Goal: Task Accomplishment & Management: Manage account settings

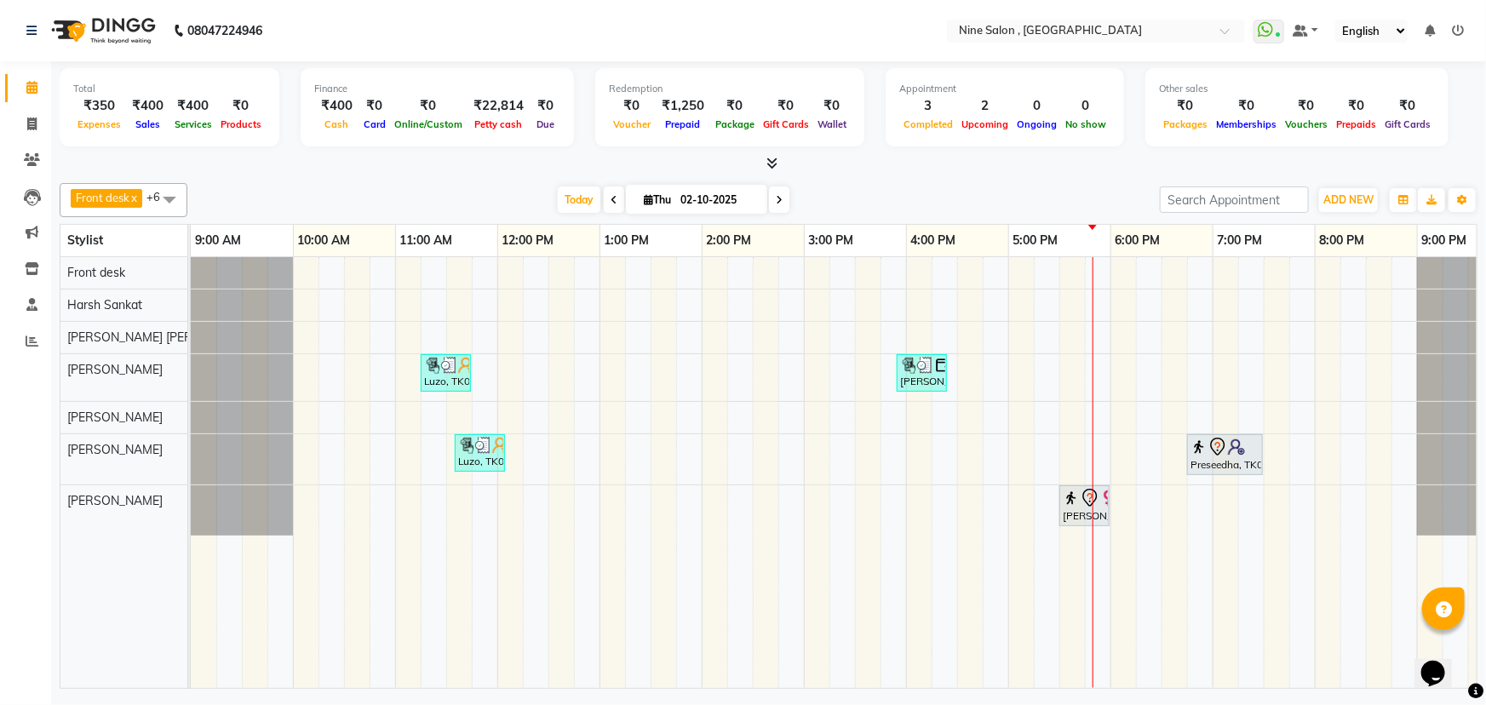
click at [644, 202] on icon at bounding box center [648, 199] width 9 height 11
select select "10"
select select "2025"
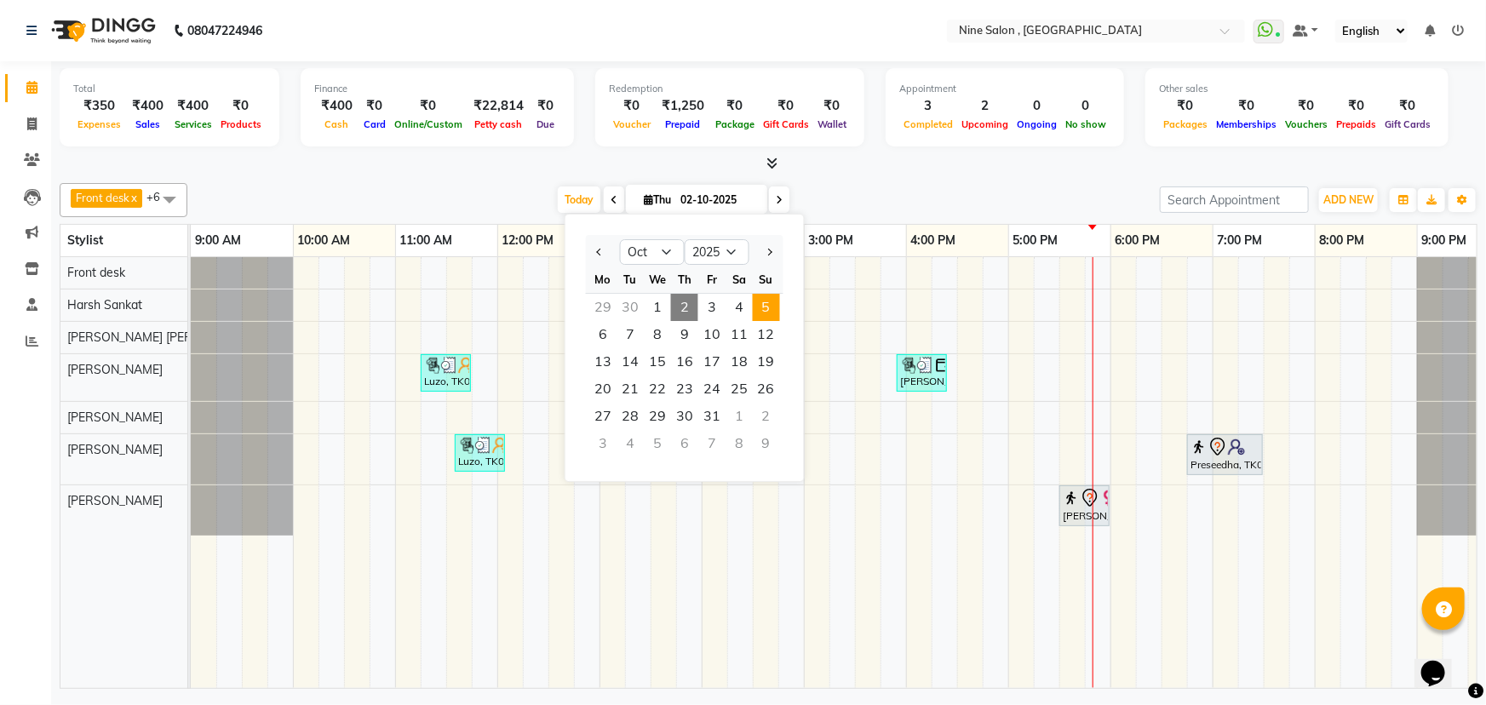
click at [760, 300] on span "5" at bounding box center [766, 307] width 27 height 27
type input "05-10-2025"
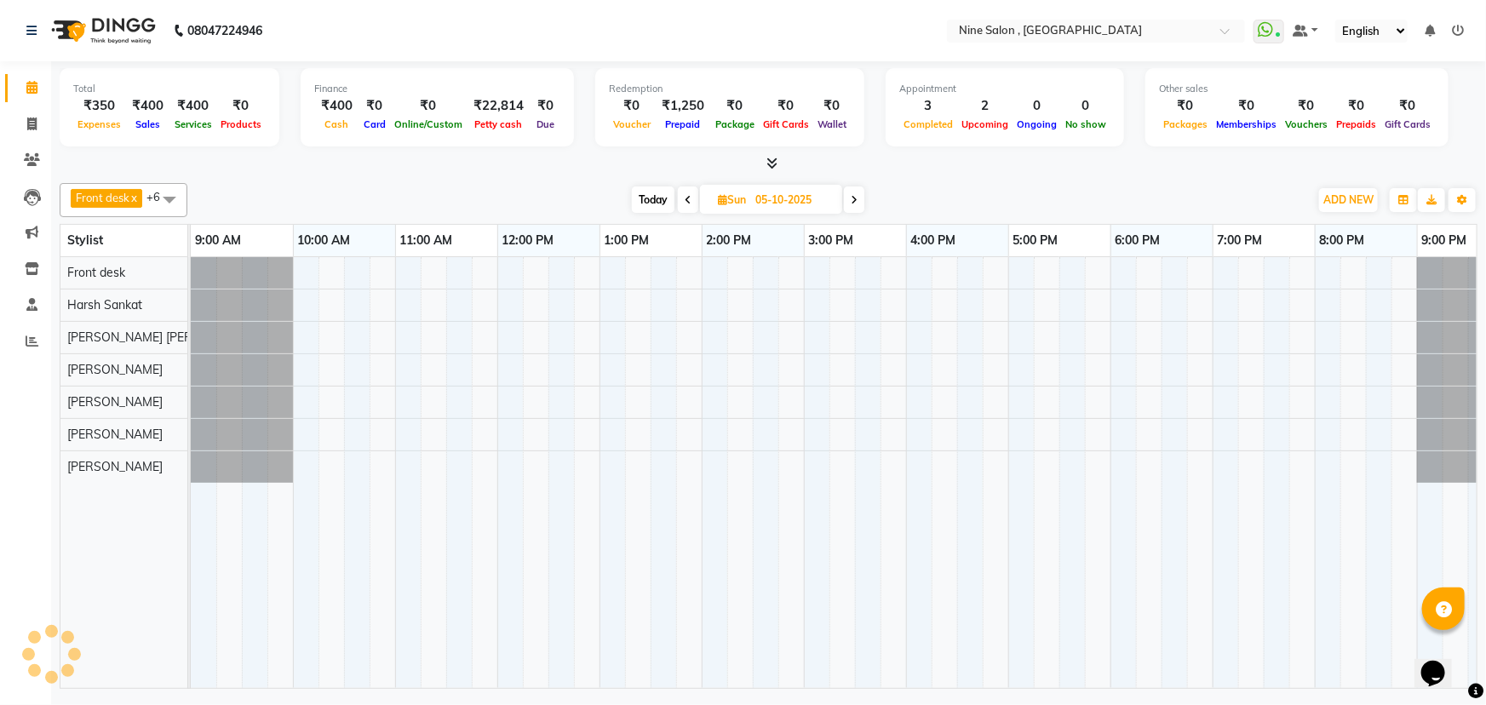
scroll to position [0, 42]
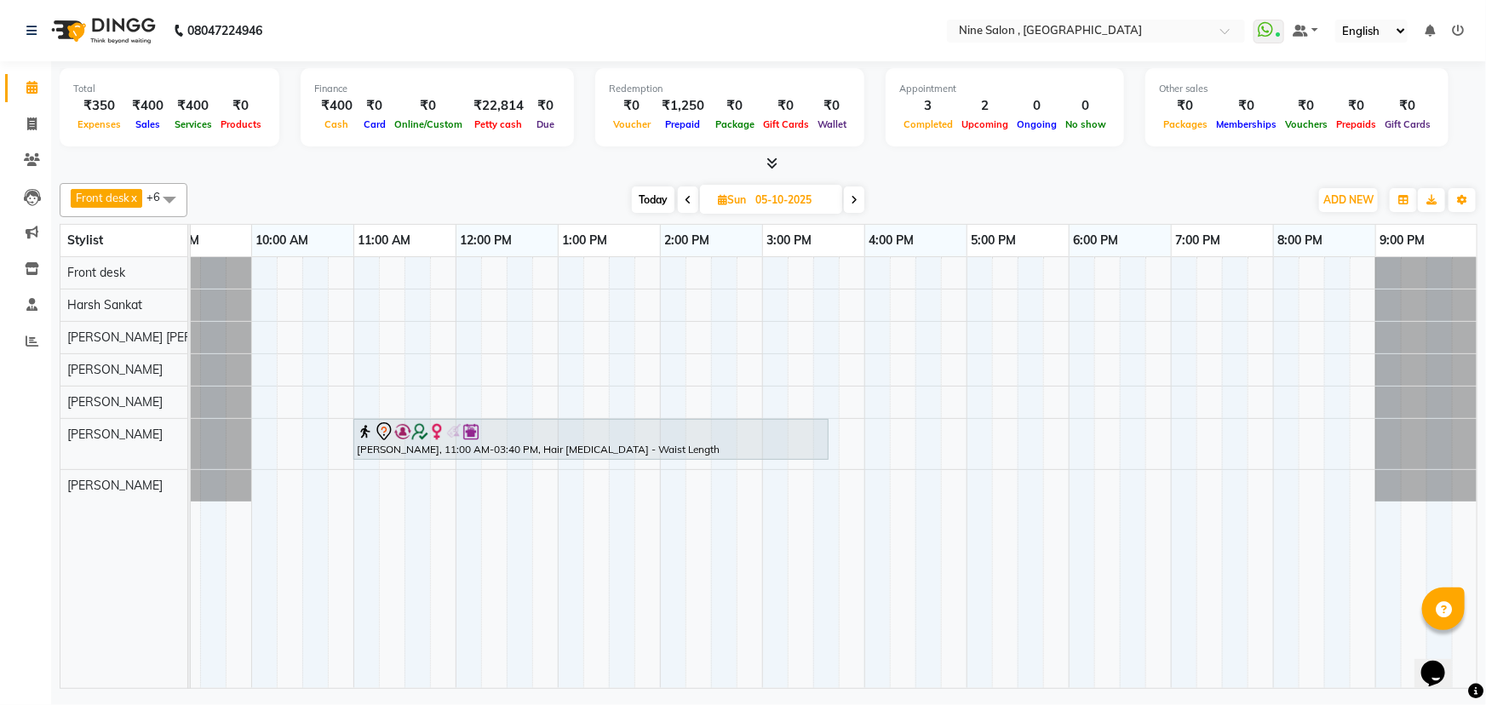
click at [569, 340] on div "[PERSON_NAME], 11:00 AM-03:40 PM, Hair [MEDICAL_DATA] - Waist Length" at bounding box center [813, 472] width 1328 height 431
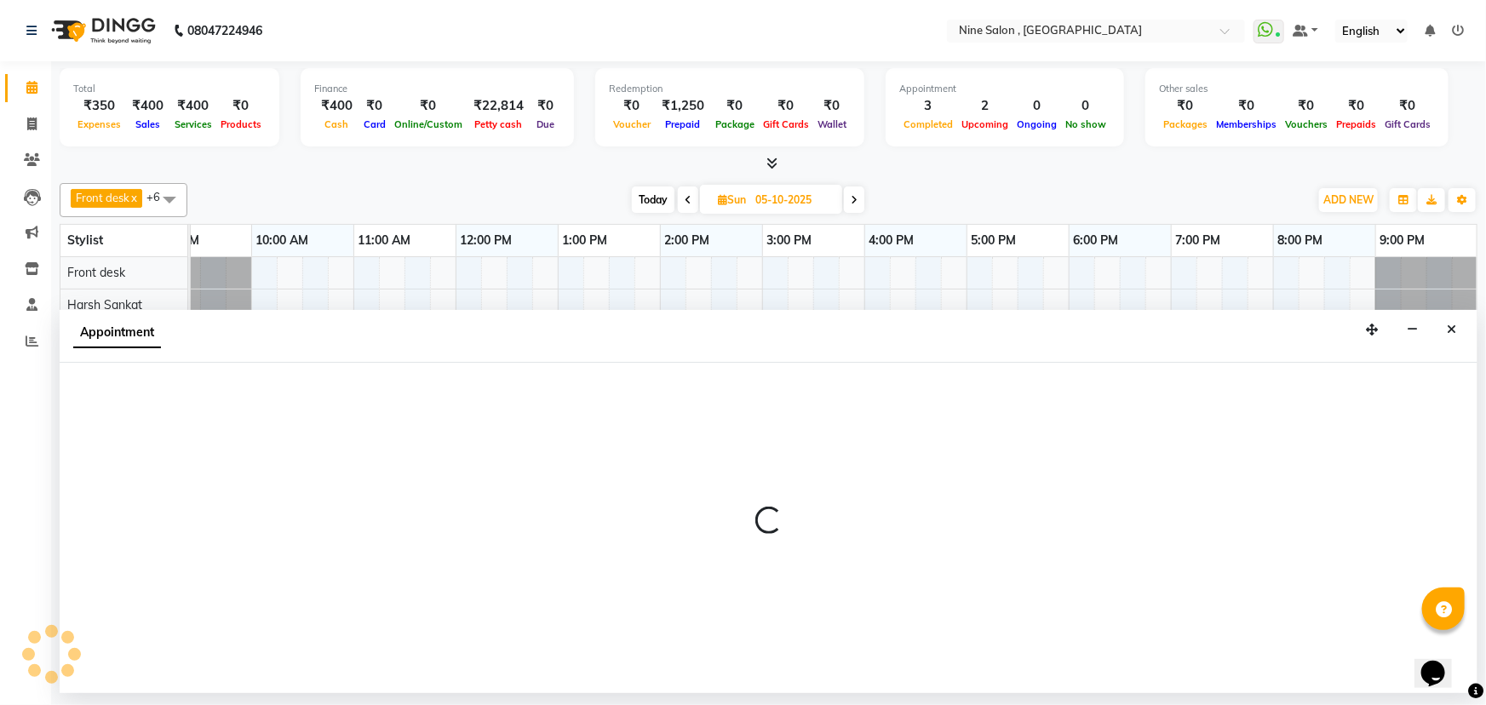
select select "83991"
select select "tentative"
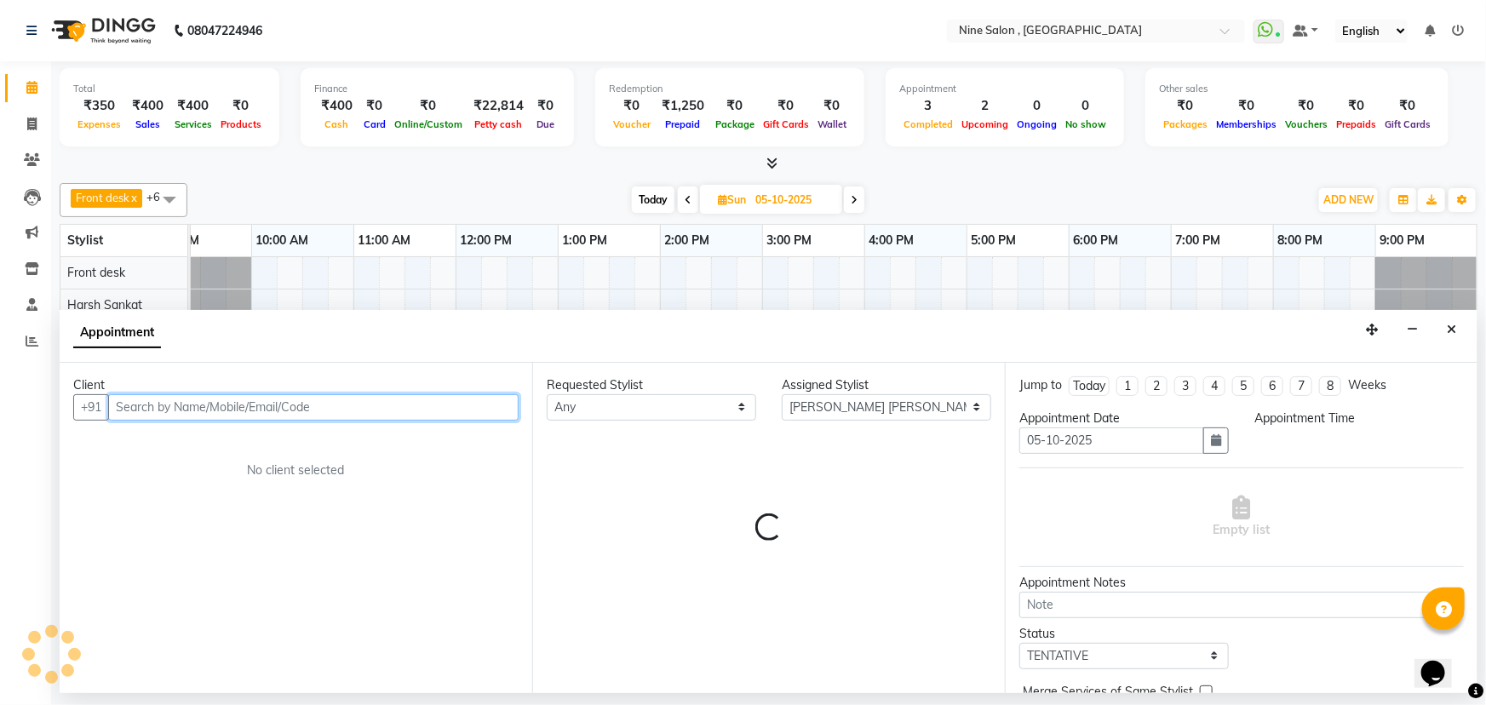
select select "780"
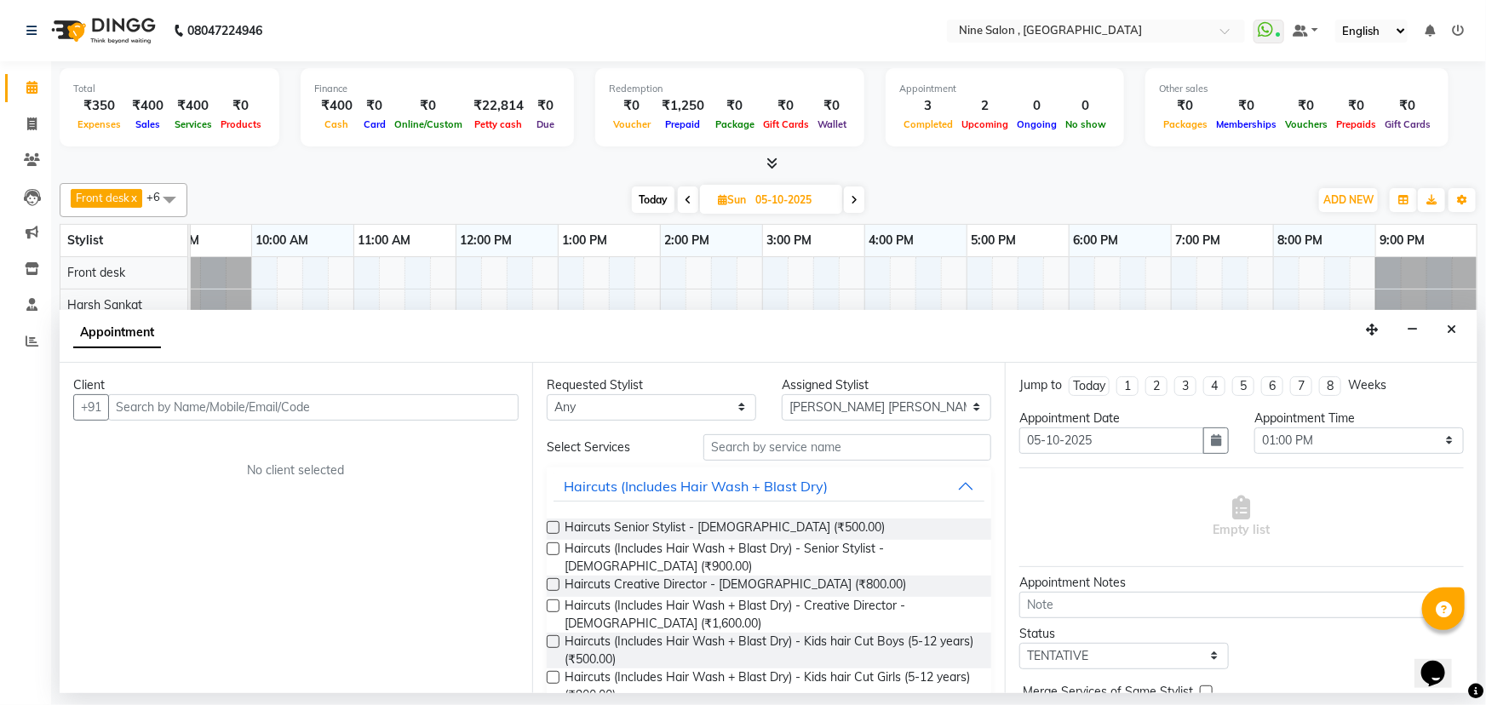
click at [1447, 326] on button "Close" at bounding box center [1451, 330] width 25 height 26
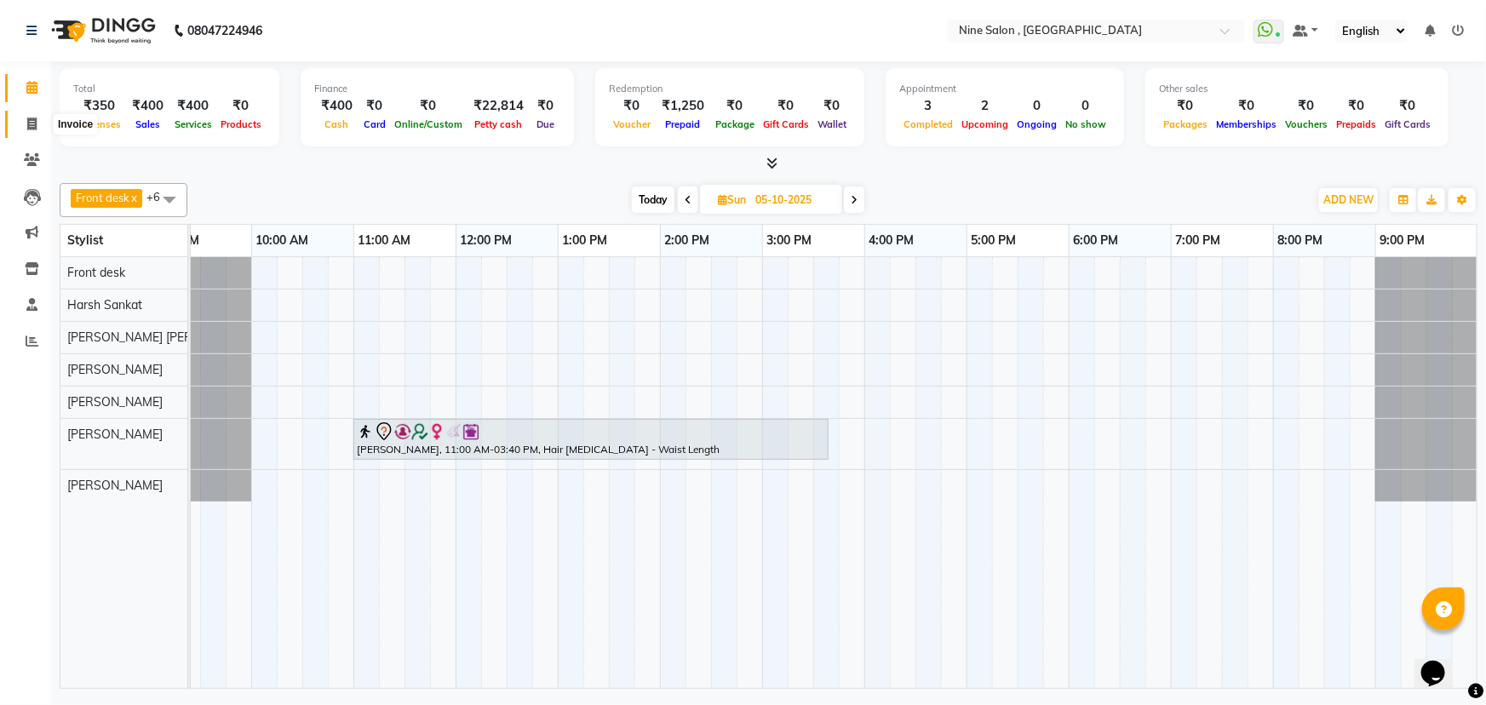
drag, startPoint x: 25, startPoint y: 119, endPoint x: 51, endPoint y: 129, distance: 28.0
click at [25, 119] on span at bounding box center [32, 125] width 30 height 20
select select "7341"
select select "service"
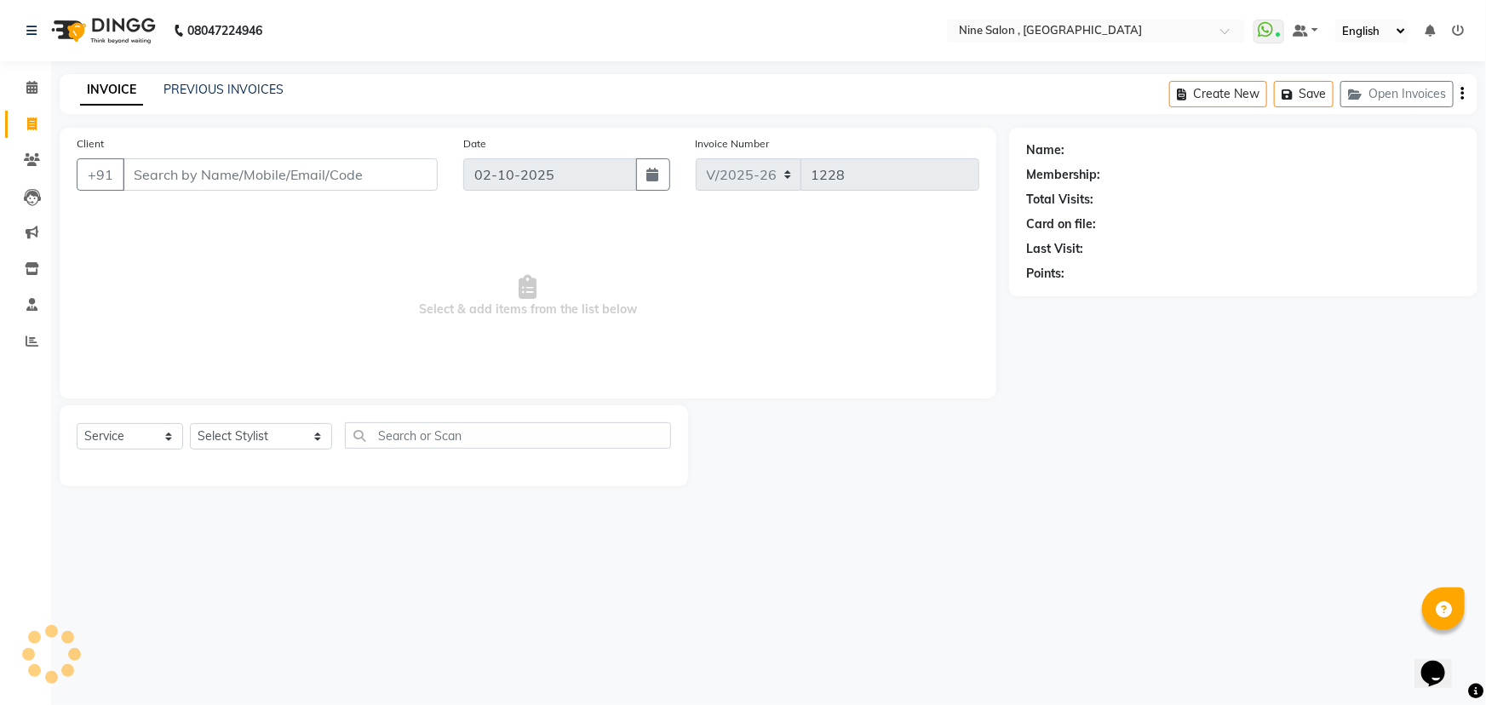
click at [177, 187] on input "Client" at bounding box center [280, 174] width 315 height 32
drag, startPoint x: 184, startPoint y: 181, endPoint x: 800, endPoint y: 319, distance: 631.9
click at [195, 181] on input "Client" at bounding box center [280, 174] width 315 height 32
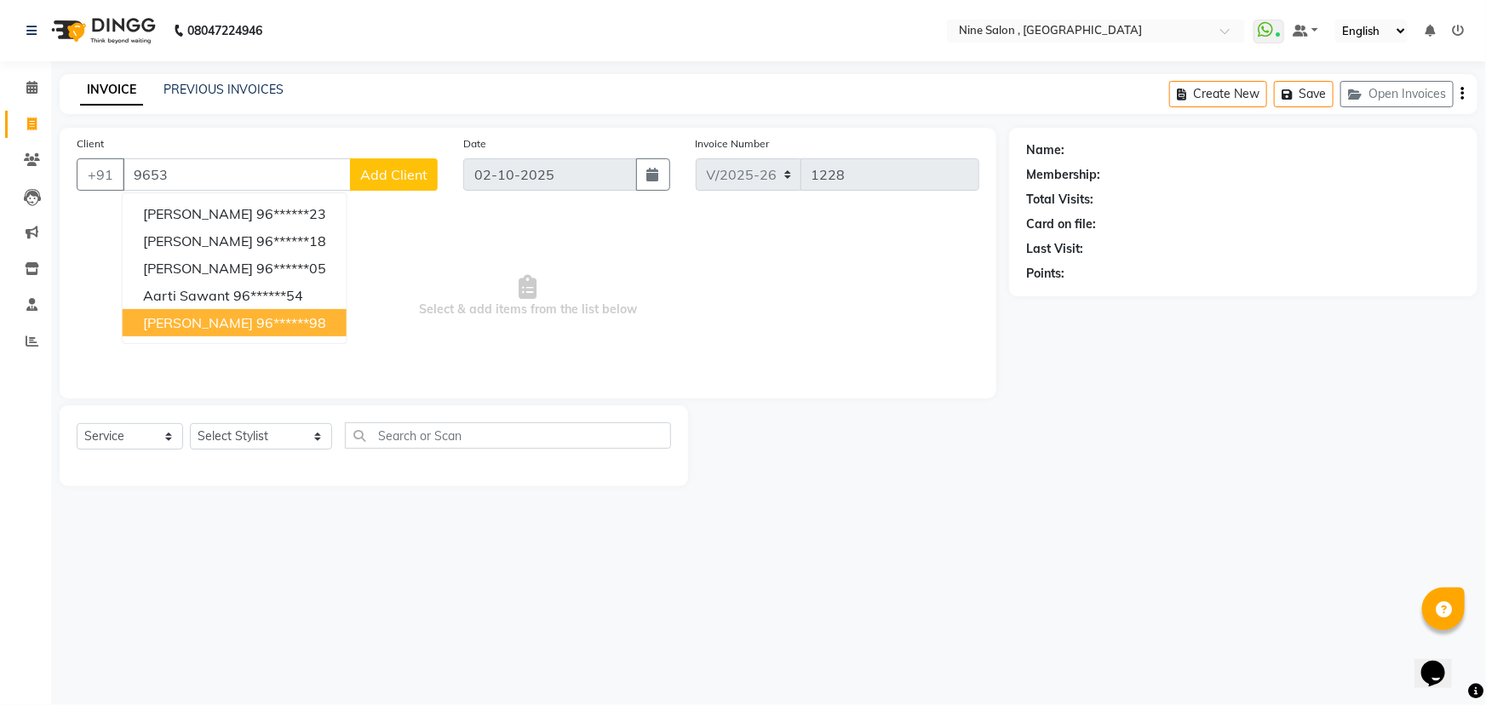
click at [255, 334] on button "[PERSON_NAME] 96******98" at bounding box center [235, 322] width 224 height 27
type input "96******98"
select select "1: Object"
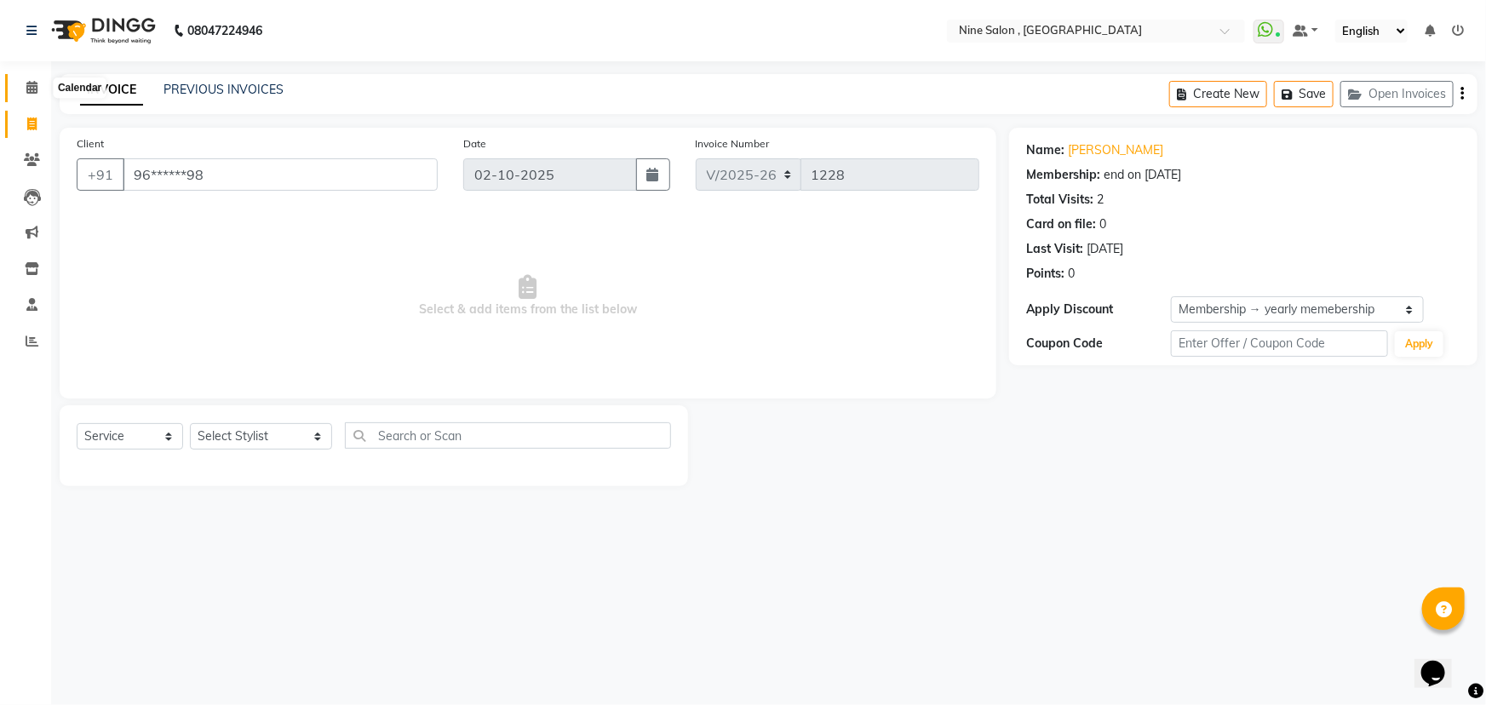
click at [28, 83] on icon at bounding box center [31, 87] width 11 height 13
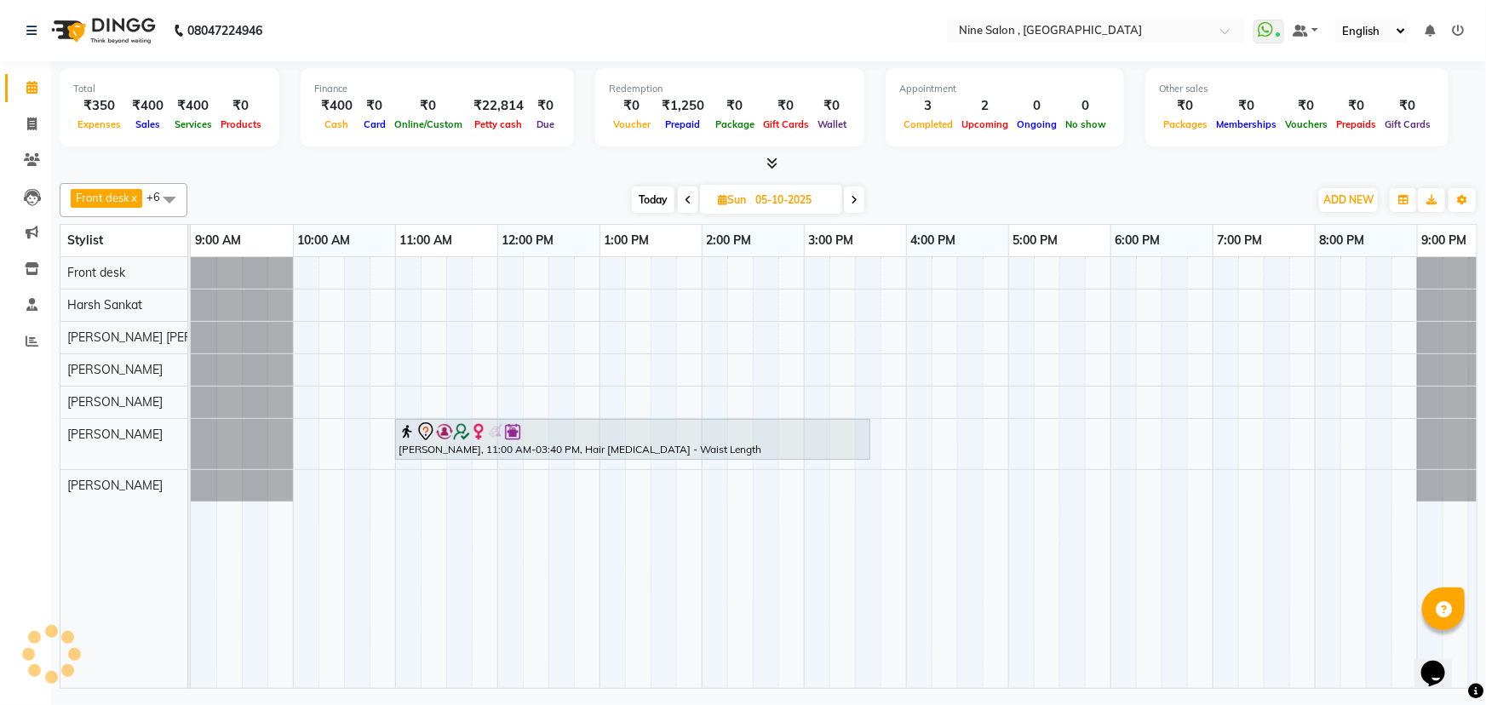
click at [614, 340] on div "[PERSON_NAME], 11:00 AM-03:40 PM, Hair [MEDICAL_DATA] - Waist Length" at bounding box center [855, 472] width 1328 height 431
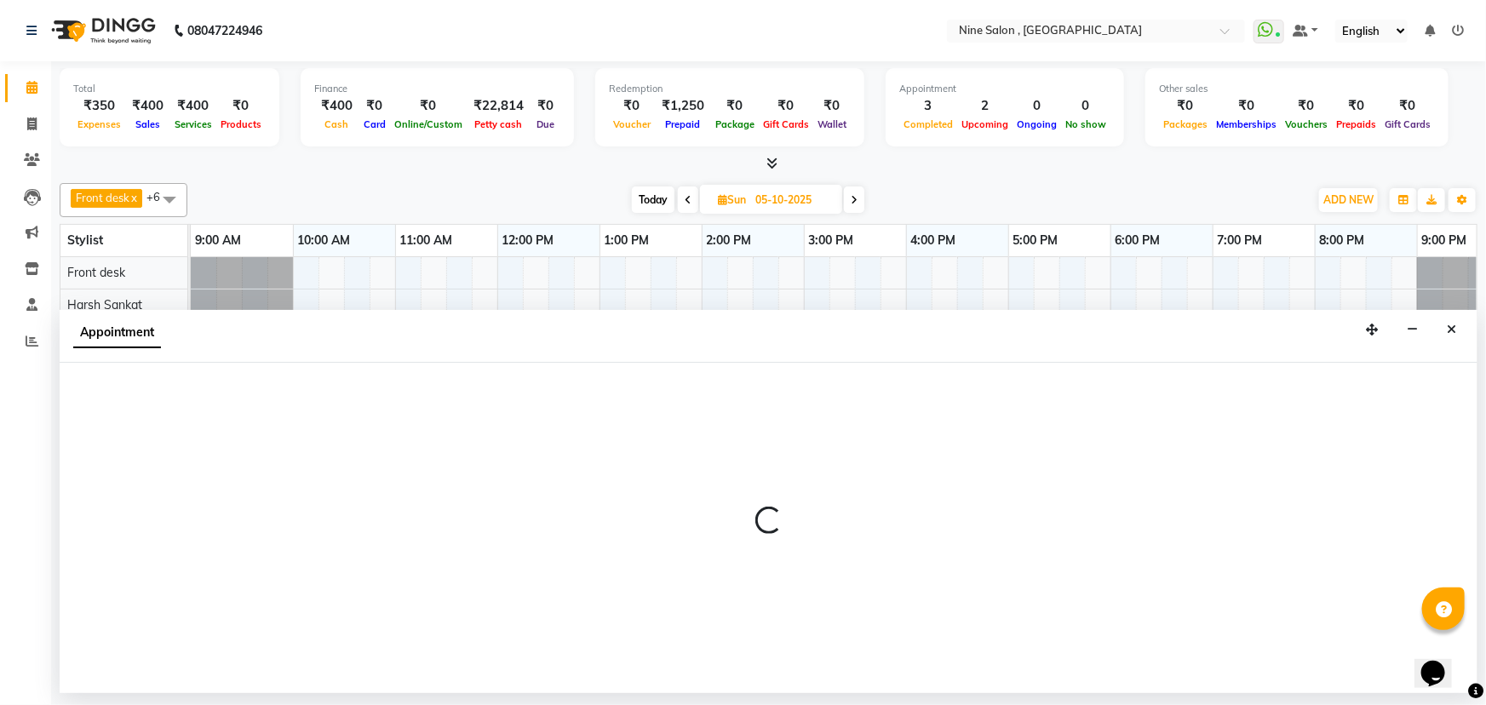
select select "83991"
select select "780"
select select "tentative"
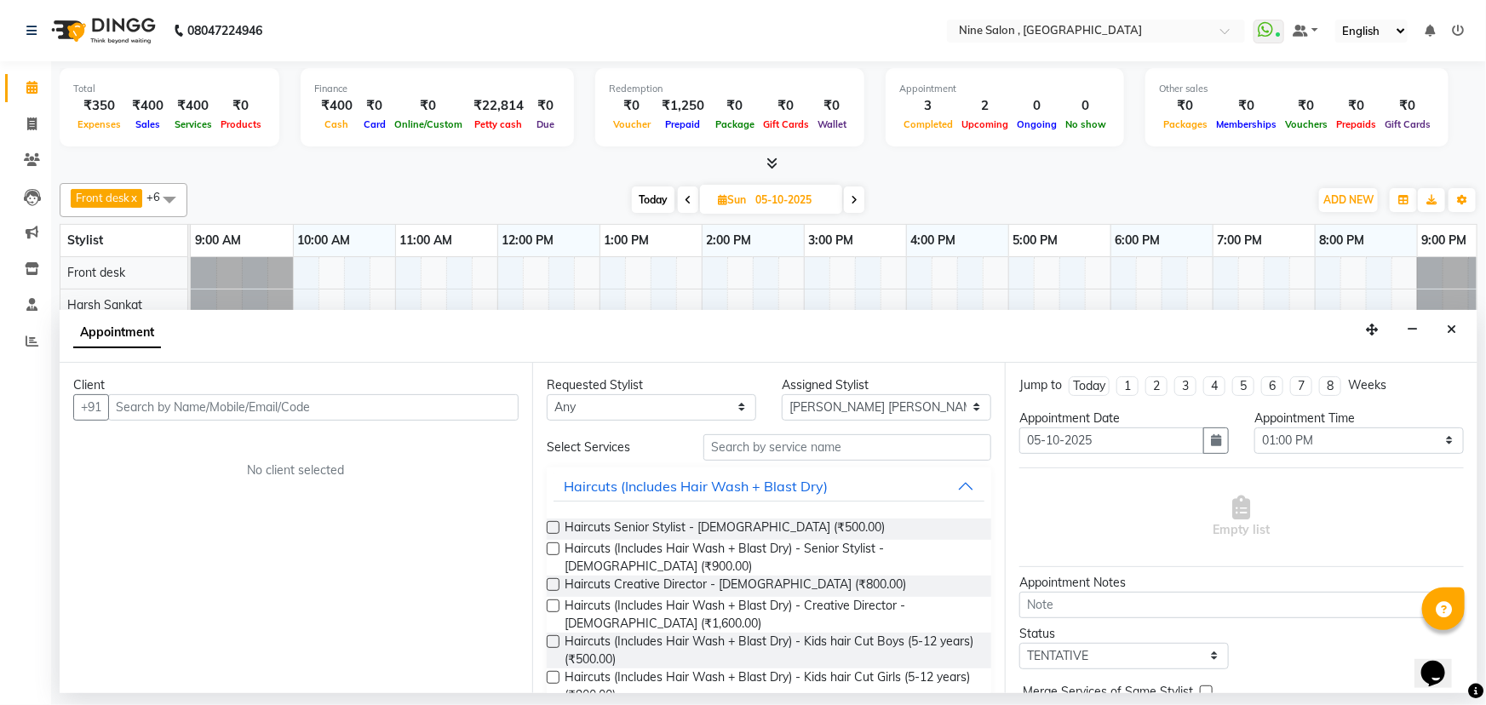
click at [416, 410] on input "text" at bounding box center [313, 407] width 410 height 26
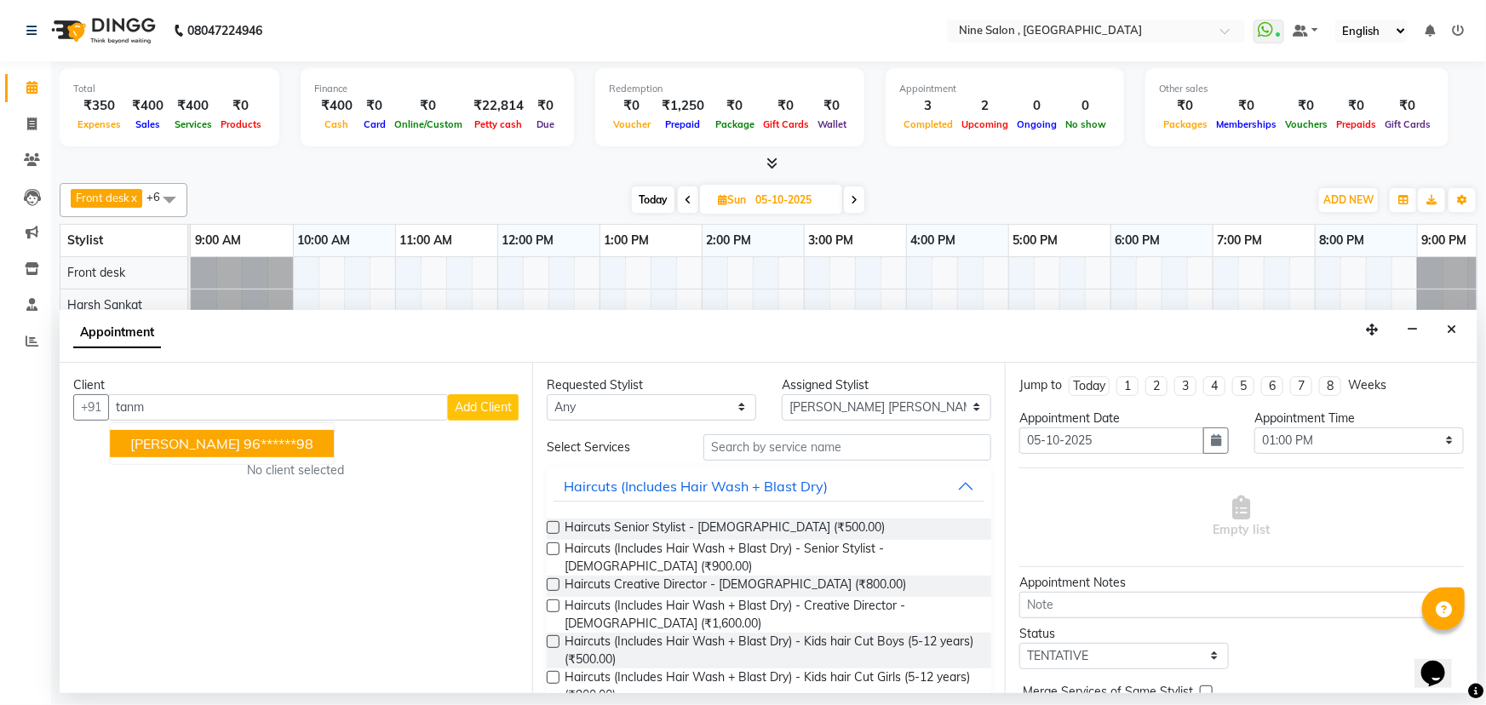
click at [274, 442] on ngb-highlight "96******98" at bounding box center [279, 443] width 70 height 17
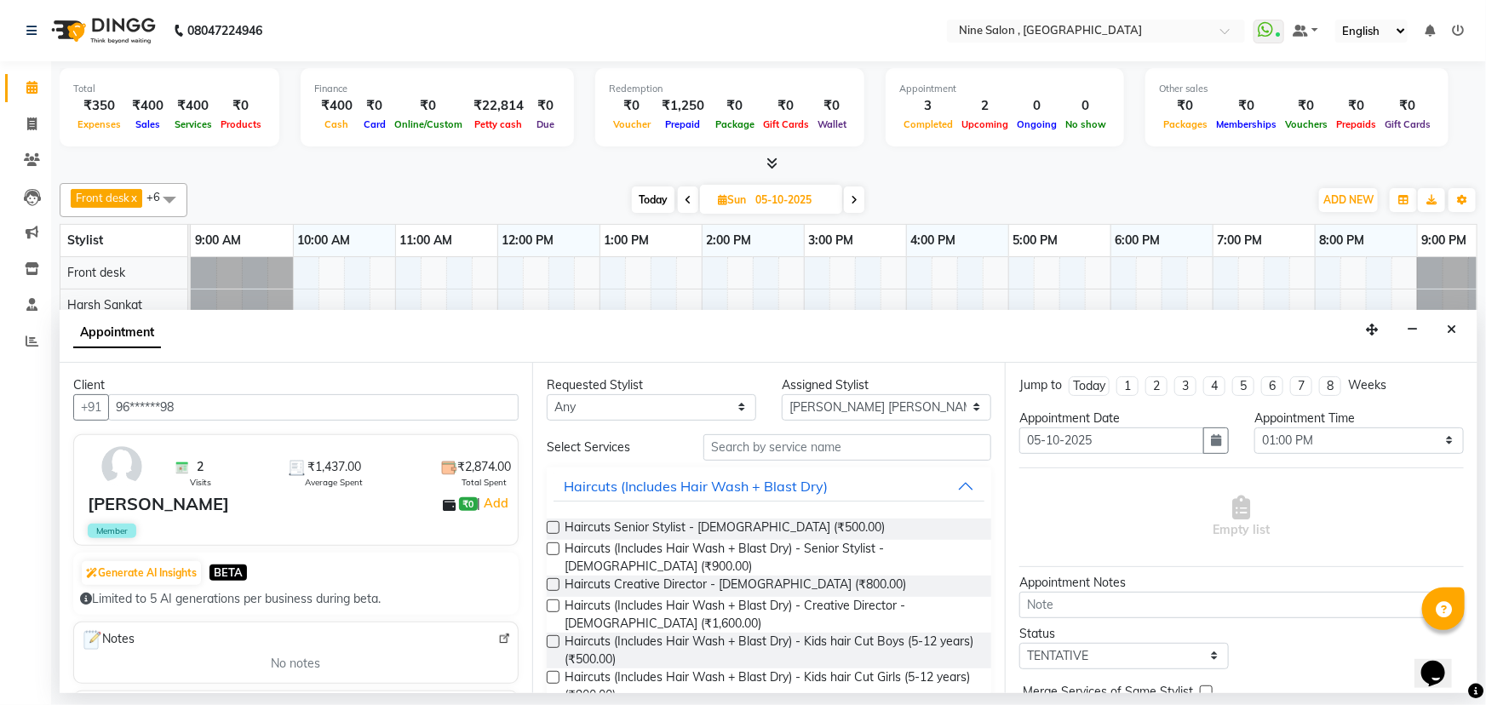
type input "96******98"
click at [760, 447] on input "text" at bounding box center [847, 447] width 288 height 26
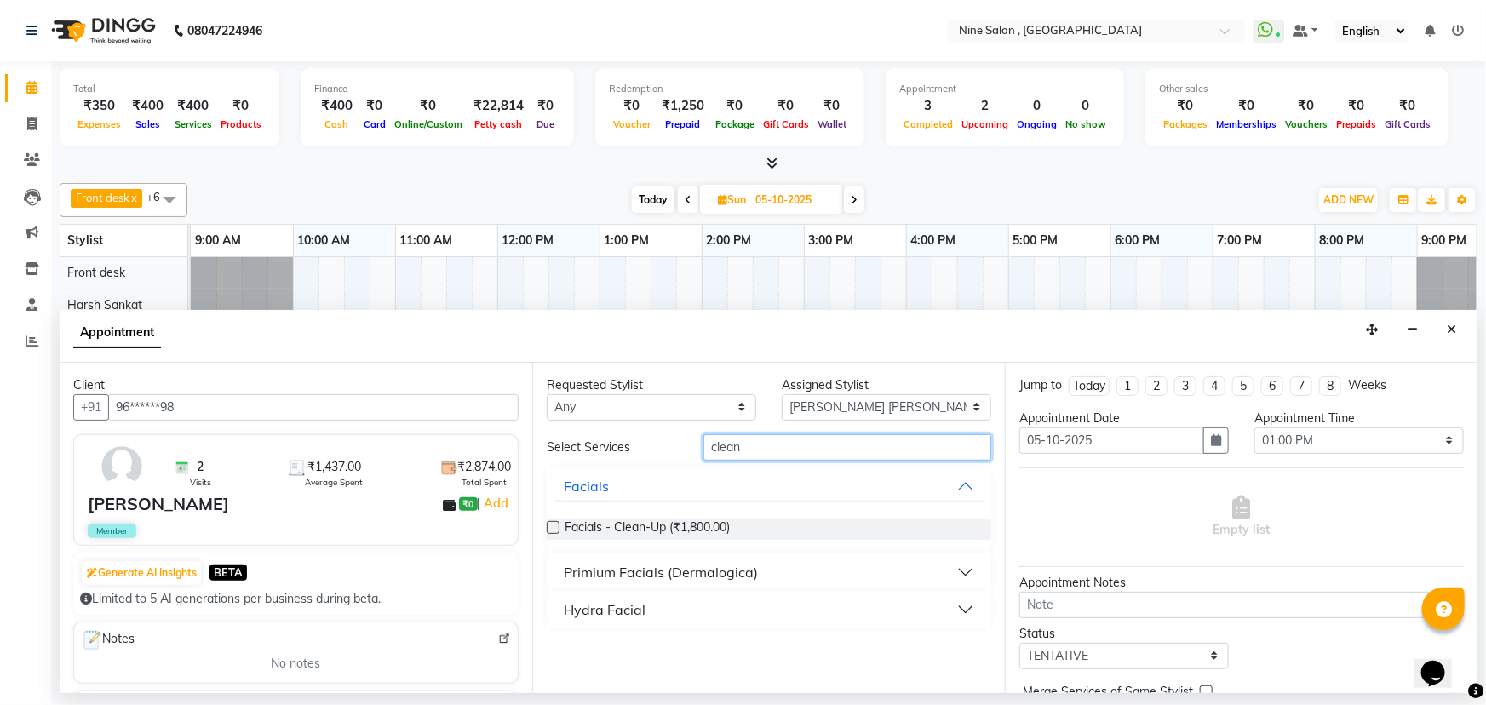
type input "clean"
click at [554, 528] on label at bounding box center [553, 527] width 13 height 13
click at [554, 528] on input "checkbox" at bounding box center [552, 529] width 11 height 11
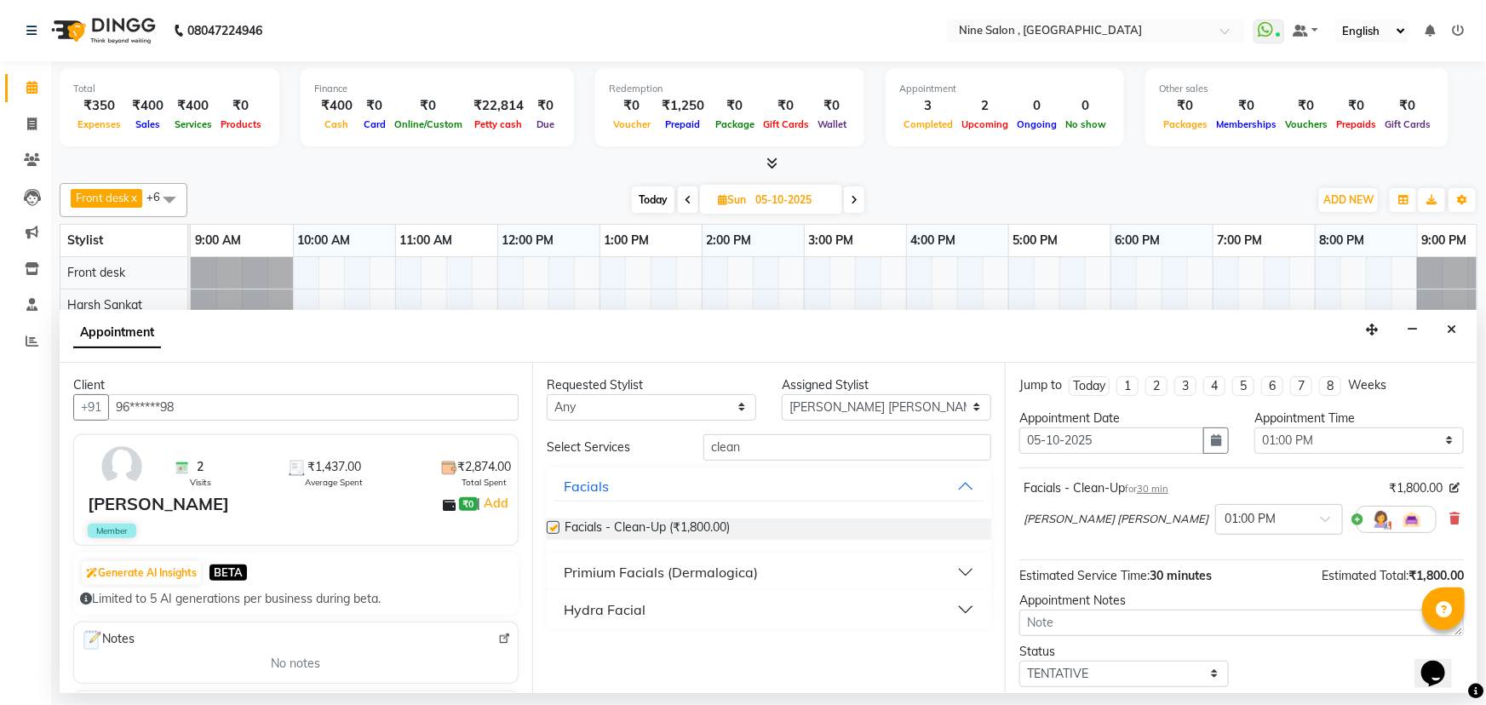
checkbox input "false"
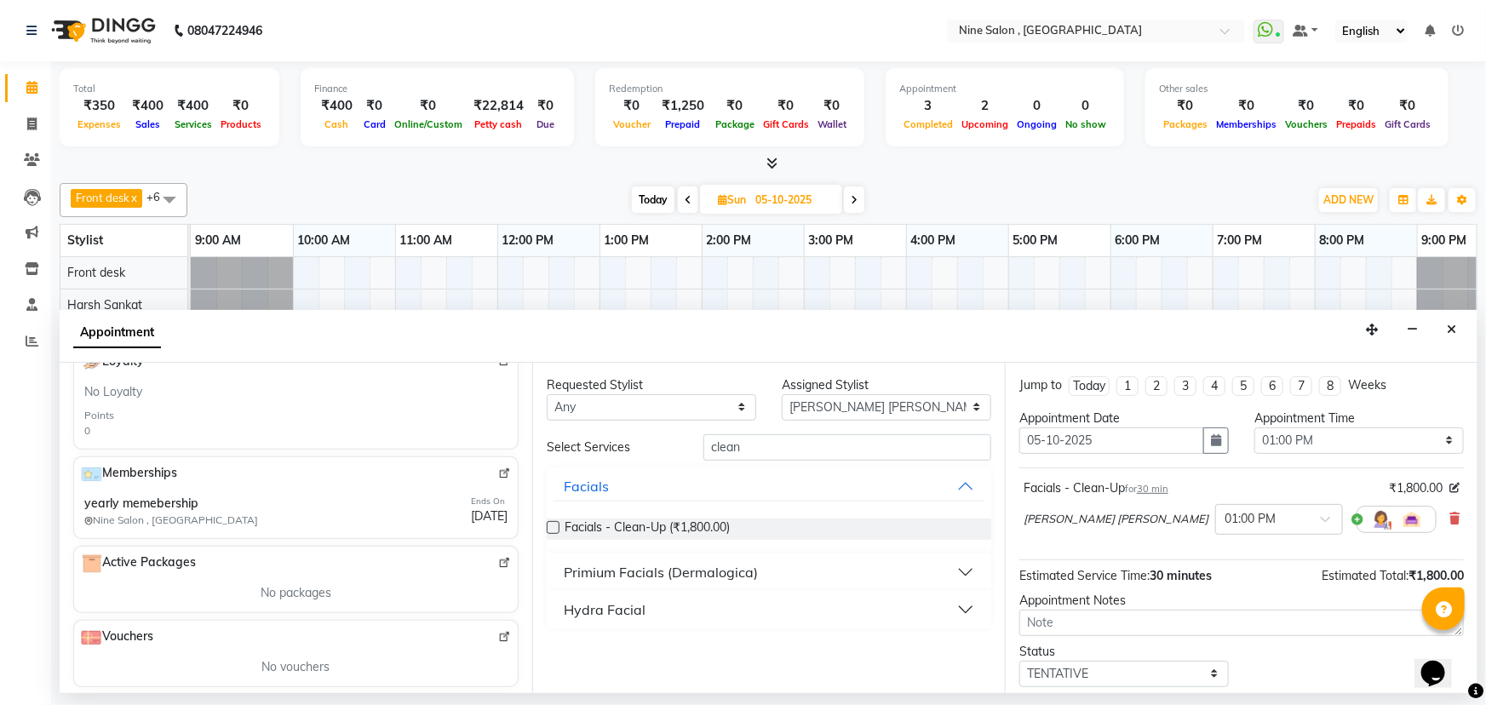
scroll to position [483, 0]
click at [886, 290] on div "[PERSON_NAME], 11:00 AM-03:40 PM, Hair [MEDICAL_DATA] - Waist Length" at bounding box center [855, 472] width 1328 height 431
click at [1457, 325] on button "Close" at bounding box center [1451, 330] width 25 height 26
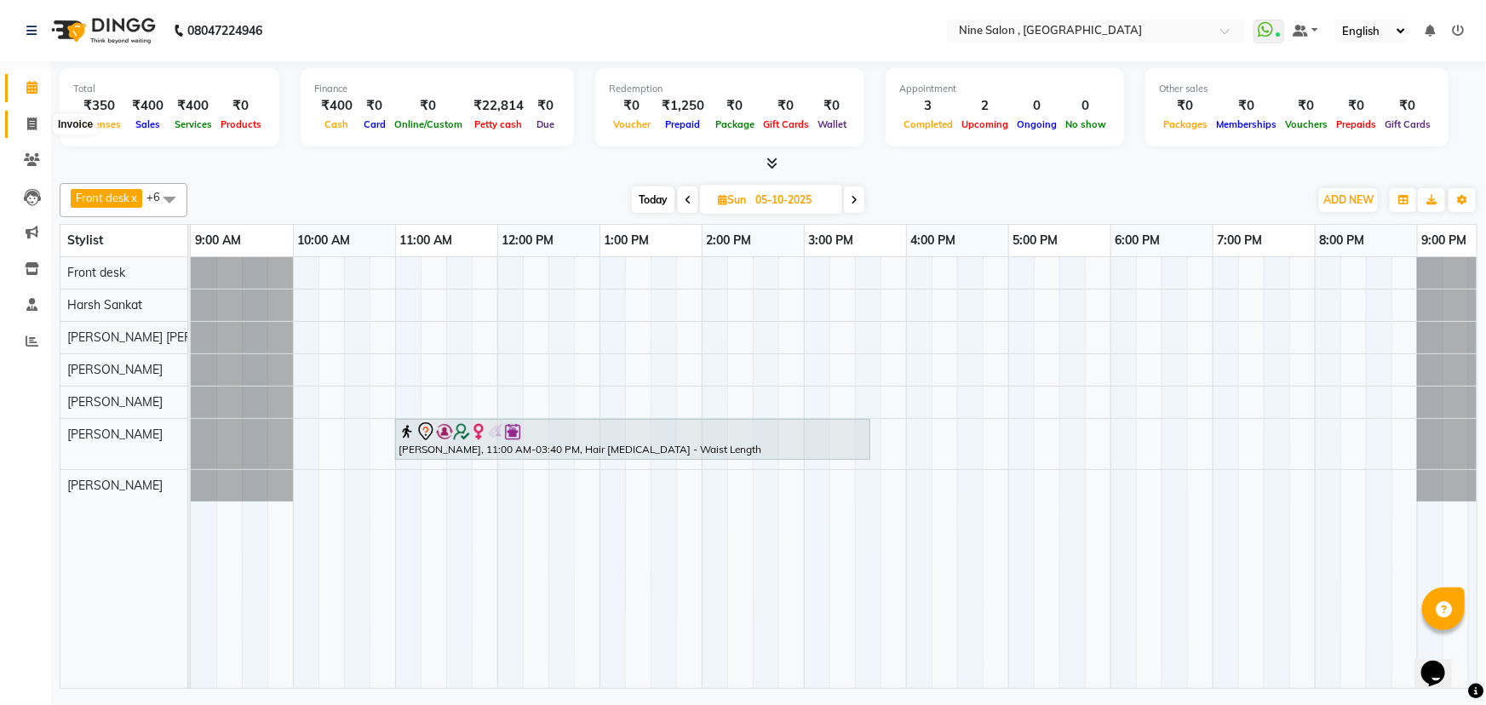
click at [39, 122] on span at bounding box center [32, 125] width 30 height 20
select select "service"
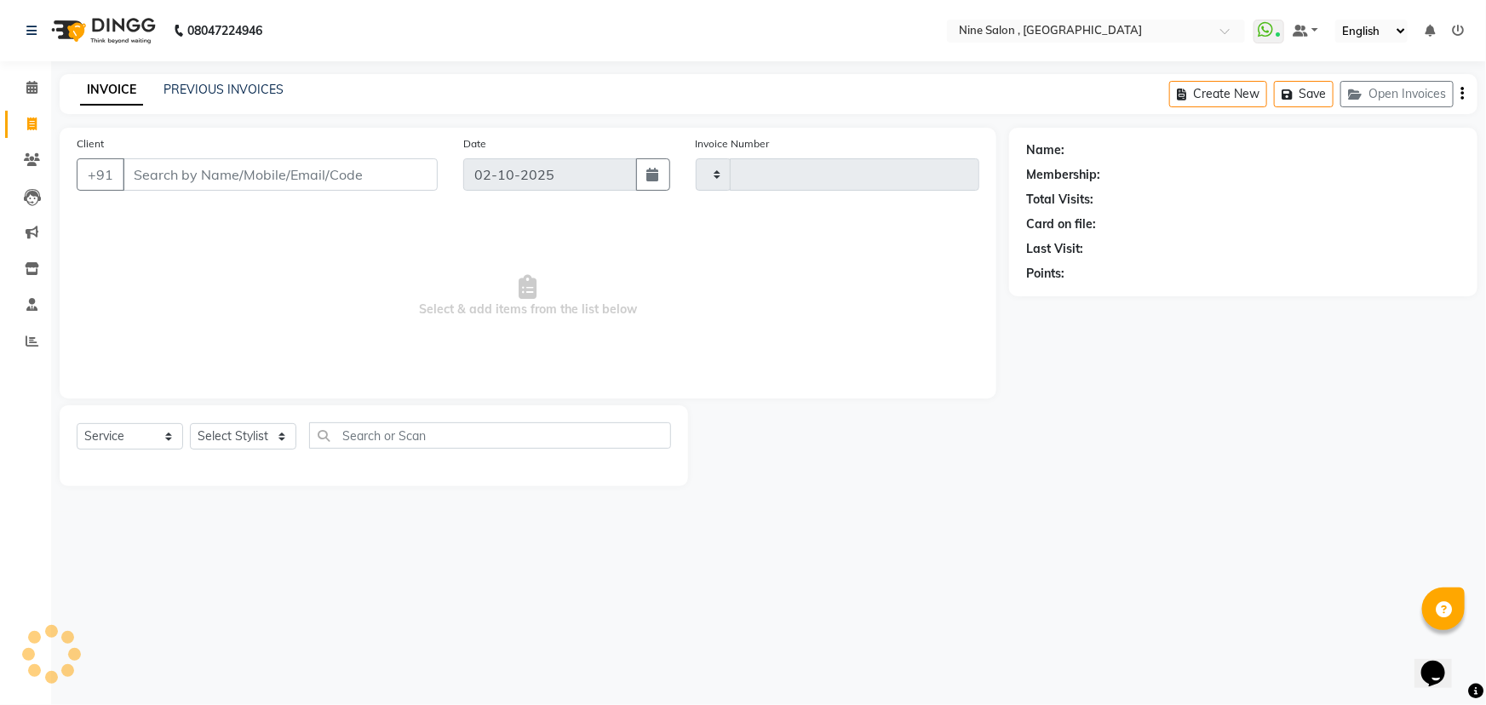
type input "1228"
select select "7341"
click at [184, 165] on input "Client" at bounding box center [280, 174] width 315 height 32
type input "7710000188"
click at [408, 171] on span "Add Client" at bounding box center [393, 174] width 67 height 17
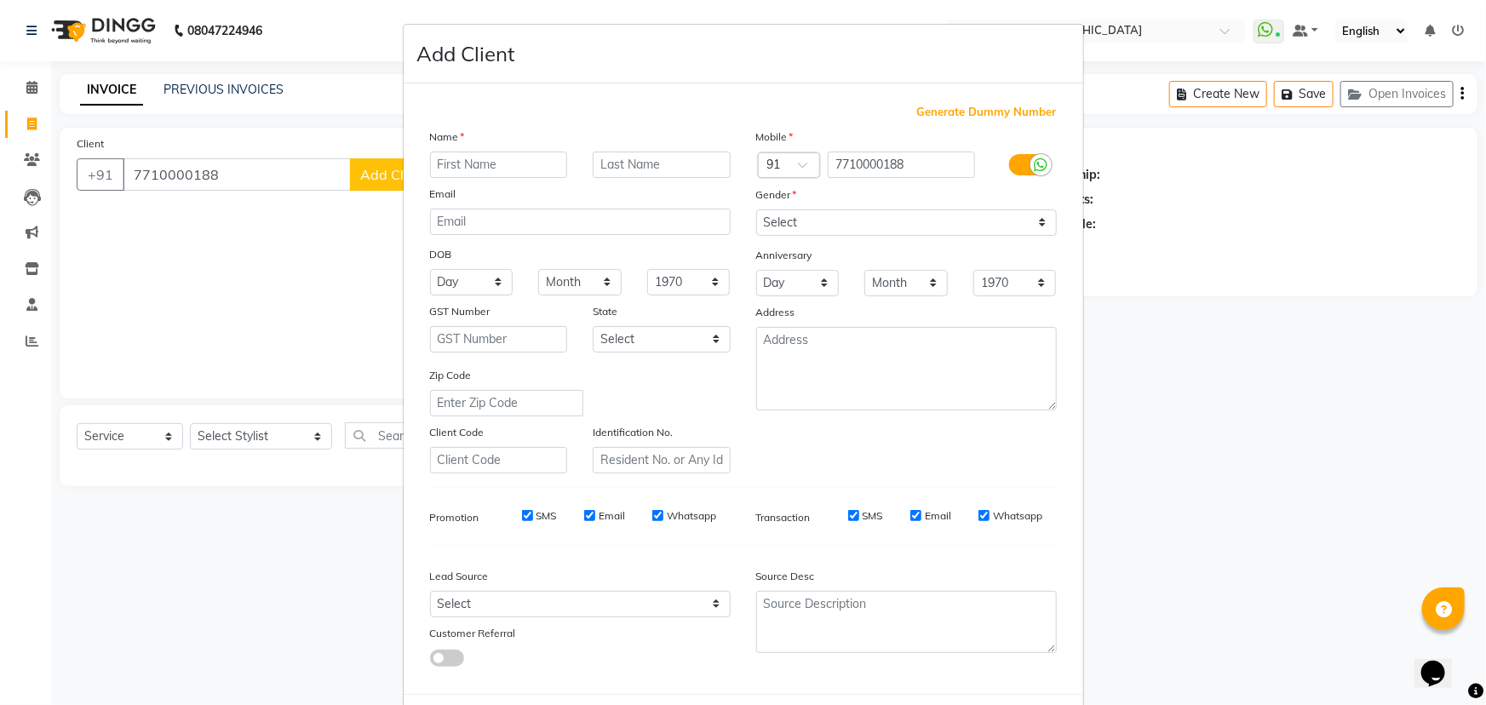
click at [495, 169] on input "text" at bounding box center [499, 165] width 138 height 26
type input "Anjali"
click at [600, 161] on input "text" at bounding box center [662, 165] width 138 height 26
type input "[DEMOGRAPHIC_DATA]"
click at [1024, 230] on select "Select [DEMOGRAPHIC_DATA] [DEMOGRAPHIC_DATA] Other Prefer Not To Say" at bounding box center [906, 222] width 301 height 26
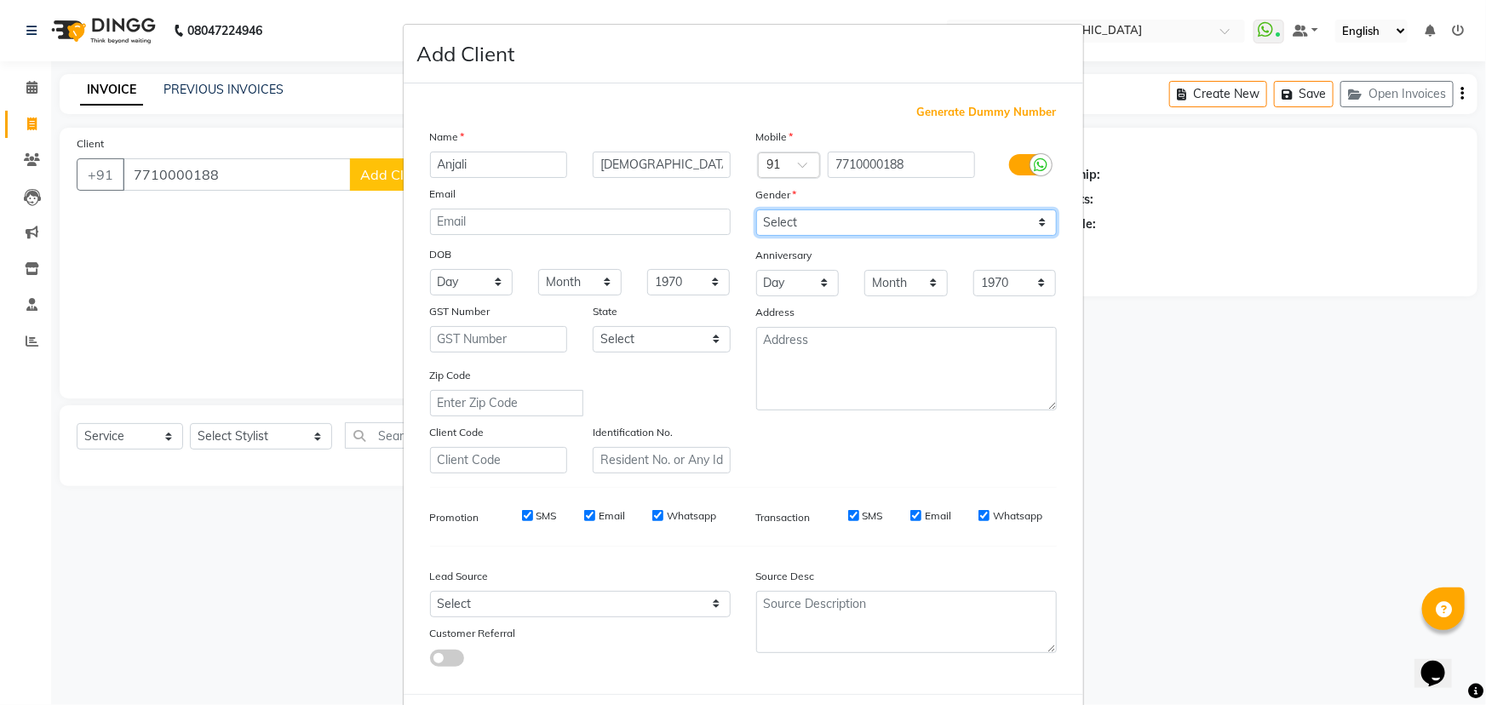
select select "[DEMOGRAPHIC_DATA]"
click at [756, 209] on select "Select [DEMOGRAPHIC_DATA] [DEMOGRAPHIC_DATA] Other Prefer Not To Say" at bounding box center [906, 222] width 301 height 26
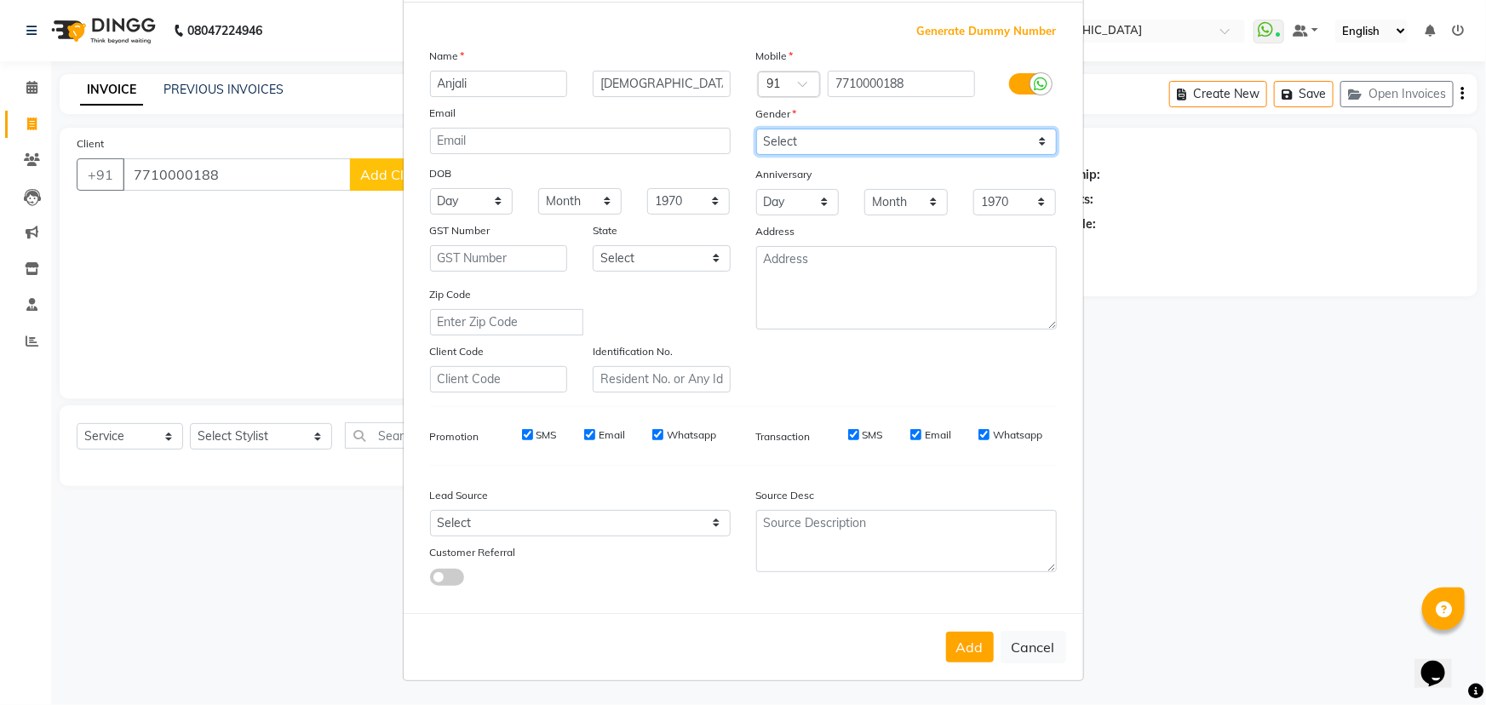
scroll to position [85, 0]
click at [960, 647] on button "Add" at bounding box center [970, 647] width 48 height 31
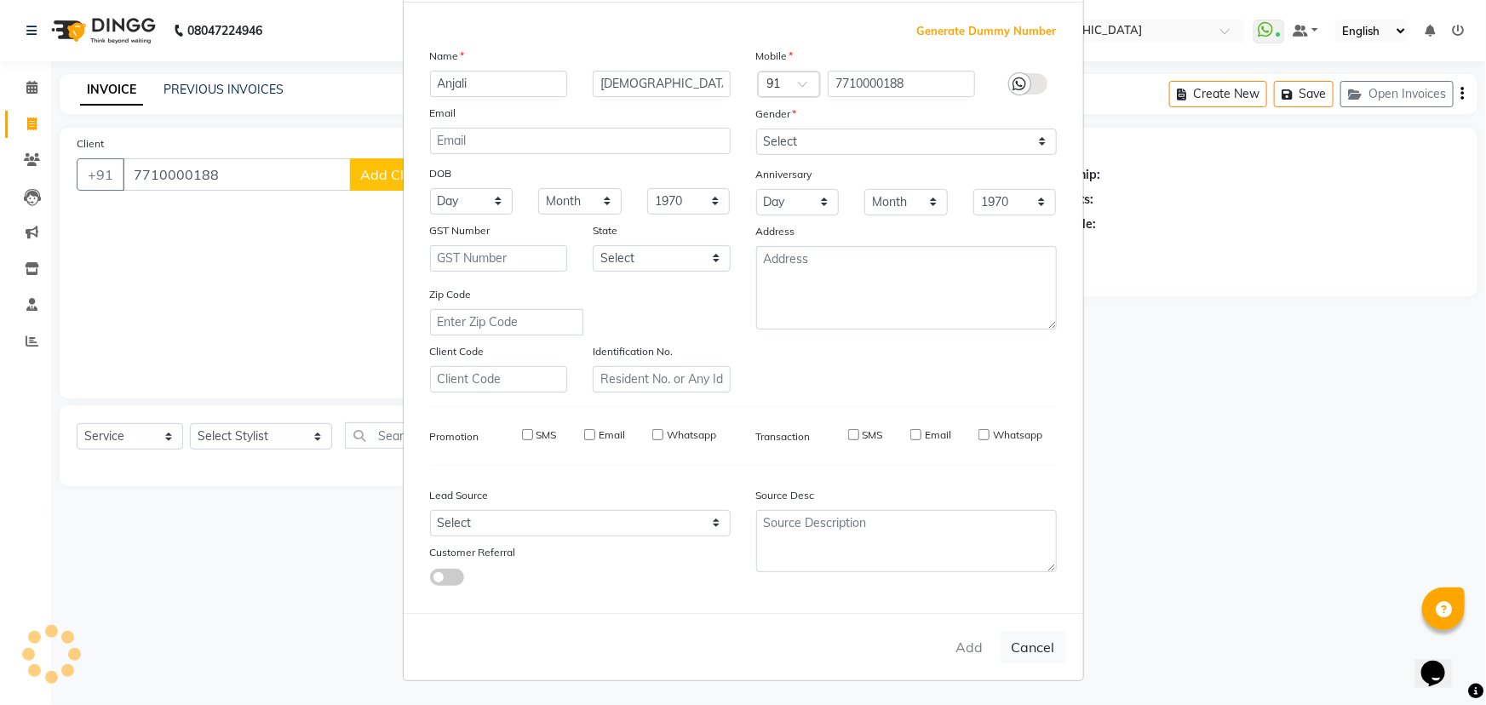
type input "77******88"
select select
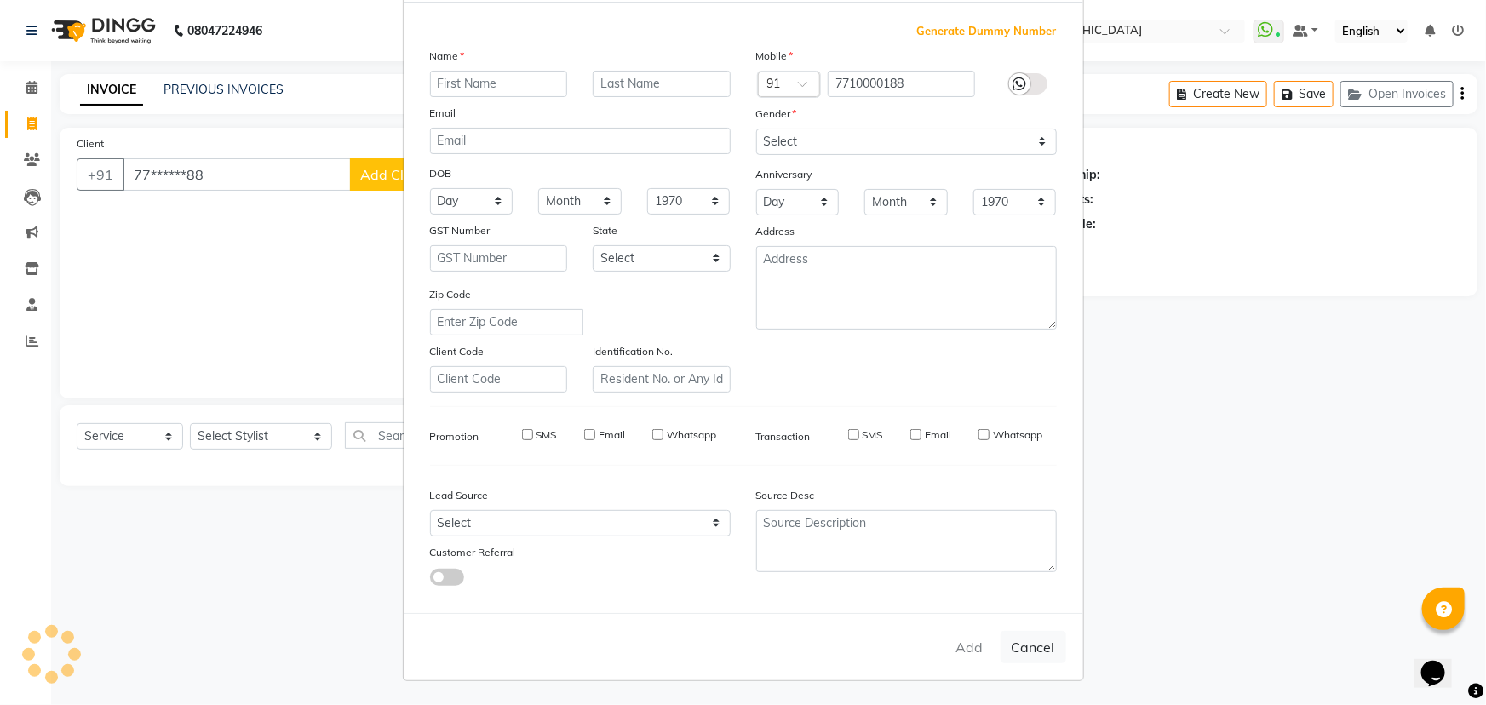
select select
checkbox input "false"
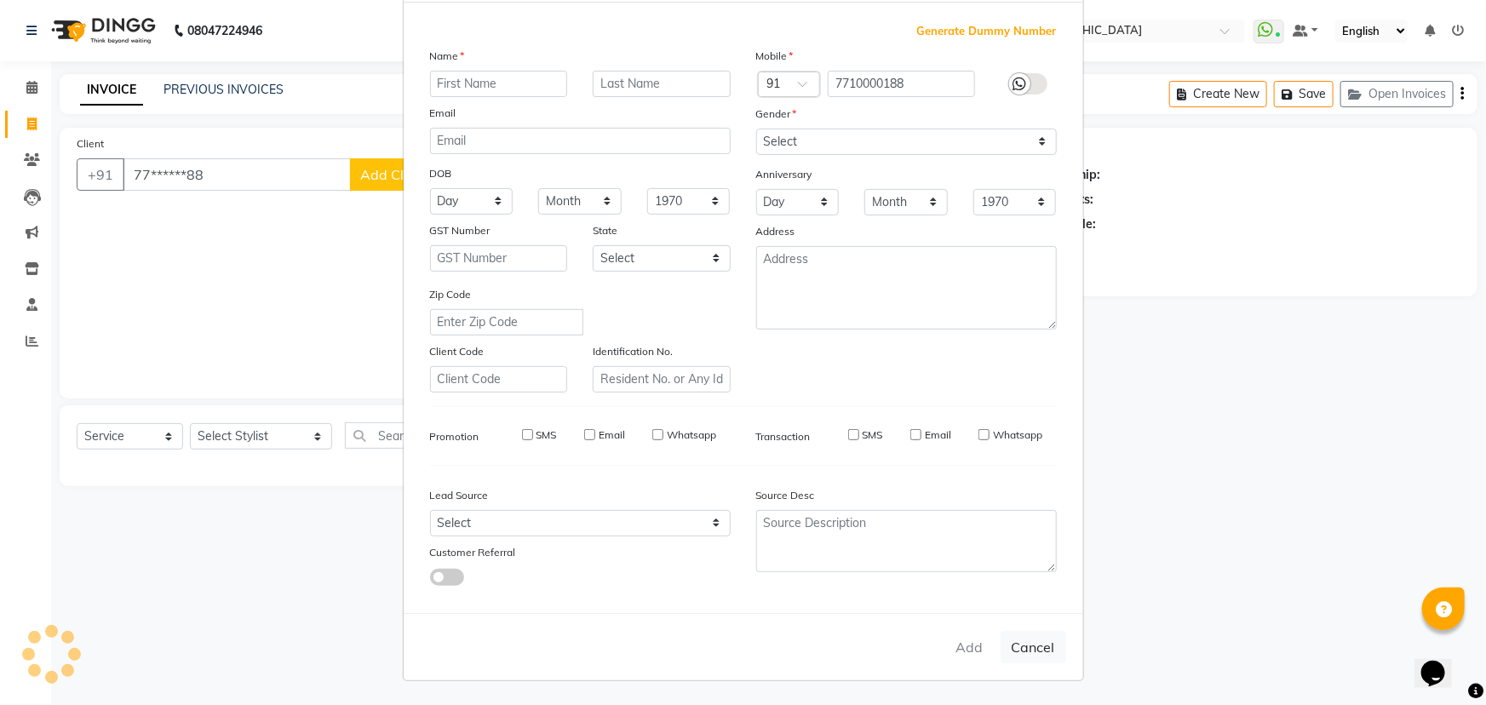
checkbox input "false"
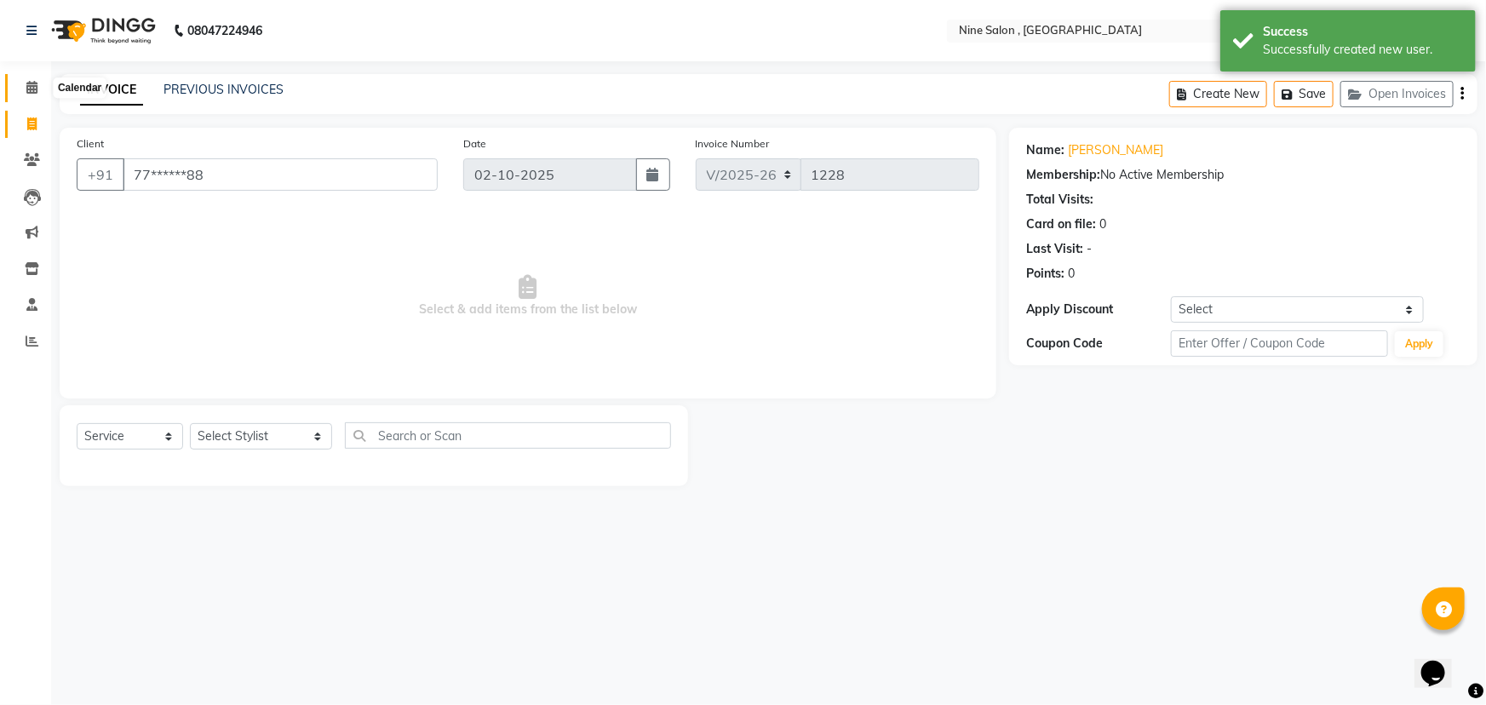
click at [34, 93] on icon at bounding box center [31, 87] width 11 height 13
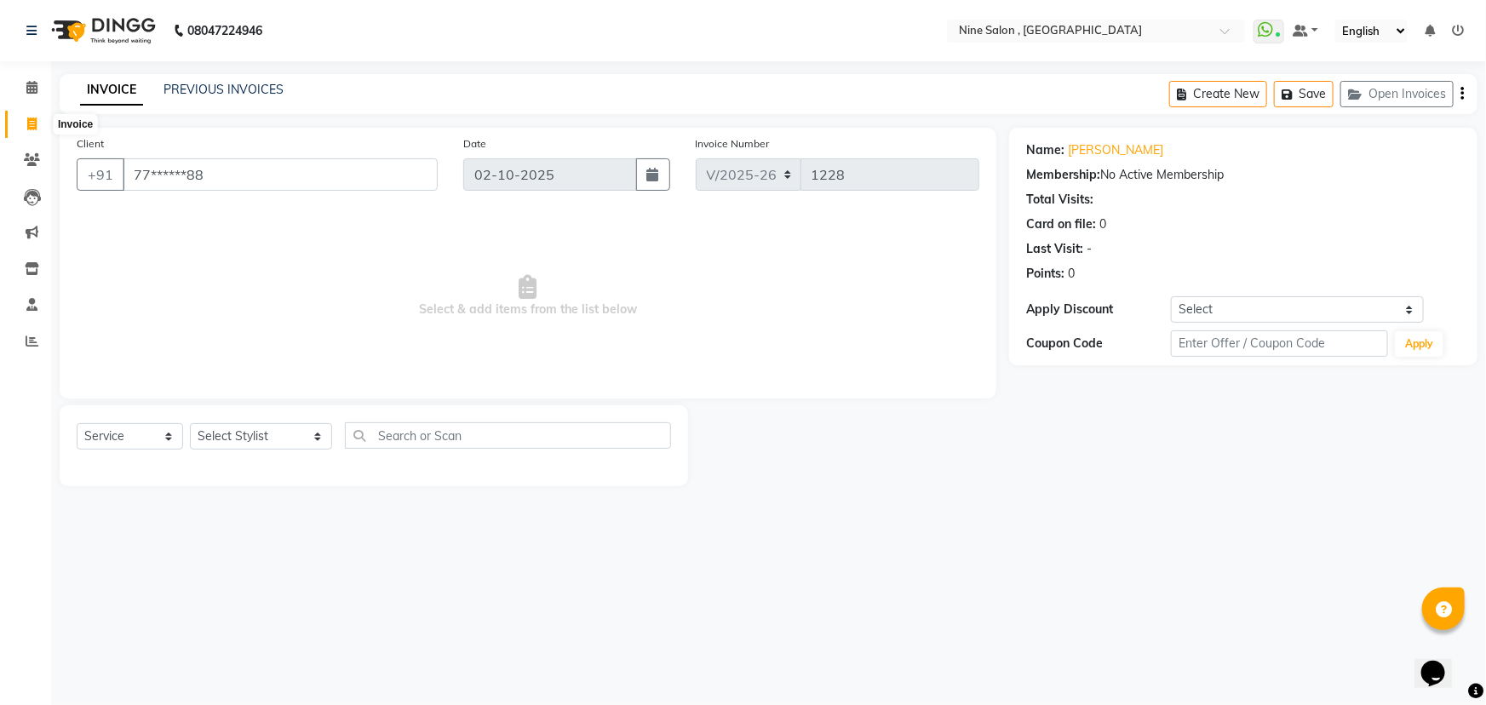
click at [27, 119] on icon at bounding box center [31, 124] width 9 height 13
select select "service"
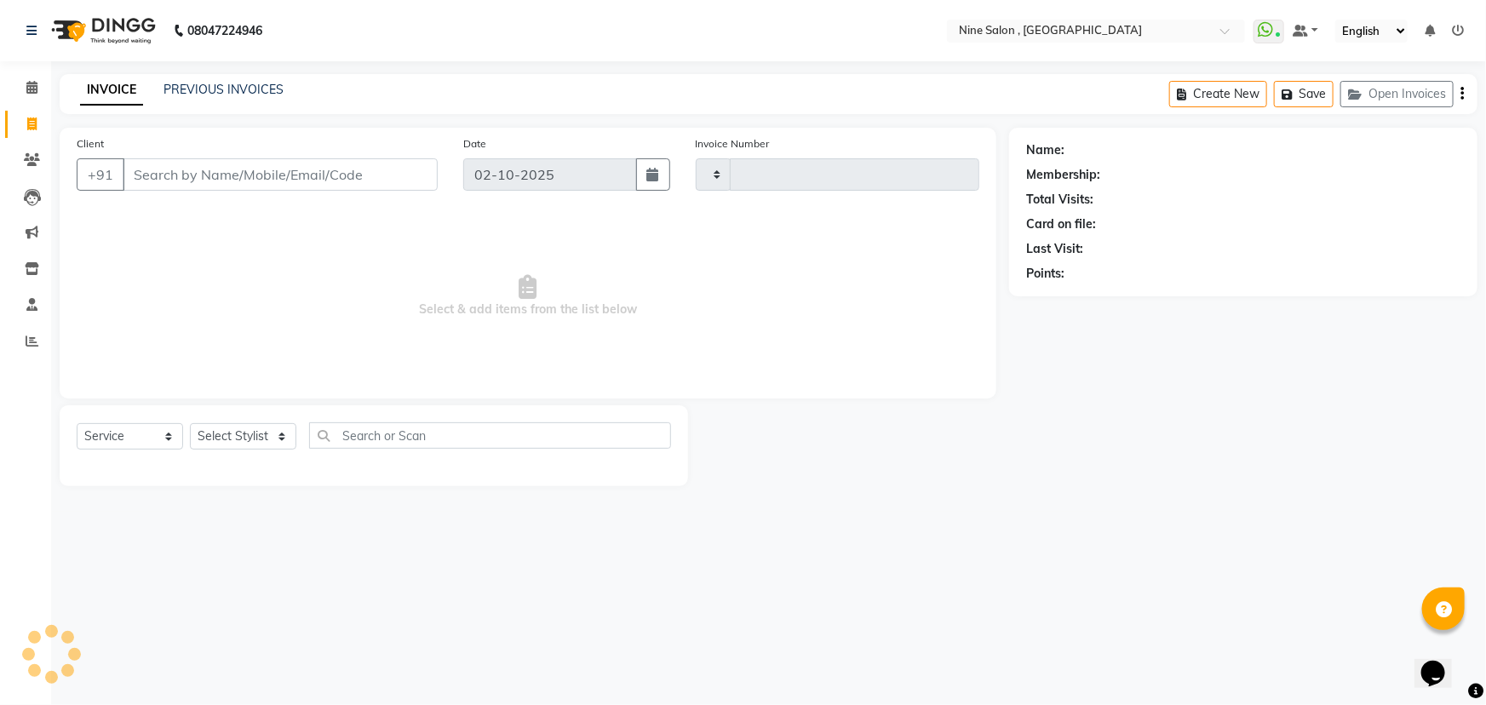
type input "1228"
select select "7341"
click at [26, 86] on icon at bounding box center [31, 87] width 11 height 13
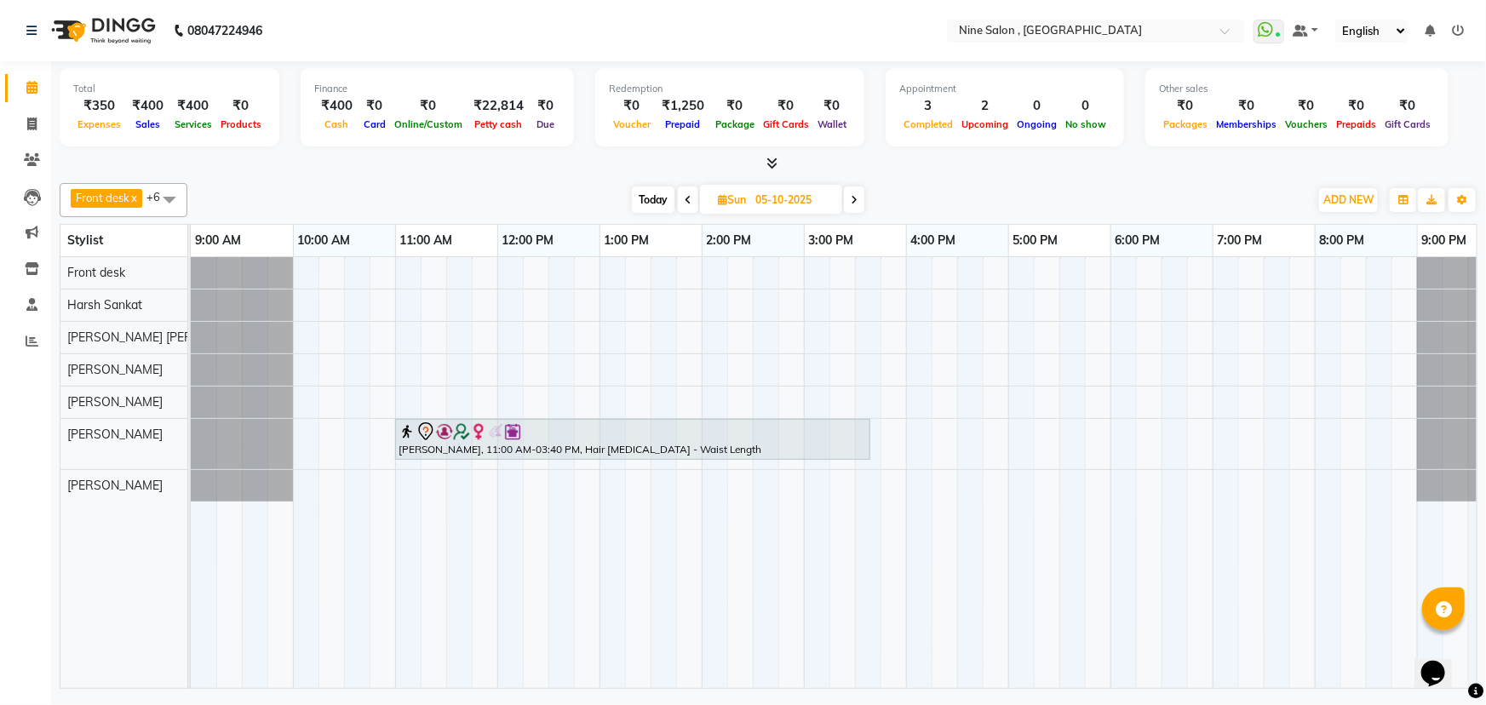
click at [610, 336] on div "[PERSON_NAME], 11:00 AM-03:40 PM, Hair [MEDICAL_DATA] - Waist Length" at bounding box center [855, 472] width 1328 height 431
select select "83991"
select select "tentative"
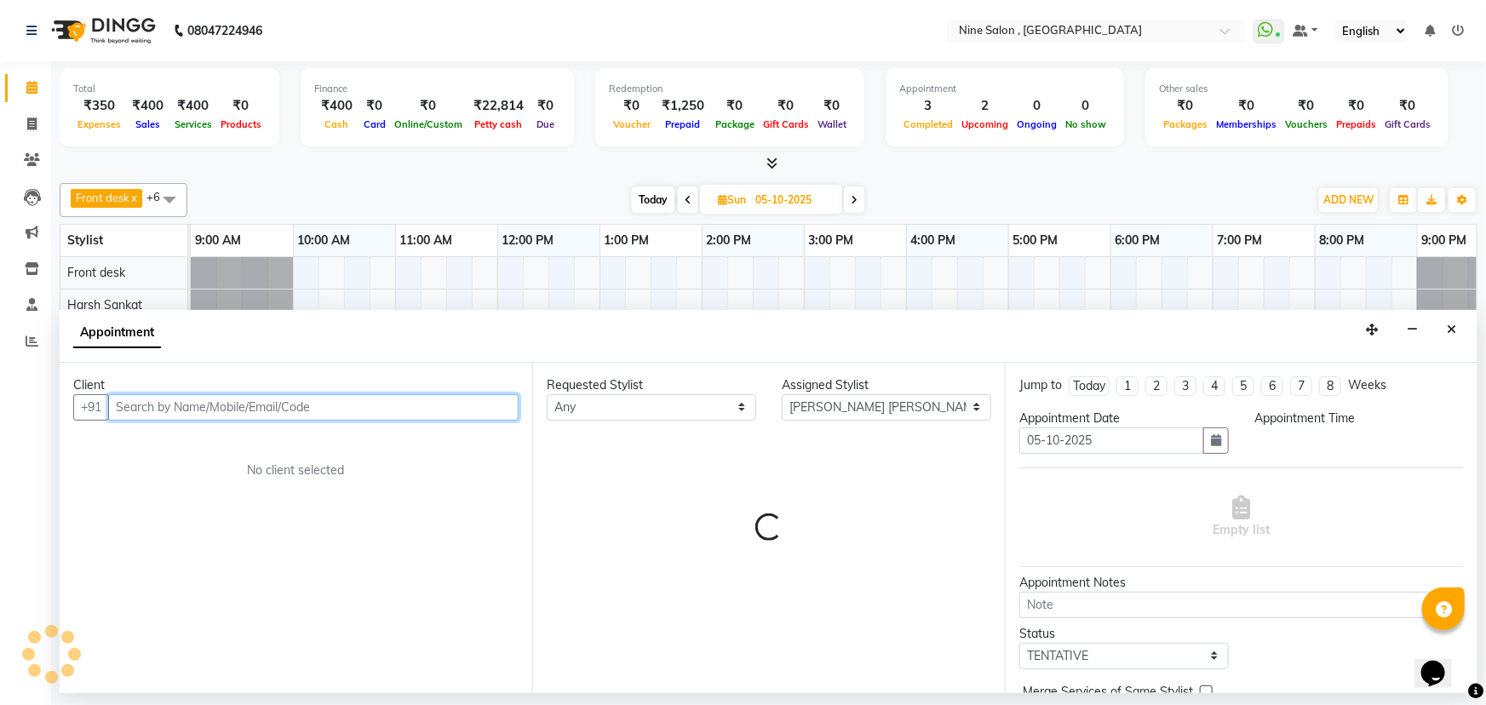
select select "780"
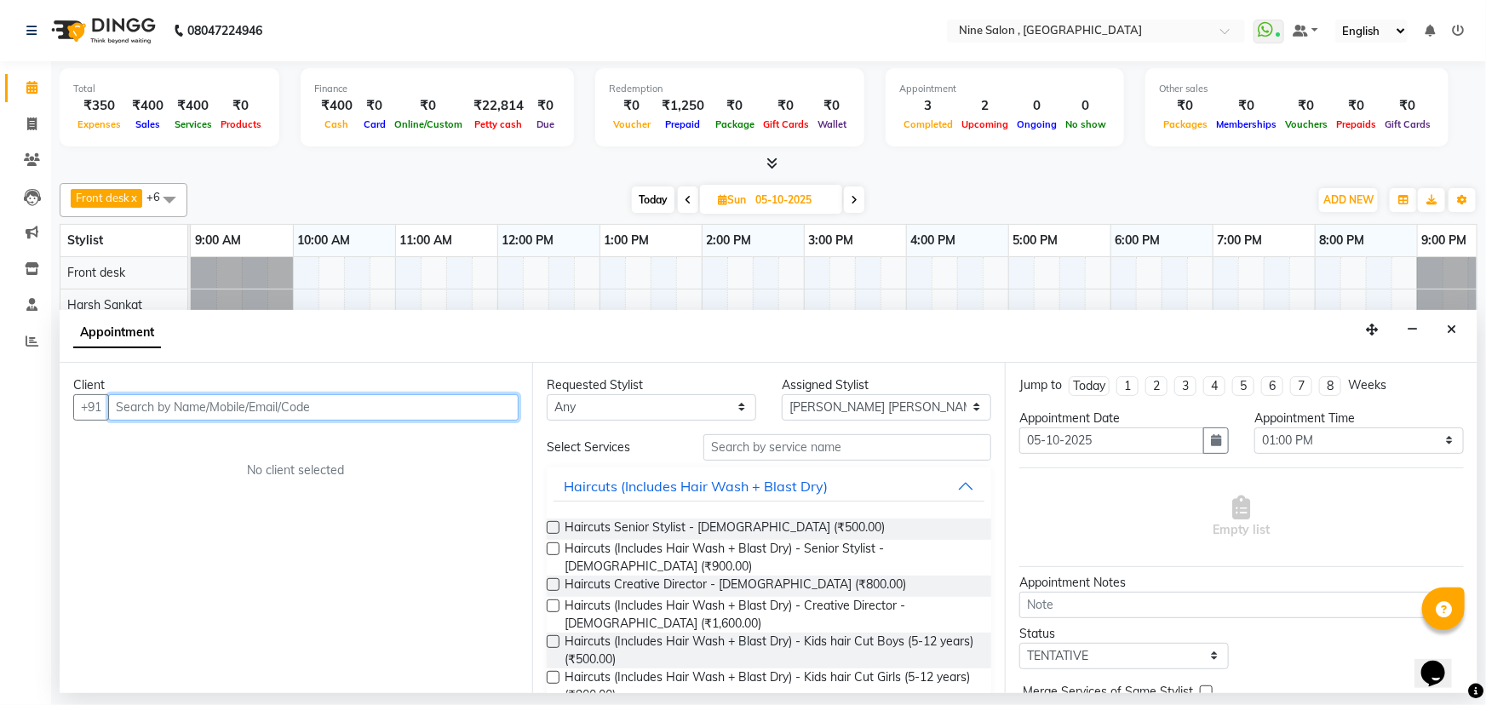
click at [427, 409] on input "text" at bounding box center [313, 407] width 410 height 26
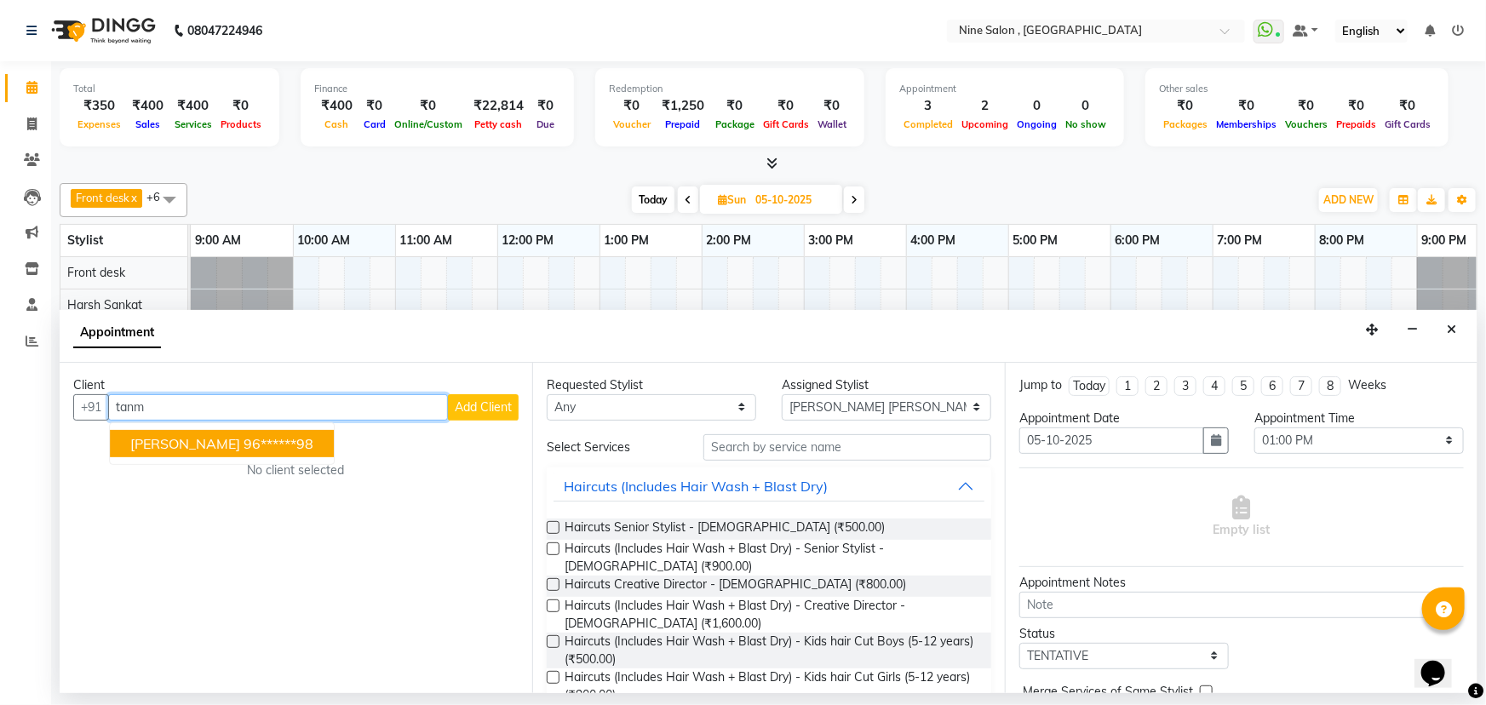
click at [295, 446] on ngb-highlight "96******98" at bounding box center [279, 443] width 70 height 17
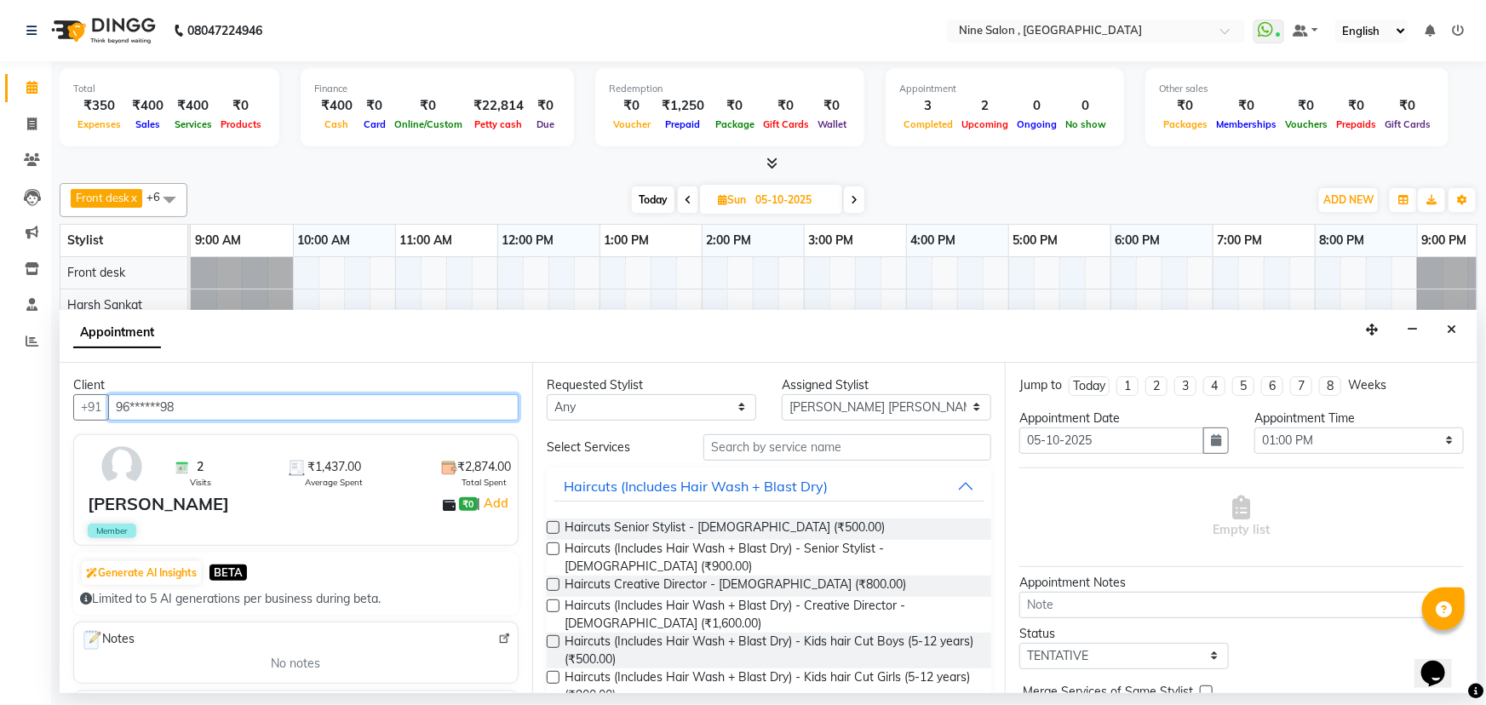
type input "96******98"
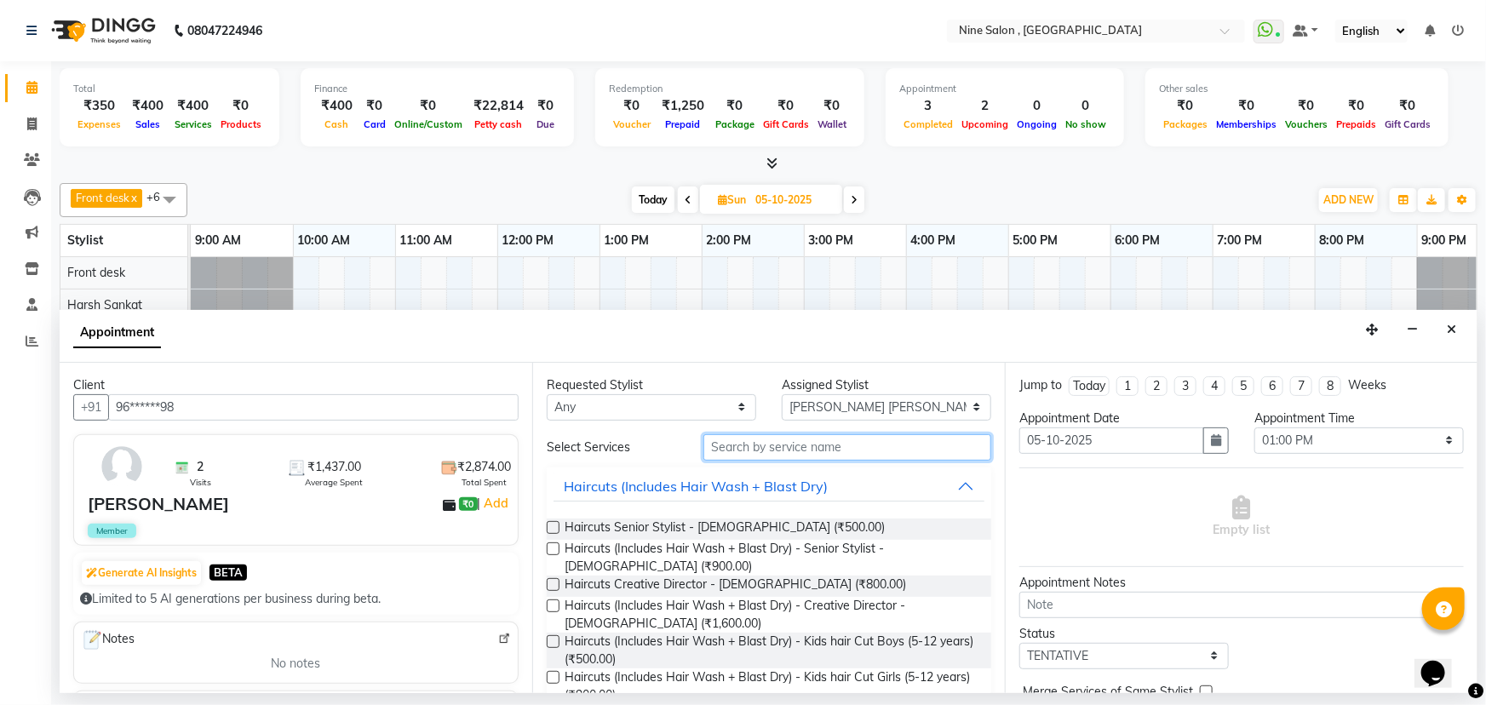
click at [805, 443] on input "text" at bounding box center [847, 447] width 288 height 26
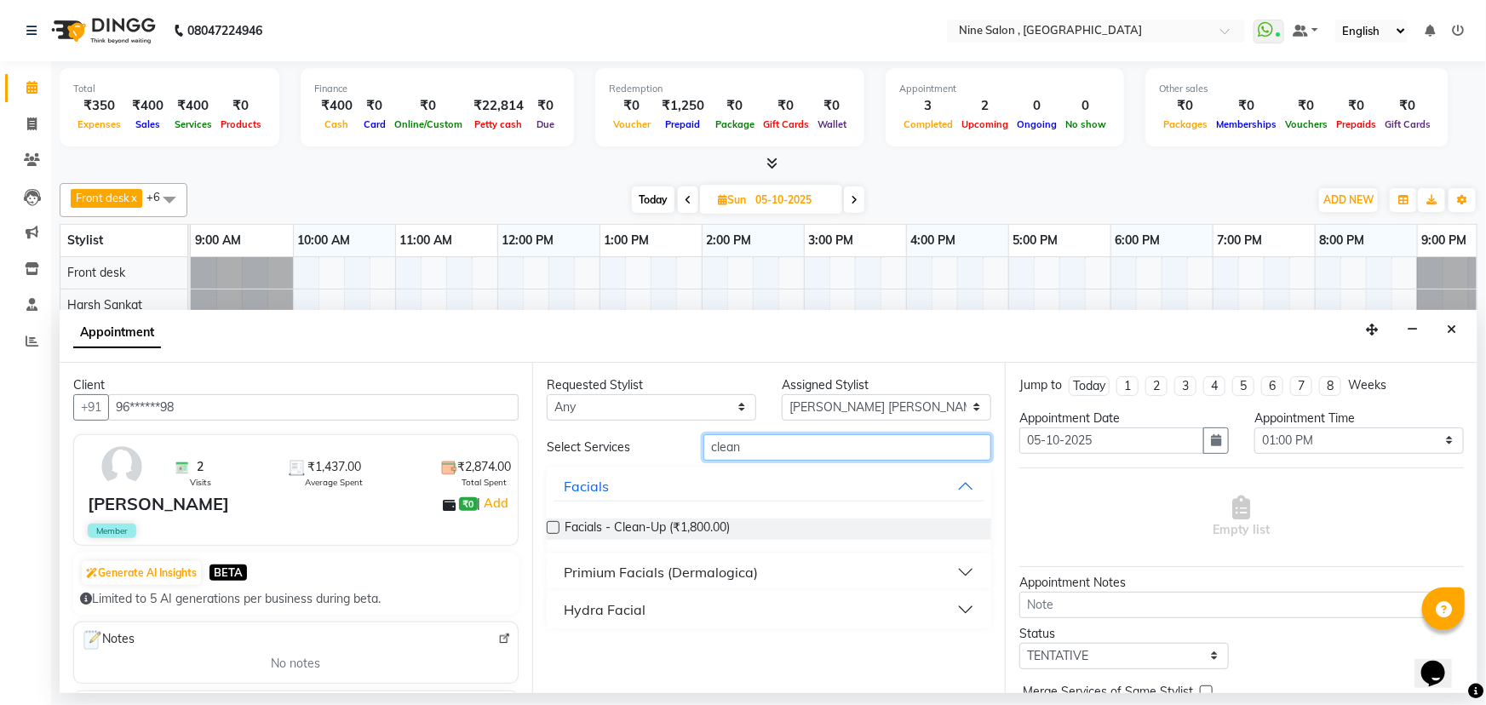
type input "clean"
click at [555, 528] on label at bounding box center [553, 527] width 13 height 13
click at [555, 528] on input "checkbox" at bounding box center [552, 529] width 11 height 11
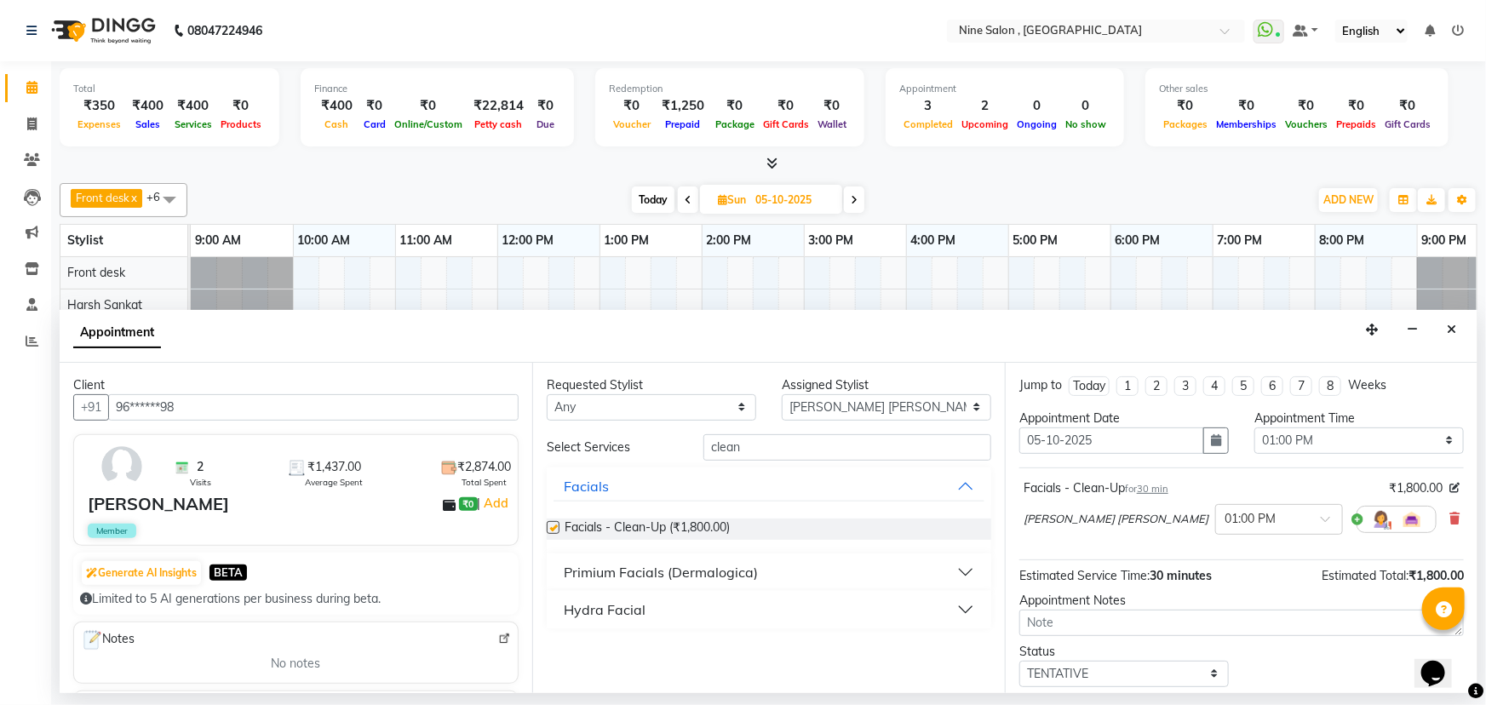
checkbox input "false"
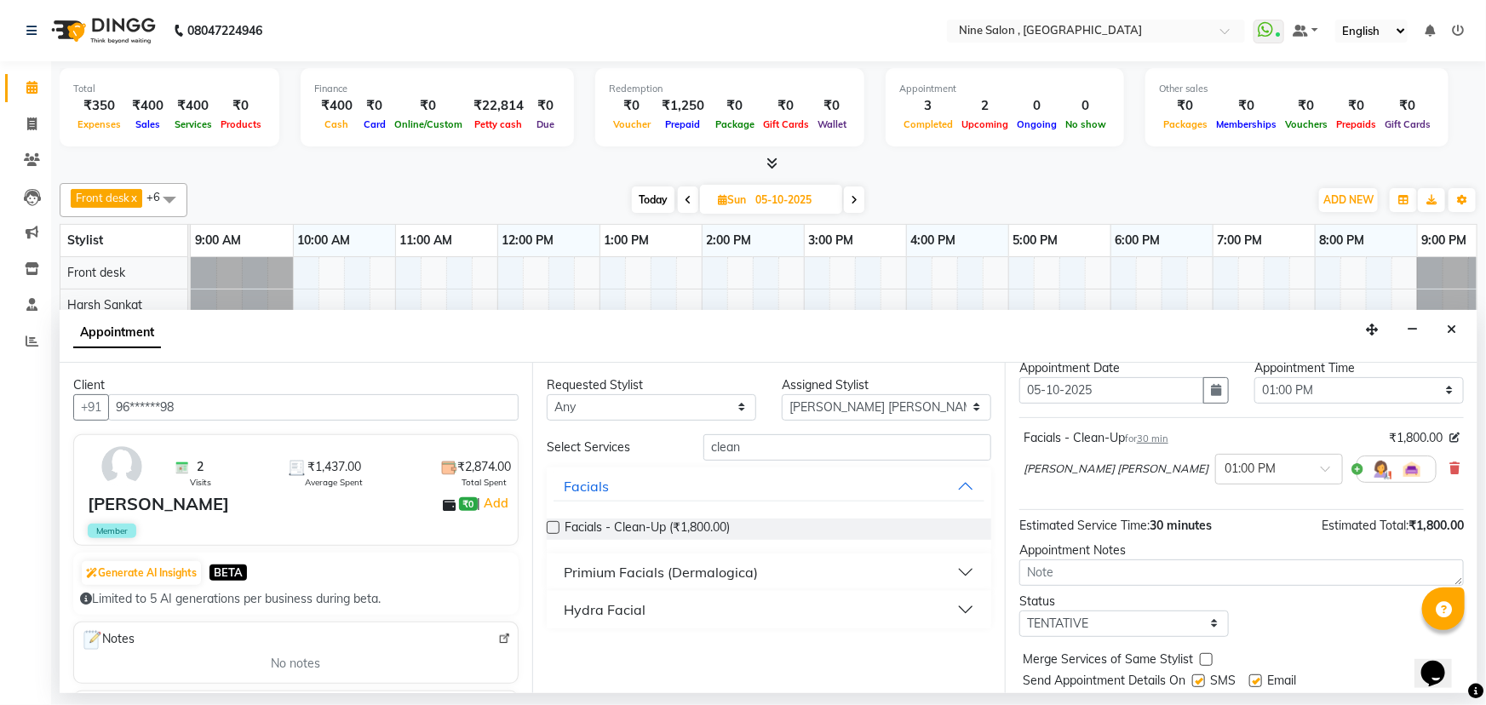
scroll to position [100, 0]
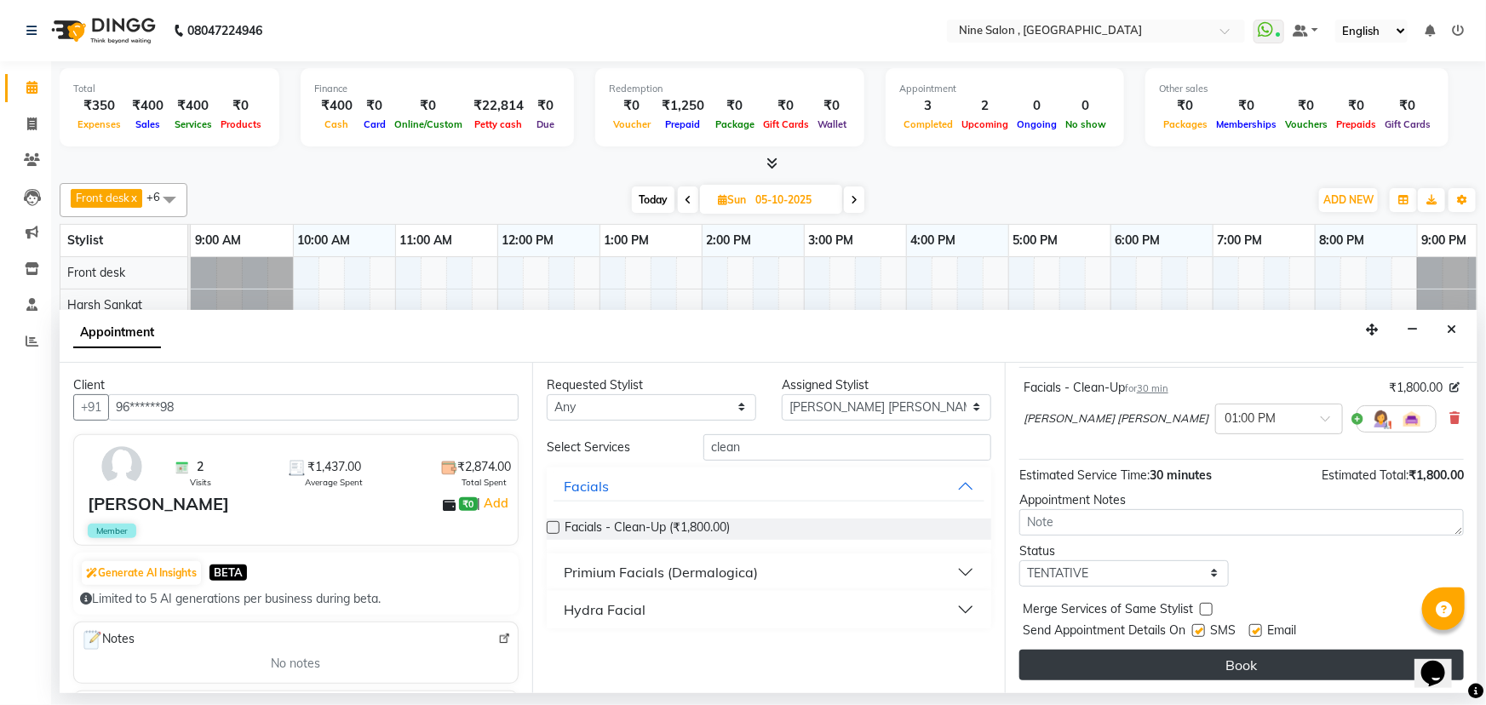
click at [1190, 660] on button "Book" at bounding box center [1241, 665] width 445 height 31
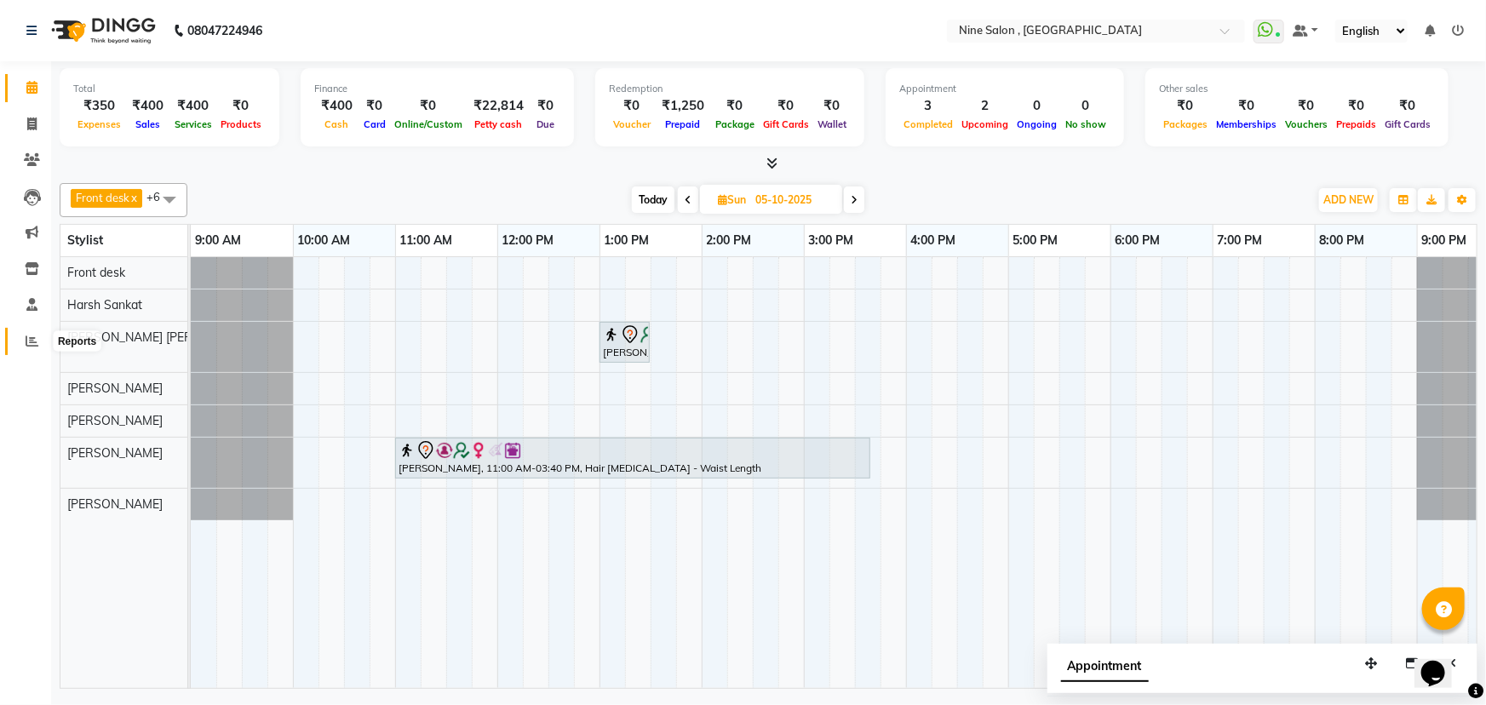
click at [29, 336] on icon at bounding box center [32, 341] width 13 height 13
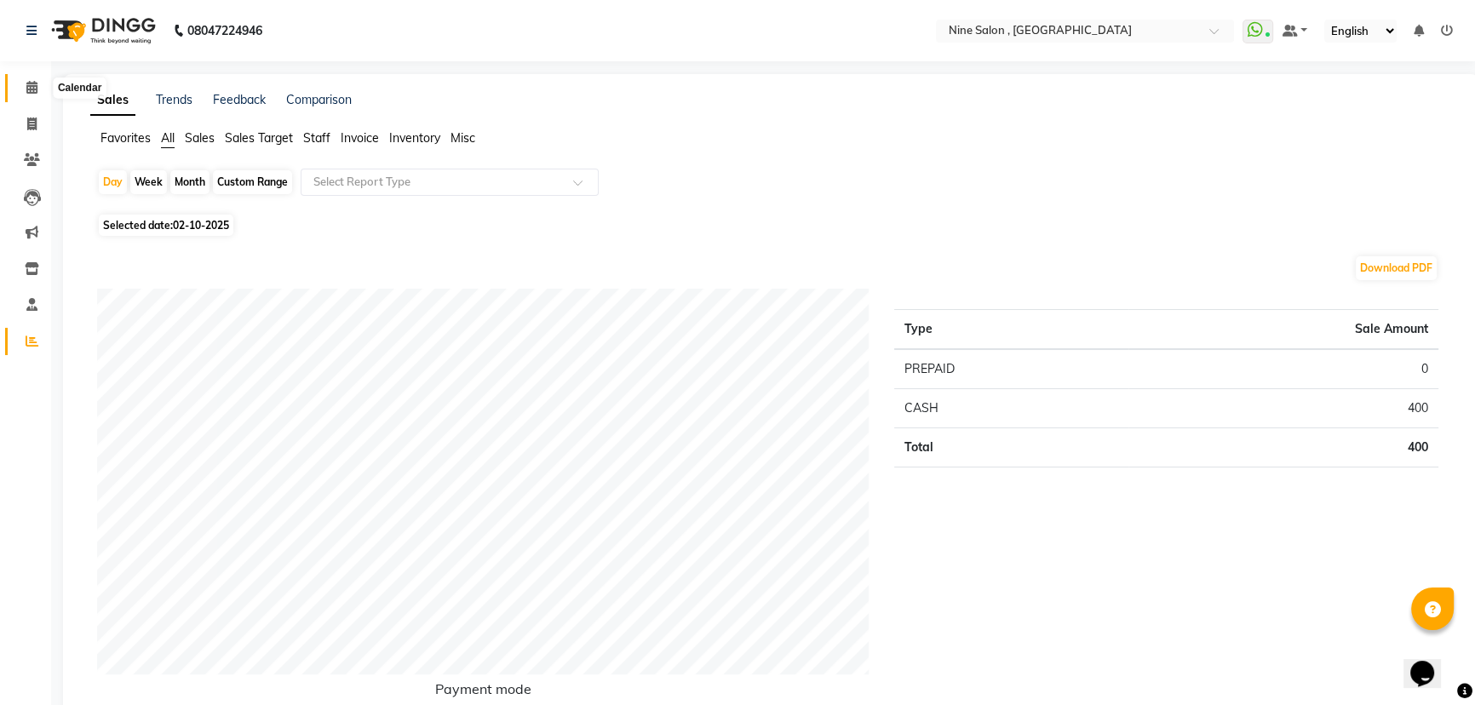
click at [33, 85] on icon at bounding box center [31, 87] width 11 height 13
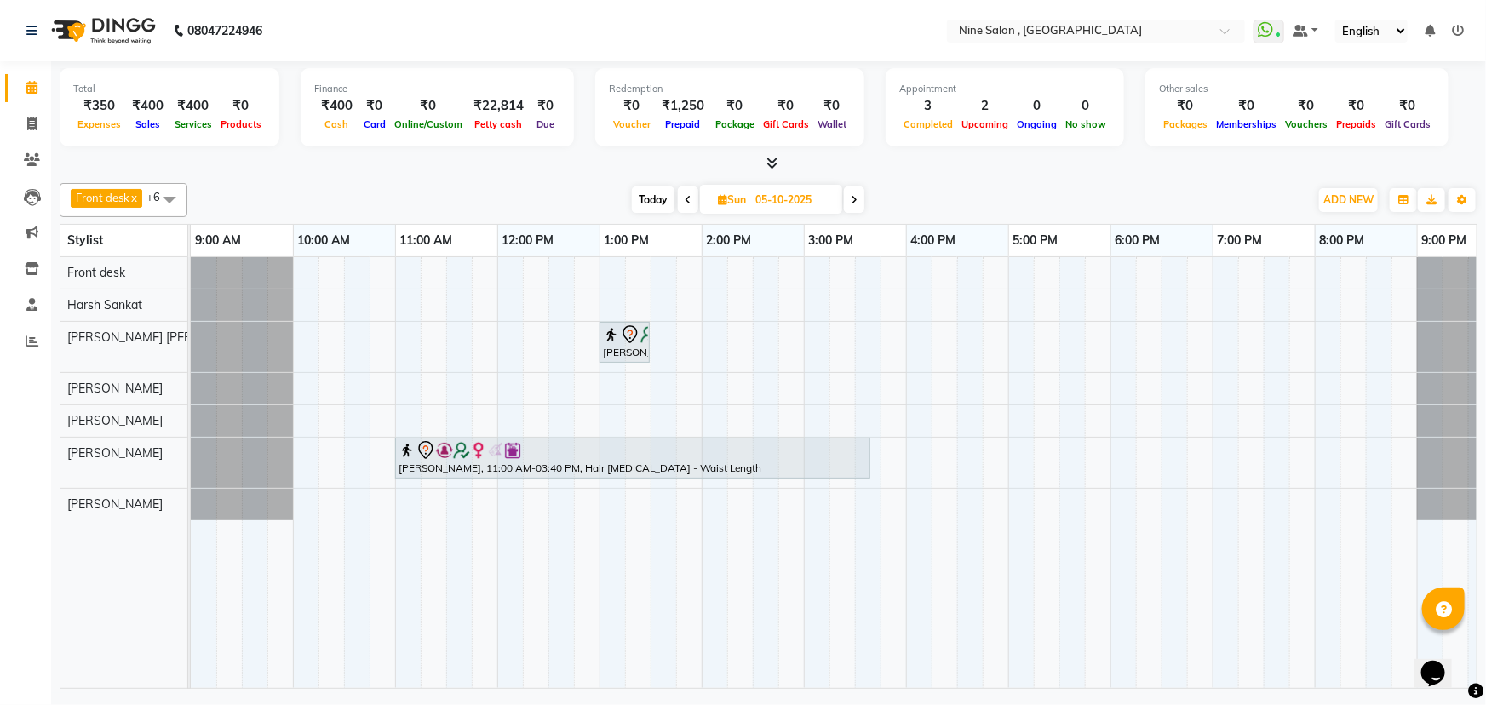
click at [662, 199] on span "Today" at bounding box center [653, 199] width 43 height 26
type input "02-10-2025"
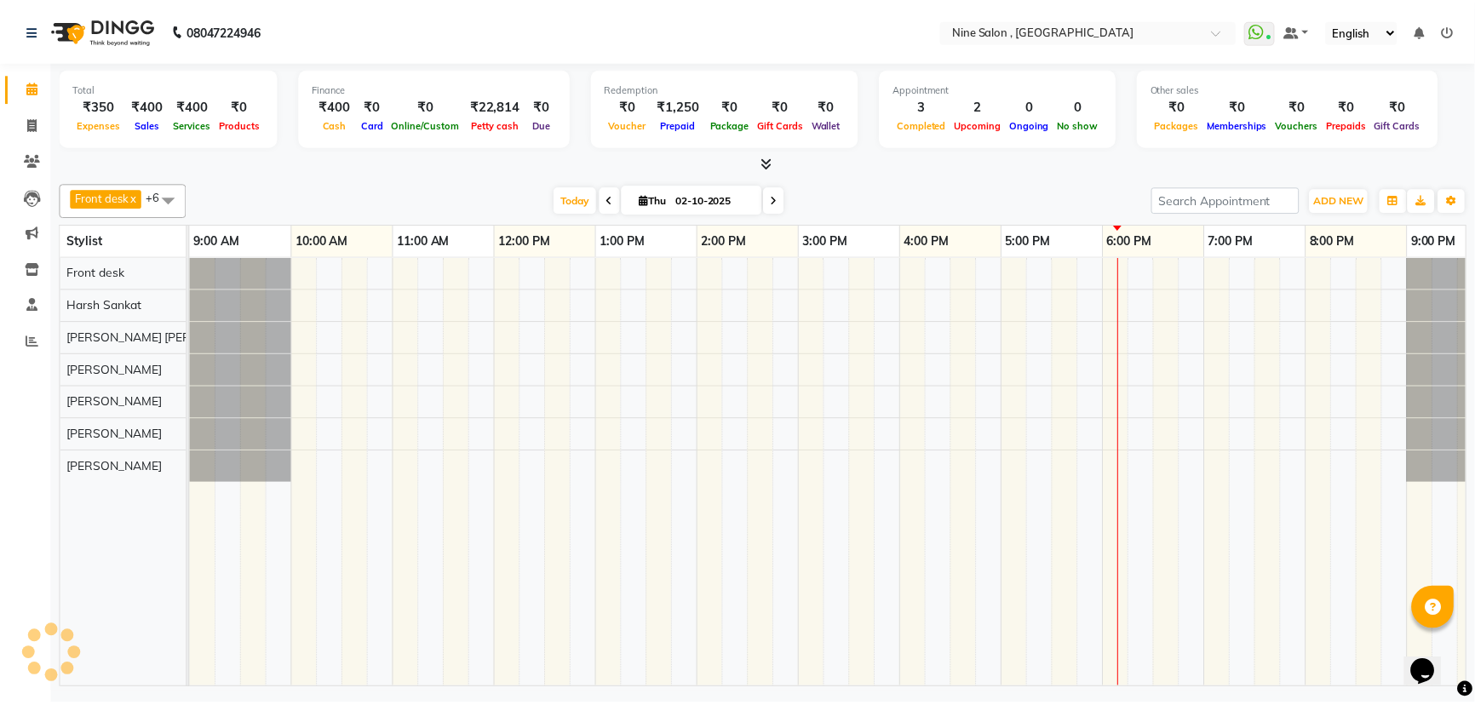
scroll to position [0, 42]
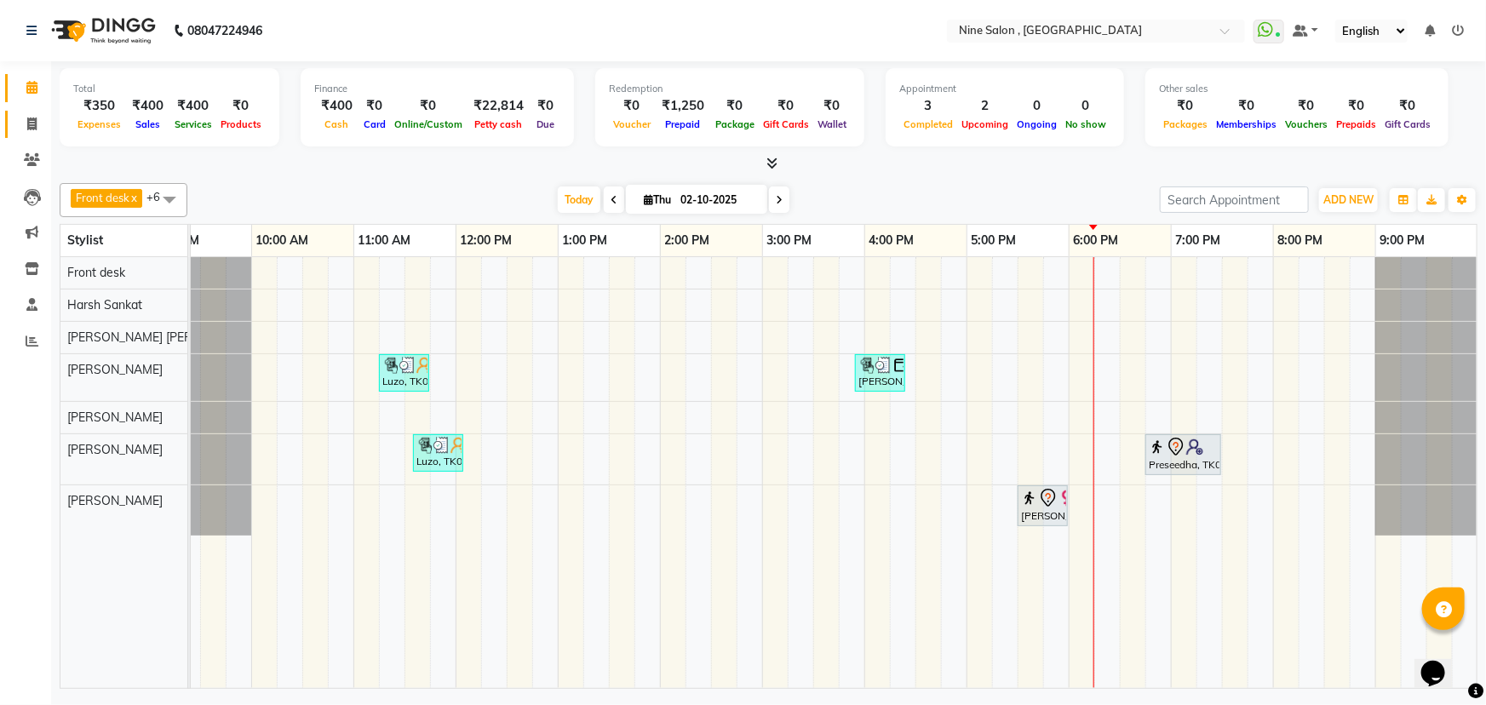
click at [34, 119] on icon at bounding box center [31, 124] width 9 height 13
select select "7341"
select select "service"
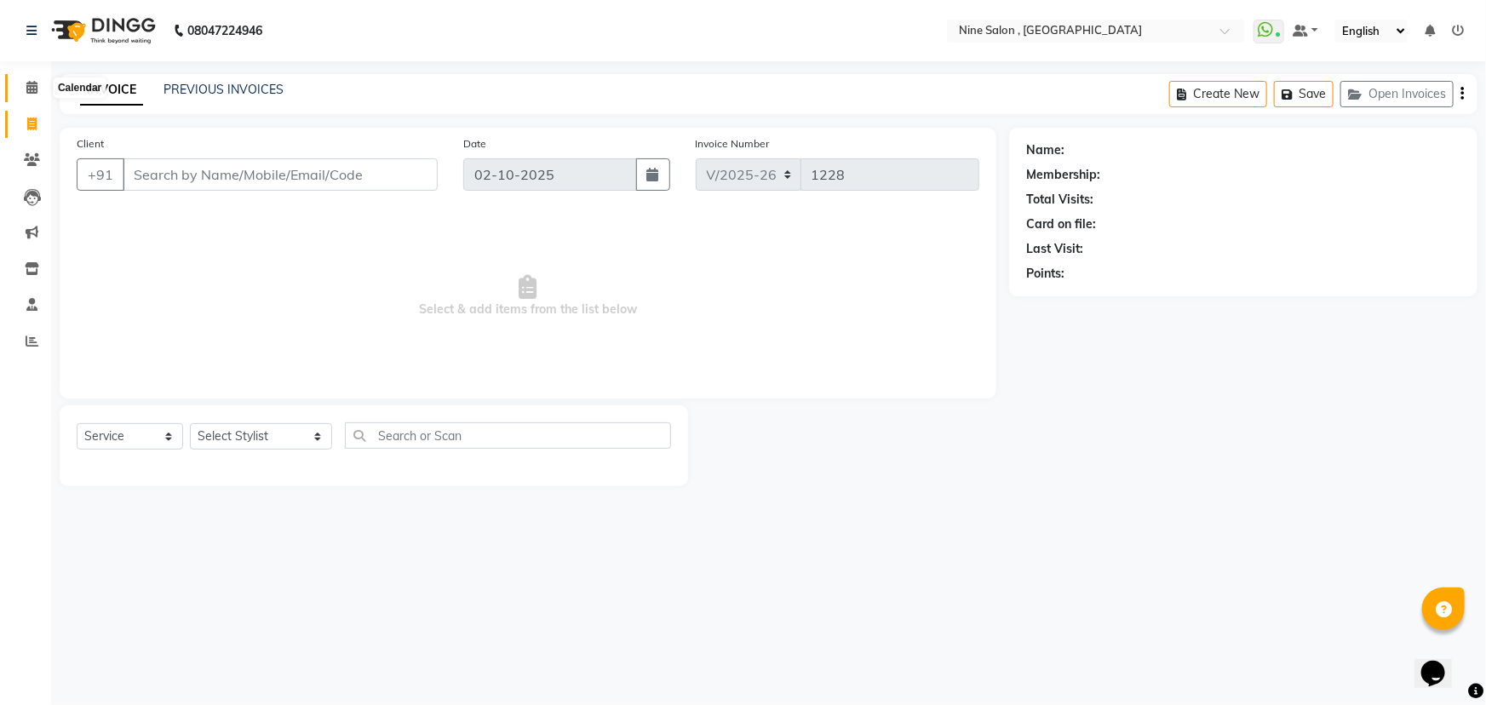
click at [26, 85] on icon at bounding box center [31, 87] width 11 height 13
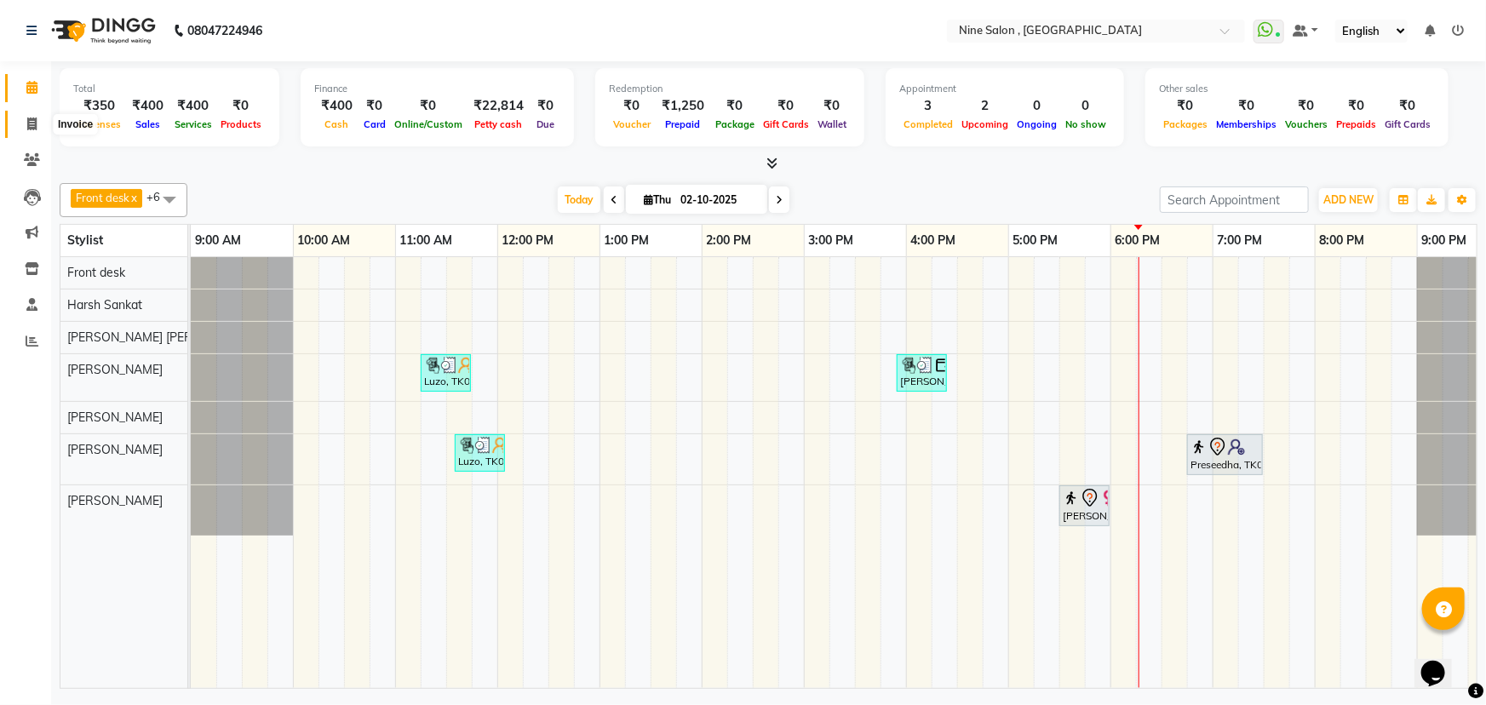
click at [33, 125] on icon at bounding box center [31, 124] width 9 height 13
select select "7341"
select select "service"
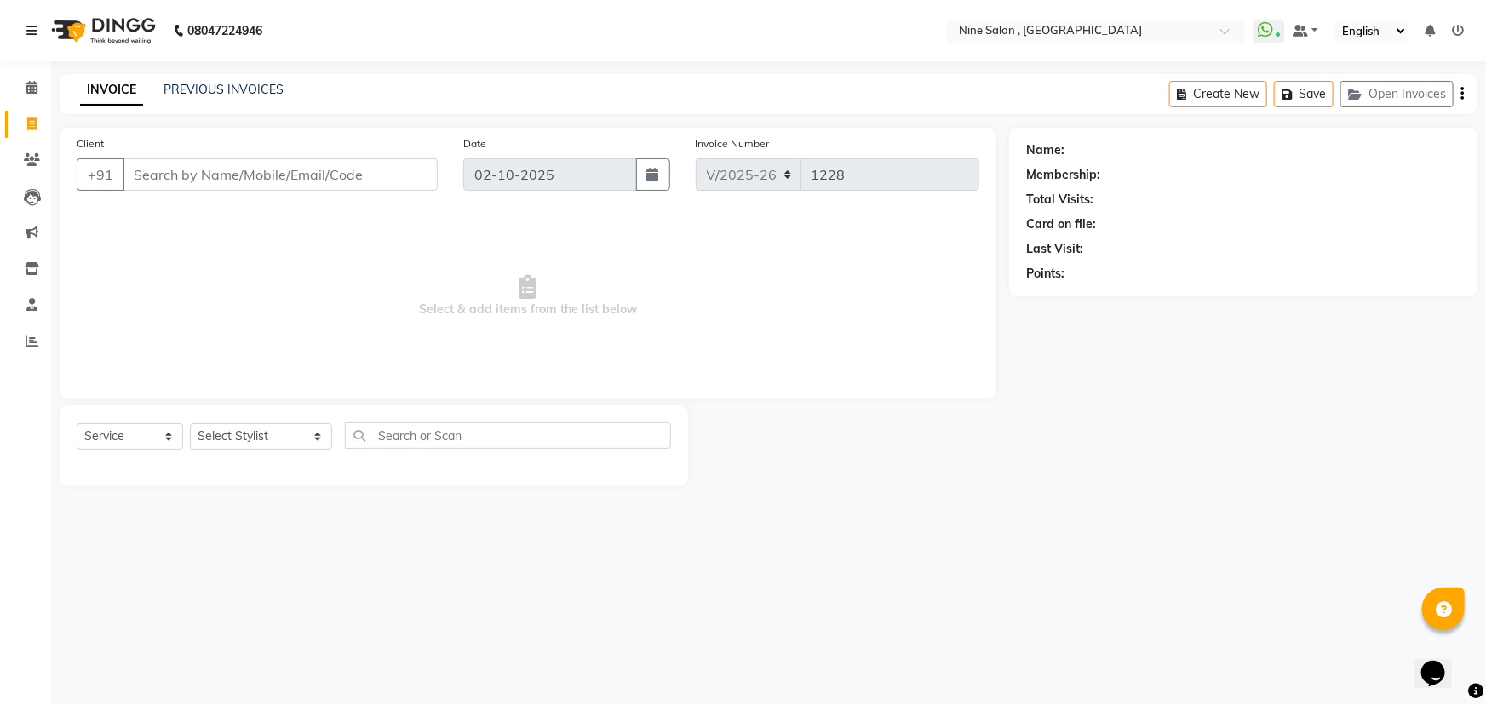
click at [238, 171] on input "Client" at bounding box center [280, 174] width 315 height 32
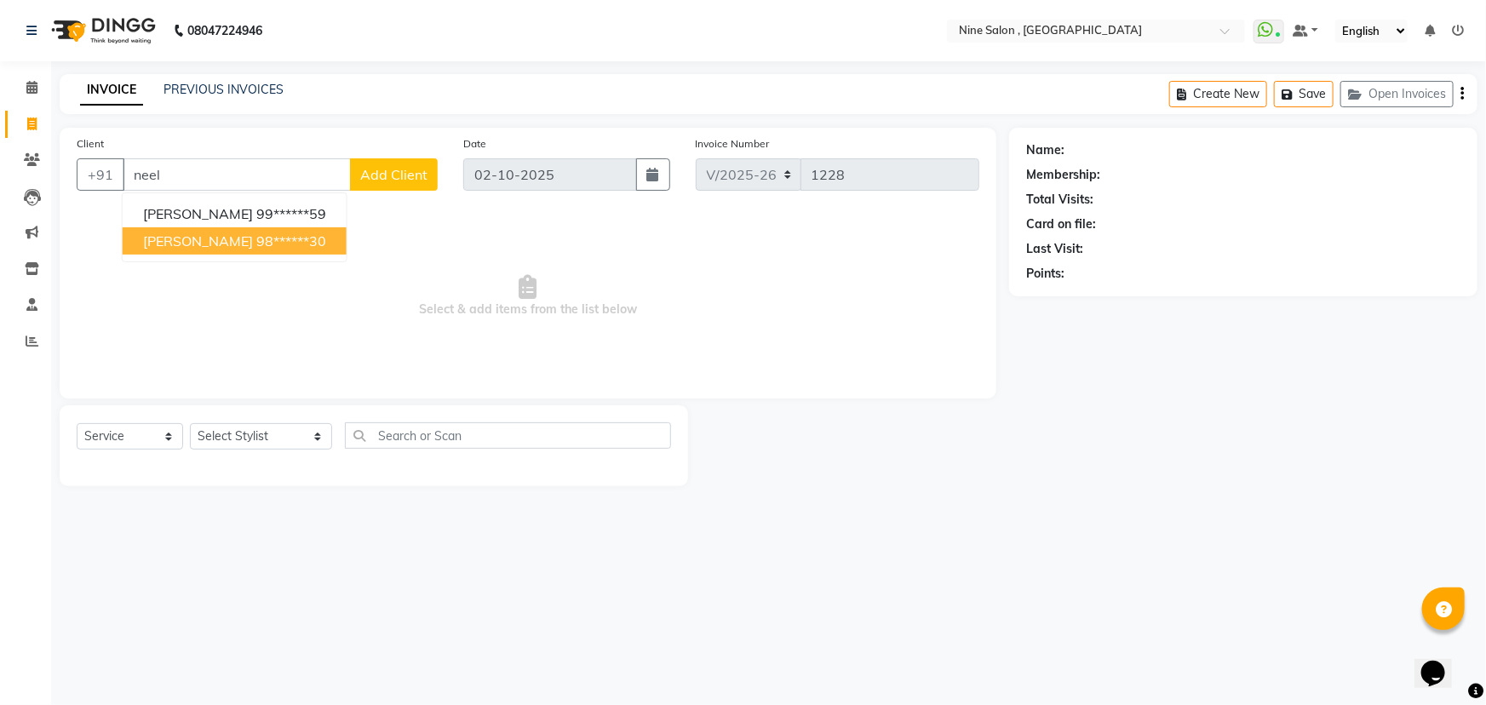
click at [188, 249] on span "[PERSON_NAME]" at bounding box center [198, 240] width 110 height 17
type input "98******30"
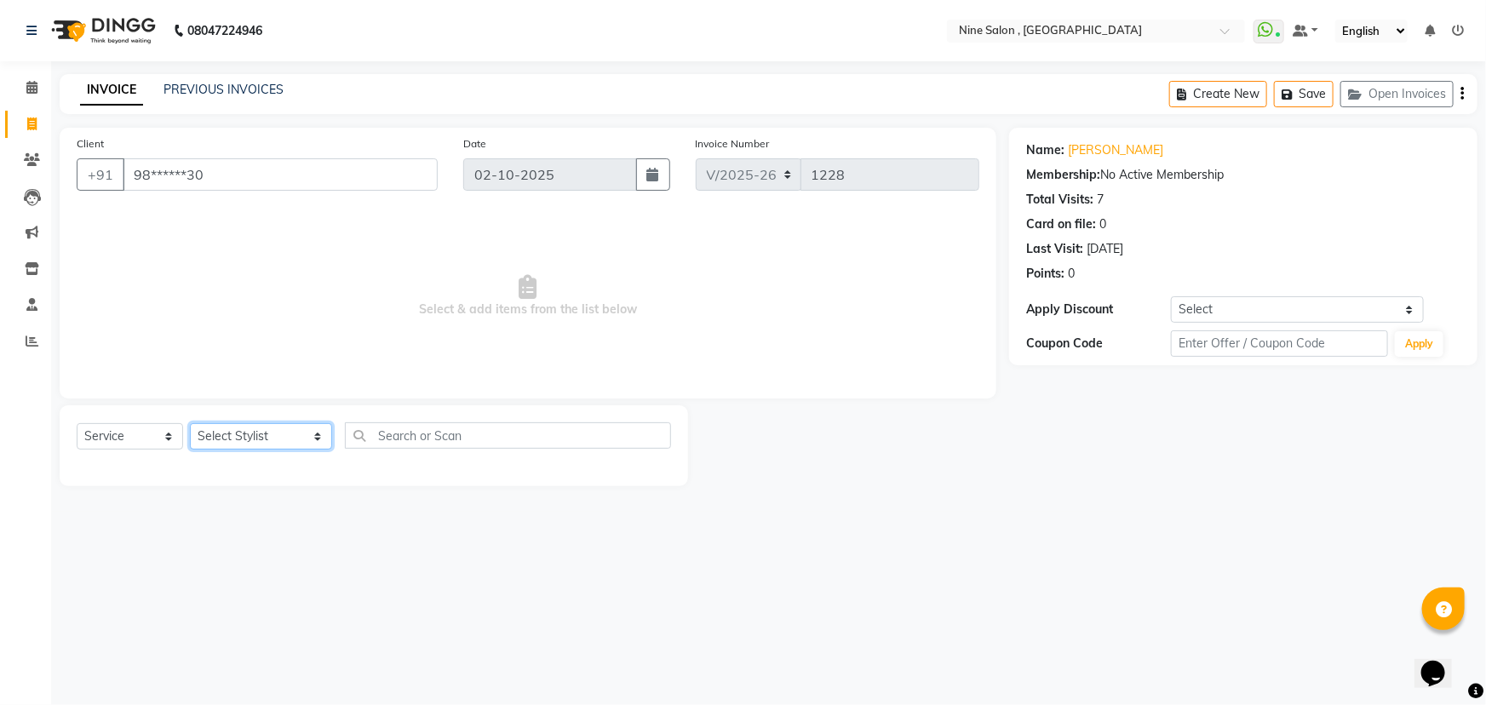
click at [226, 438] on select "Select Stylist Front desk Harsh Sankat [PERSON_NAME] [PERSON_NAME] [PERSON_NAME…" at bounding box center [261, 436] width 142 height 26
select select "92869"
click at [190, 423] on select "Select Stylist Front desk Harsh Sankat [PERSON_NAME] [PERSON_NAME] [PERSON_NAME…" at bounding box center [261, 436] width 142 height 26
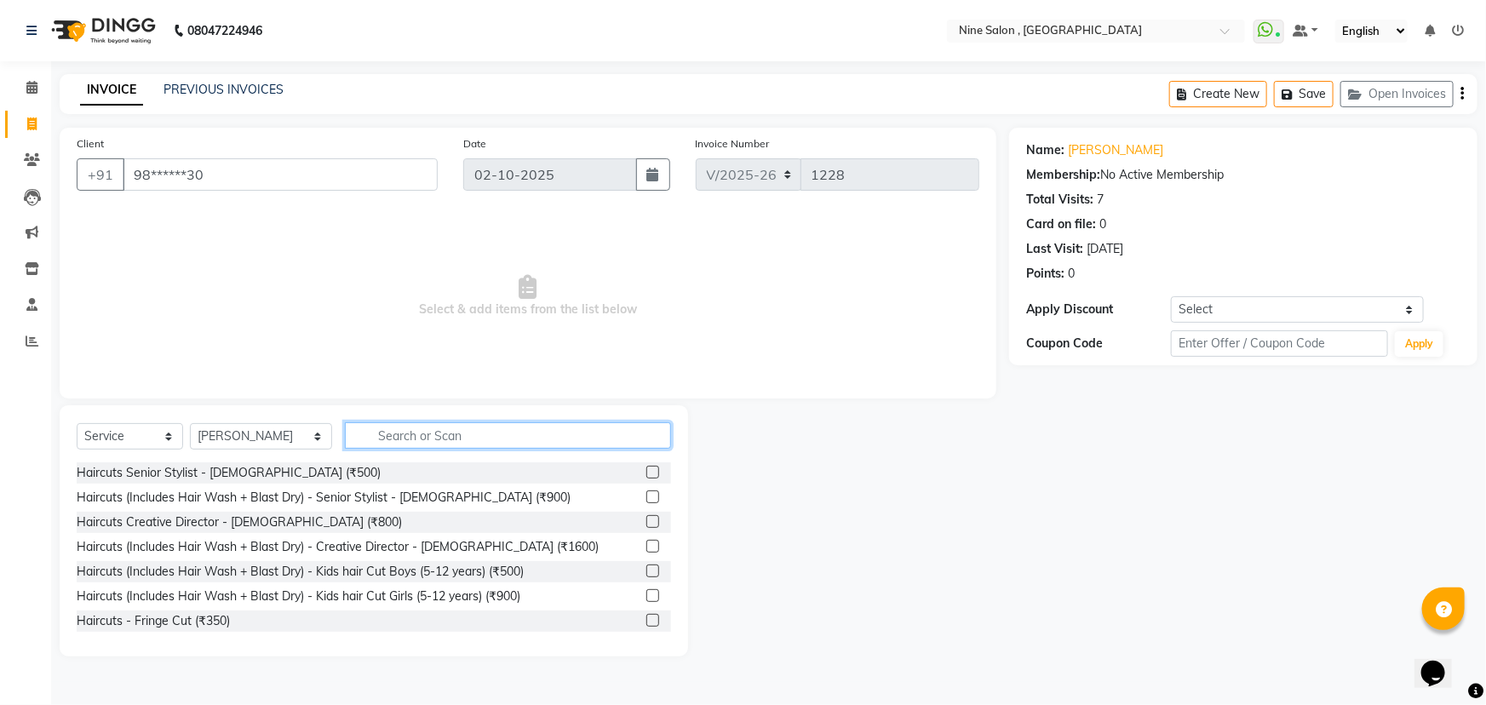
click at [416, 438] on input "text" at bounding box center [508, 435] width 326 height 26
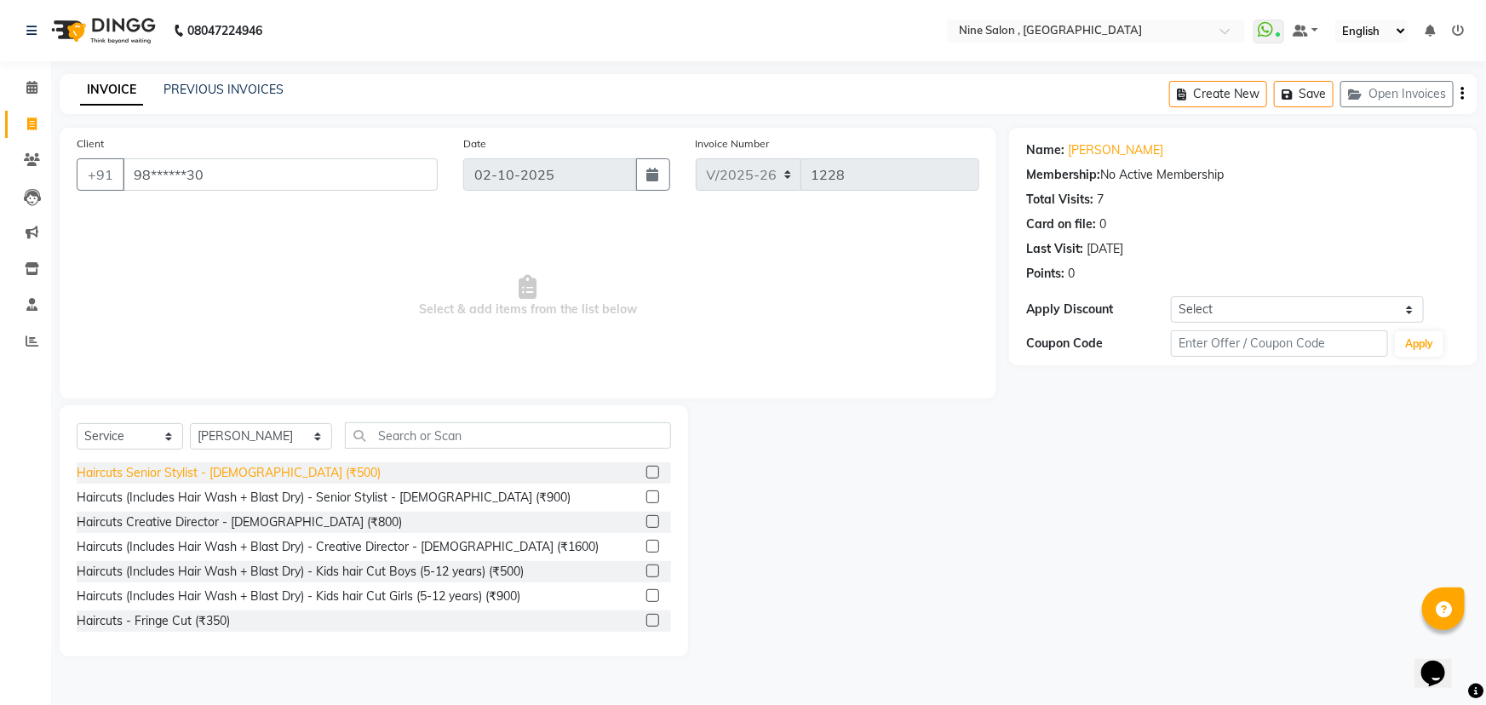
click at [238, 467] on div "Haircuts Senior Stylist - [DEMOGRAPHIC_DATA] (₹500)" at bounding box center [229, 473] width 304 height 18
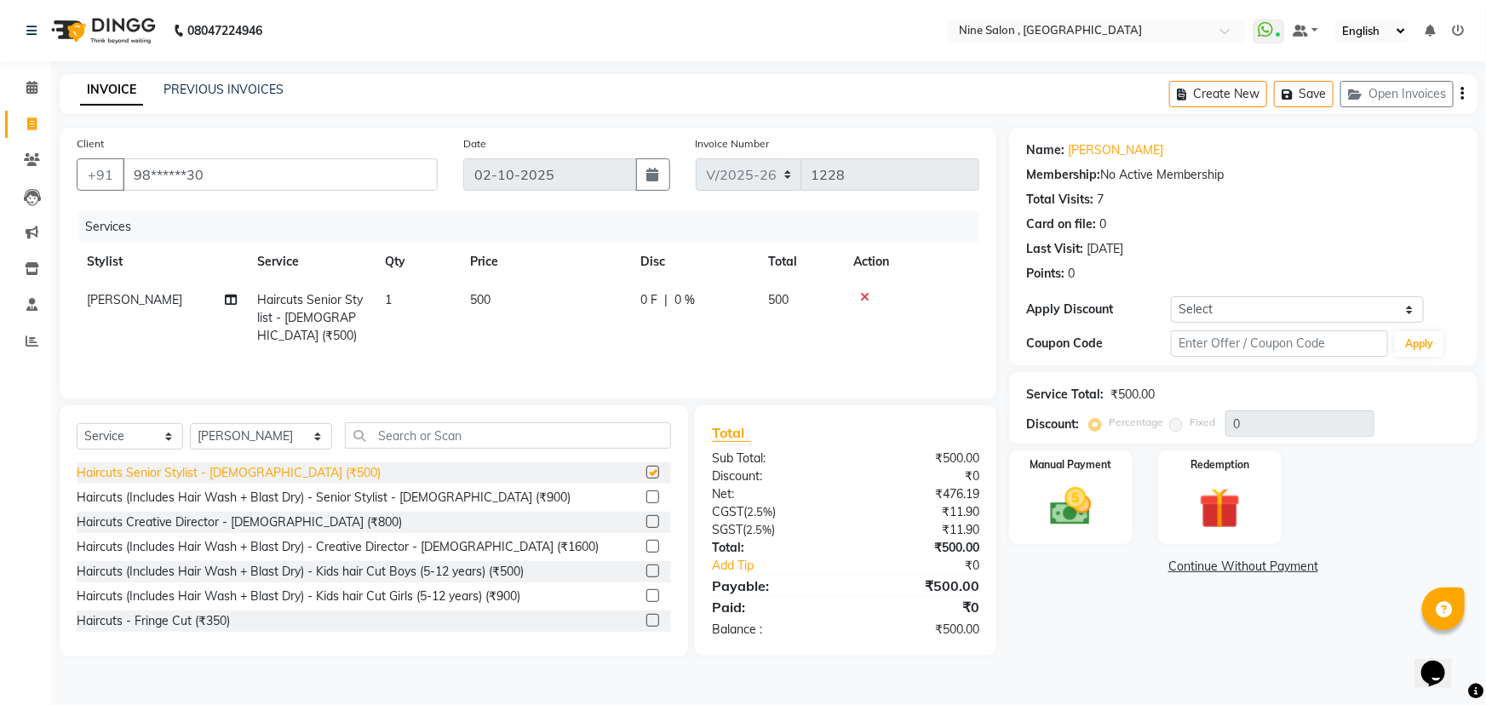
checkbox input "false"
click at [1309, 94] on button "Save" at bounding box center [1304, 94] width 60 height 26
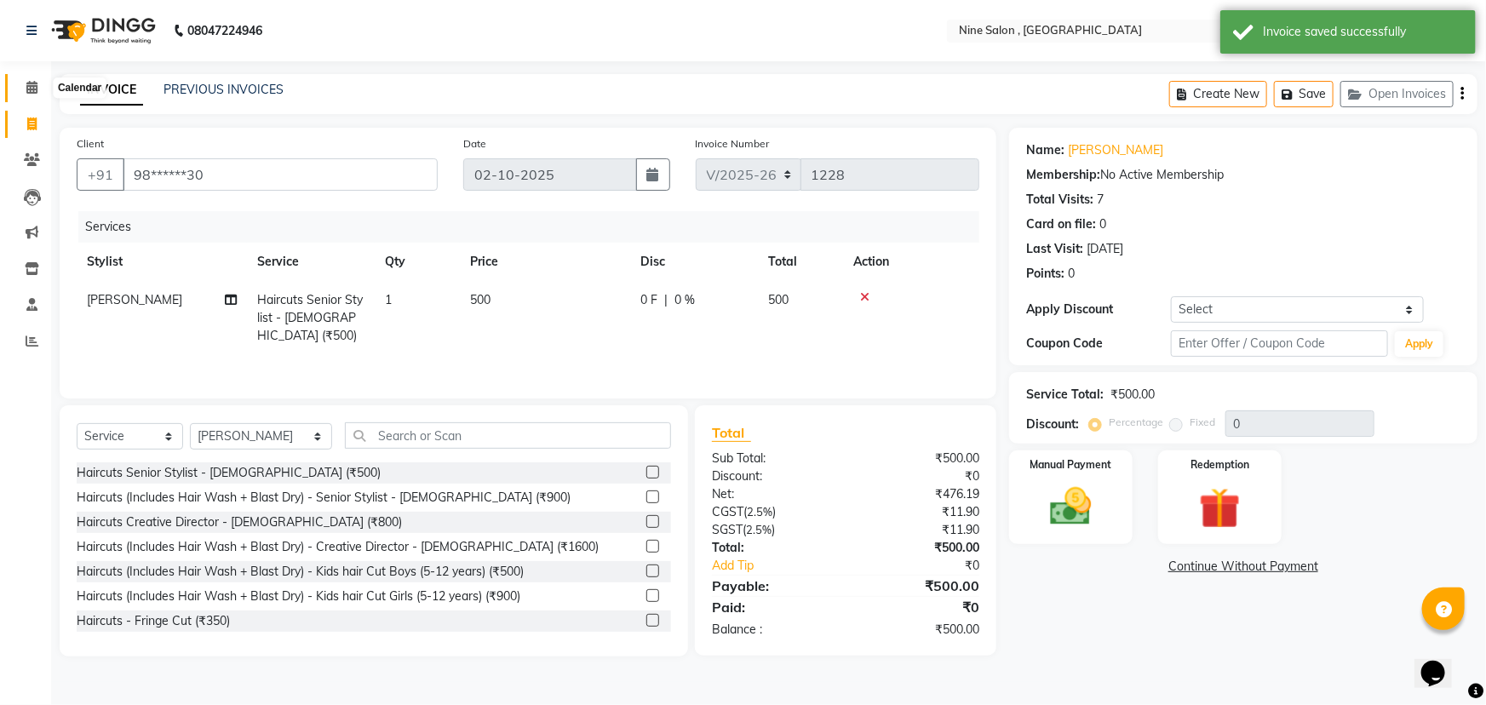
click at [29, 88] on icon at bounding box center [31, 87] width 11 height 13
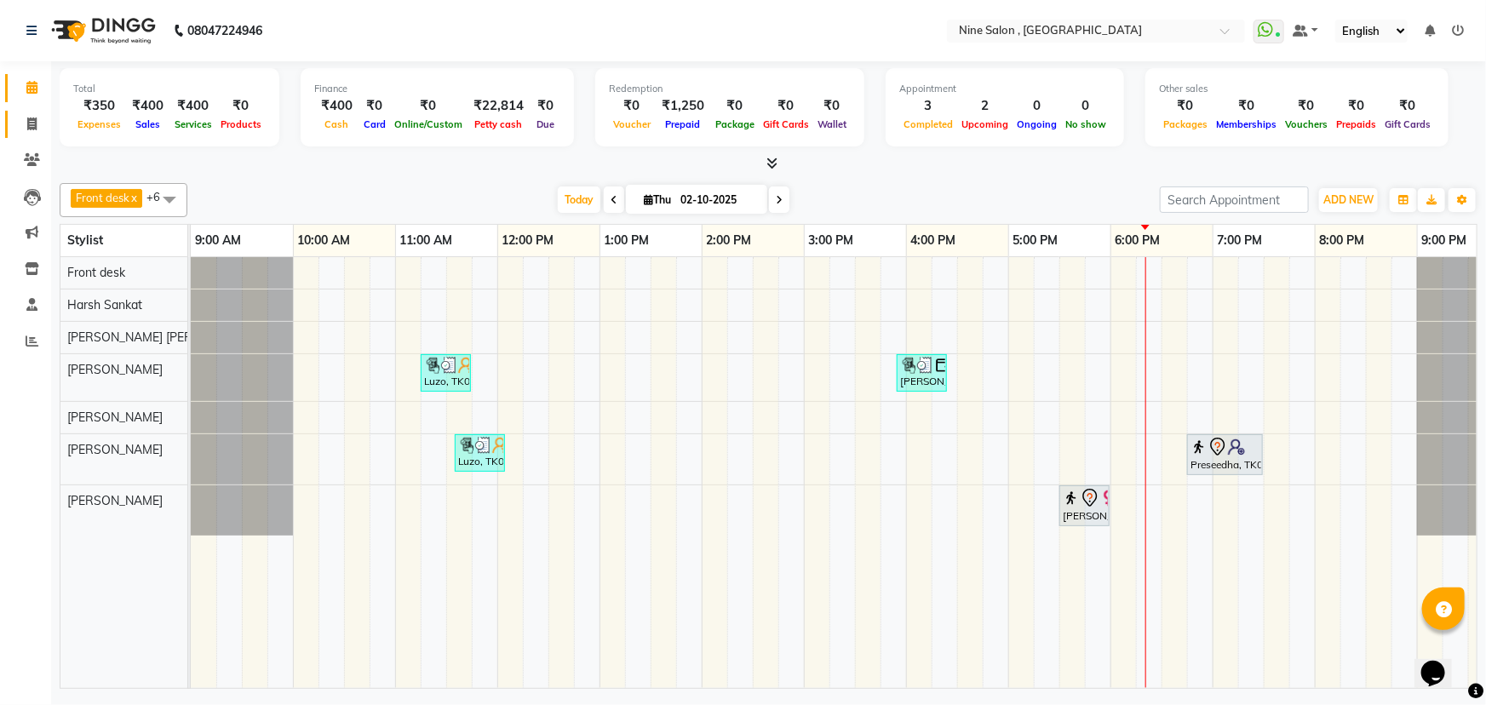
click at [29, 124] on icon at bounding box center [31, 124] width 9 height 13
select select "service"
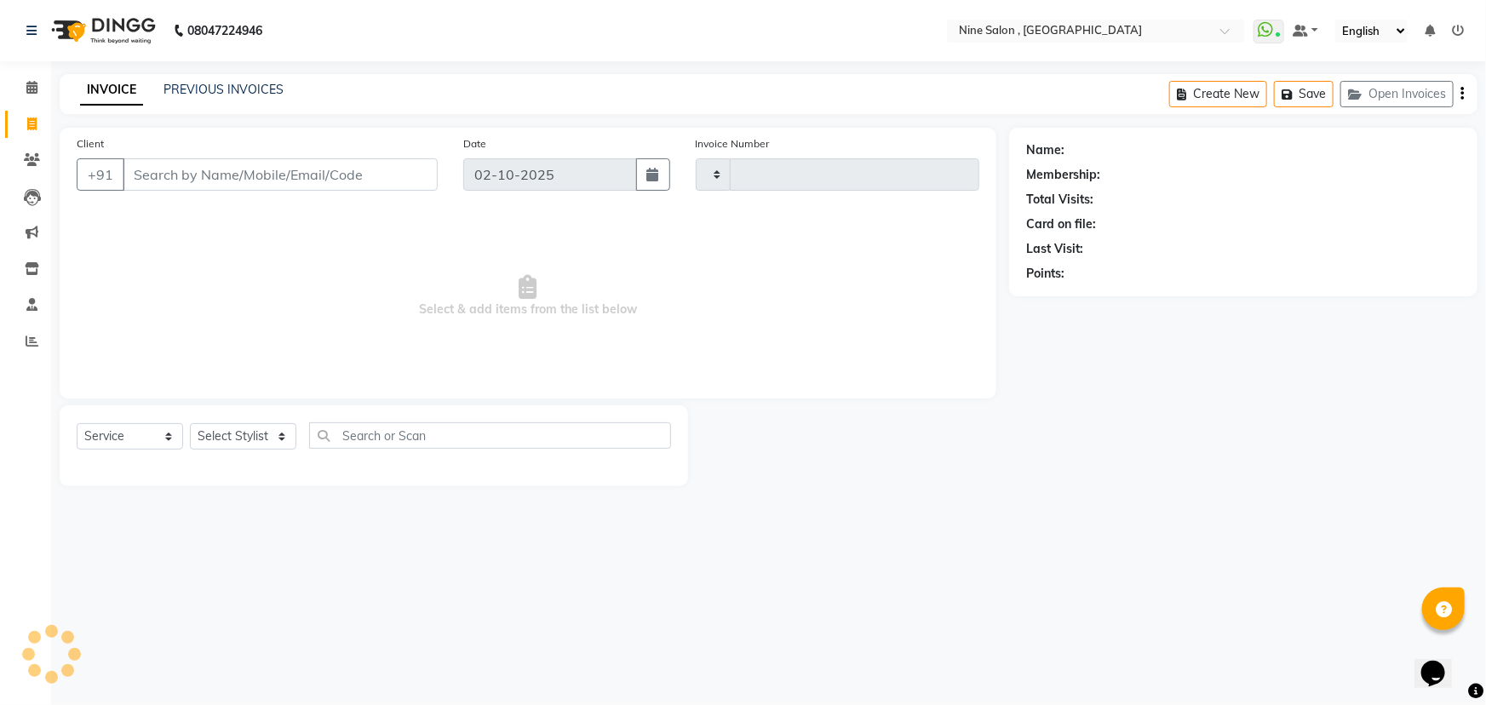
type input "1228"
select select "7341"
click at [1395, 90] on button "Open Invoices" at bounding box center [1396, 94] width 113 height 26
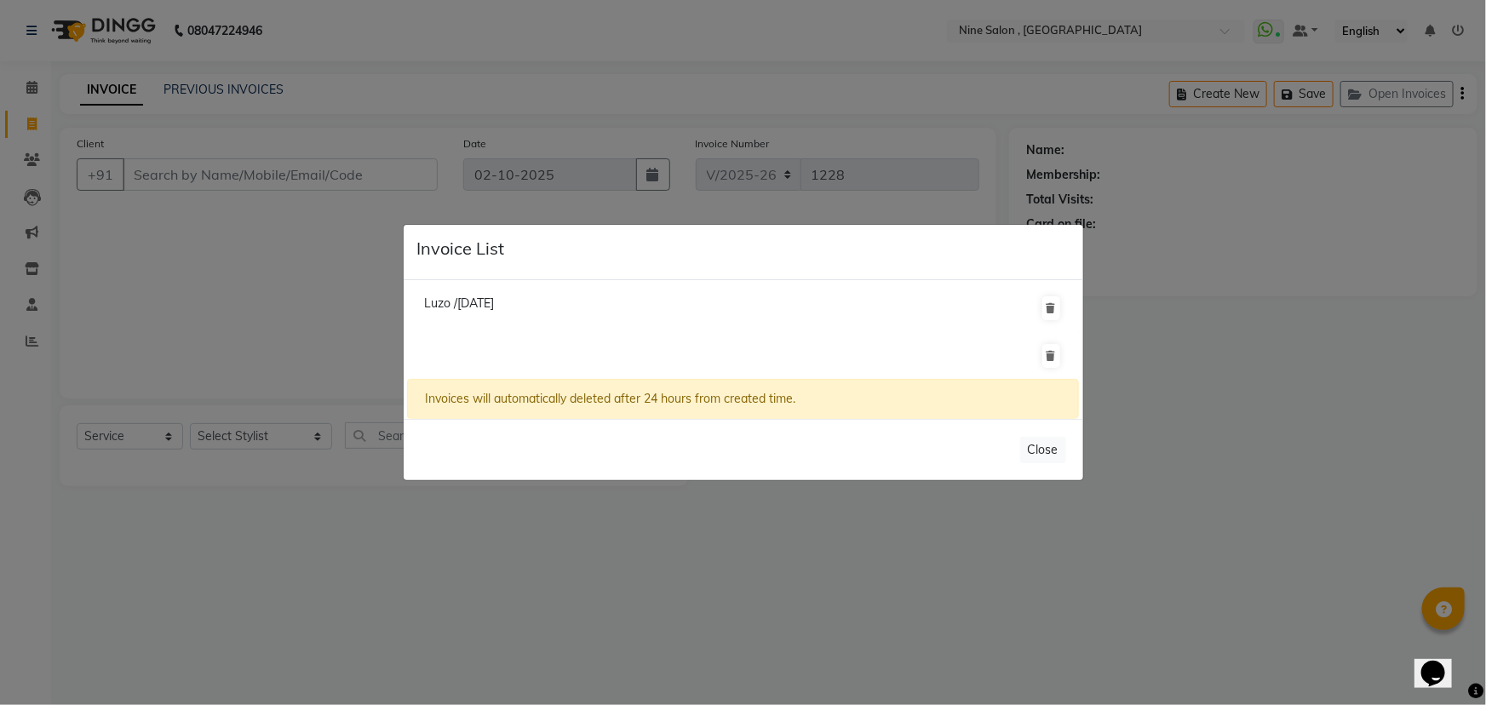
click at [565, 365] on li at bounding box center [742, 356] width 671 height 48
click at [202, 316] on ngb-modal-window "Invoice List Luzo /[DATE] Invoices will automatically deleted after 24 hours fr…" at bounding box center [743, 352] width 1486 height 705
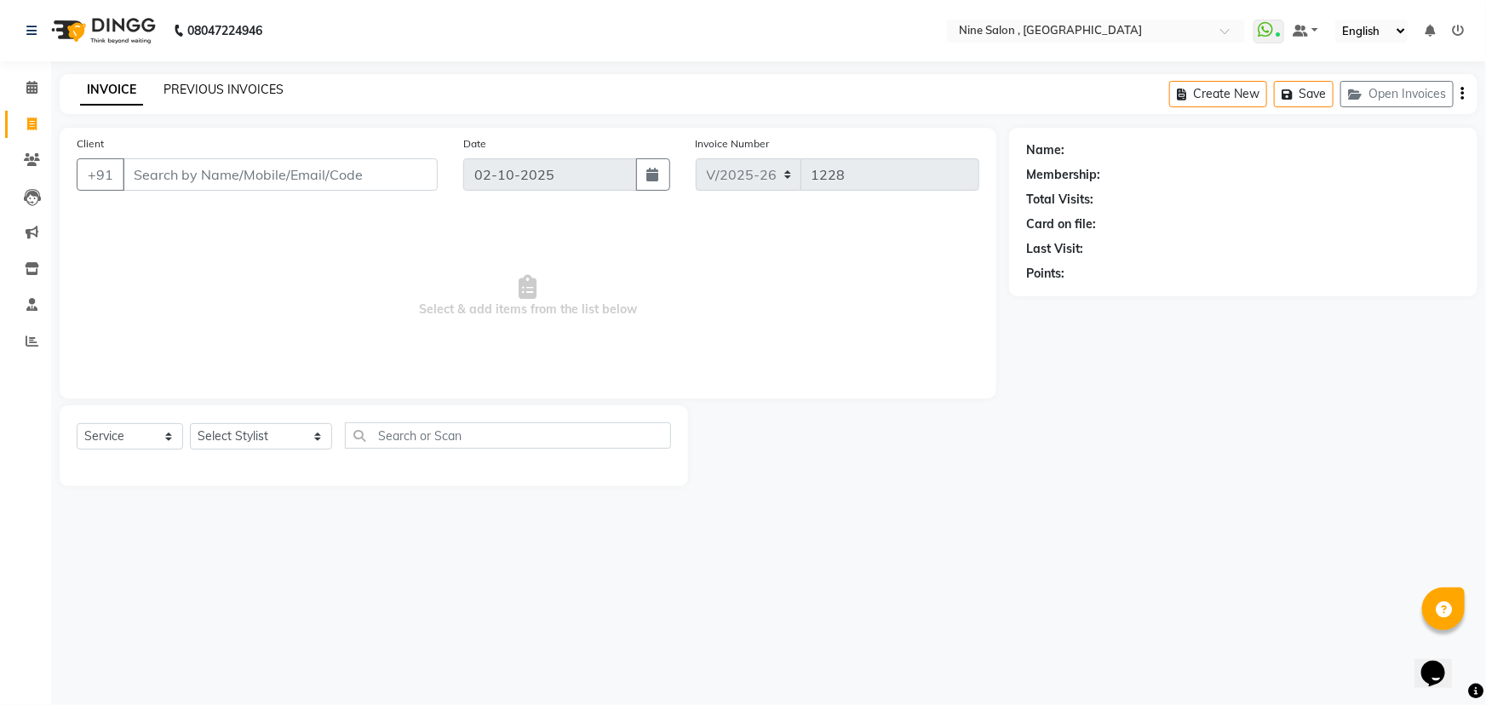
click at [219, 88] on link "PREVIOUS INVOICES" at bounding box center [223, 89] width 120 height 15
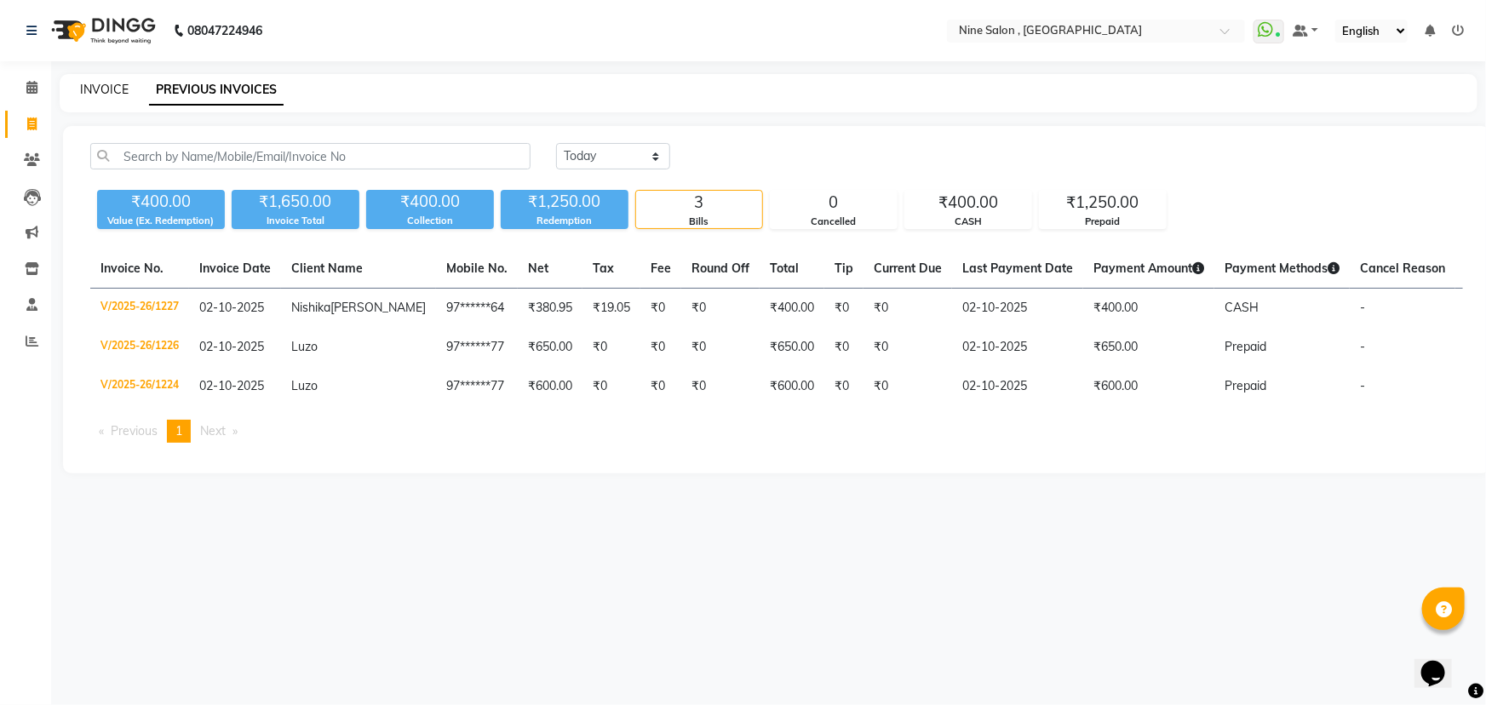
click at [117, 89] on link "INVOICE" at bounding box center [104, 89] width 49 height 15
select select "7341"
select select "service"
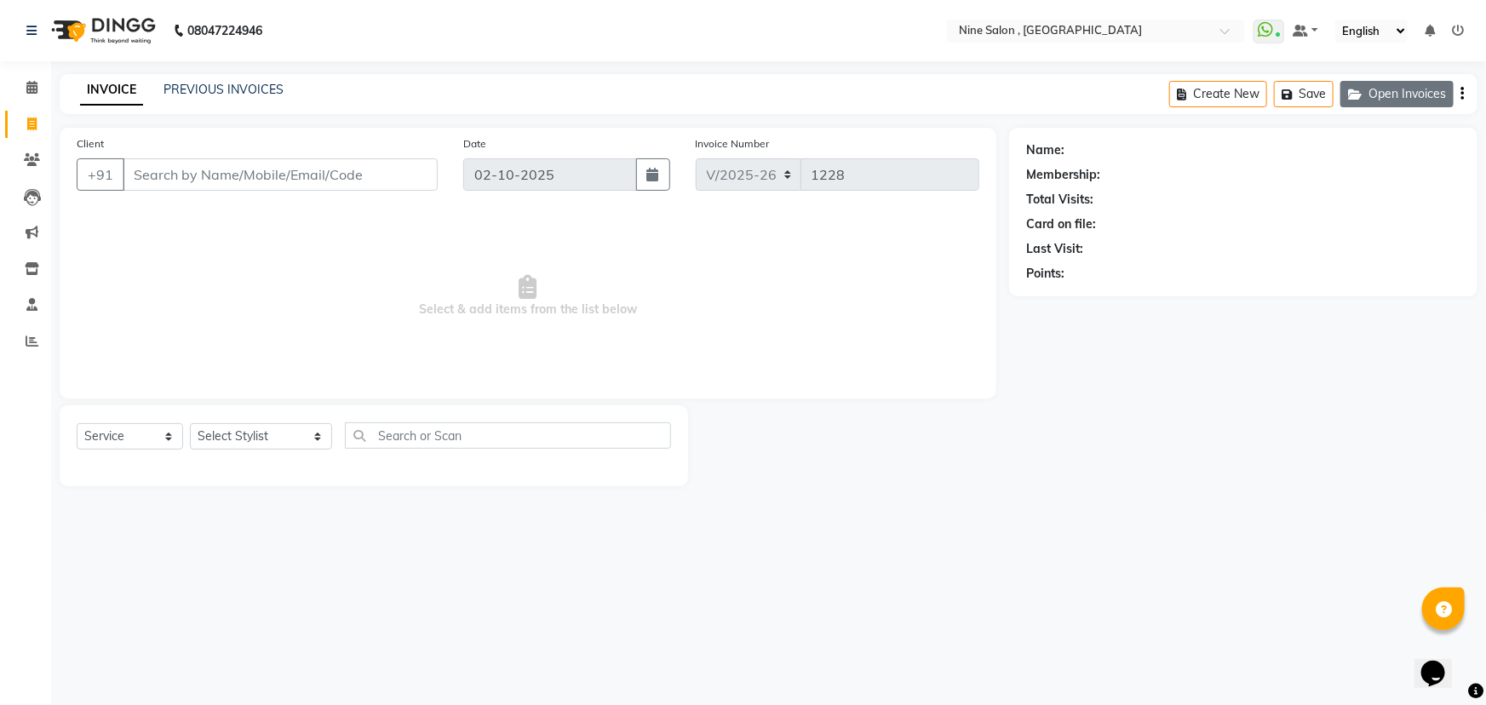
click at [1401, 98] on button "Open Invoices" at bounding box center [1396, 94] width 113 height 26
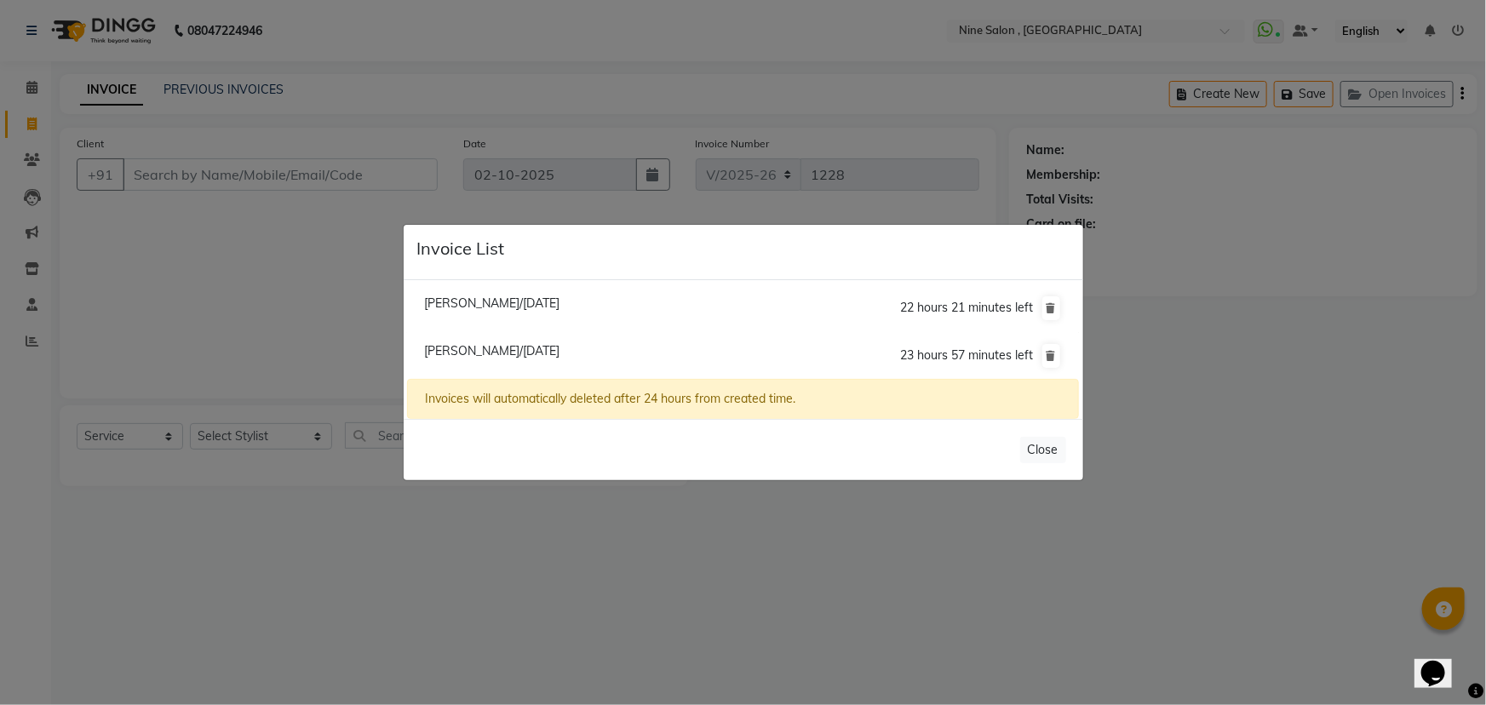
click at [495, 350] on span "[PERSON_NAME]/[DATE]" at bounding box center [491, 350] width 135 height 15
type input "98******30"
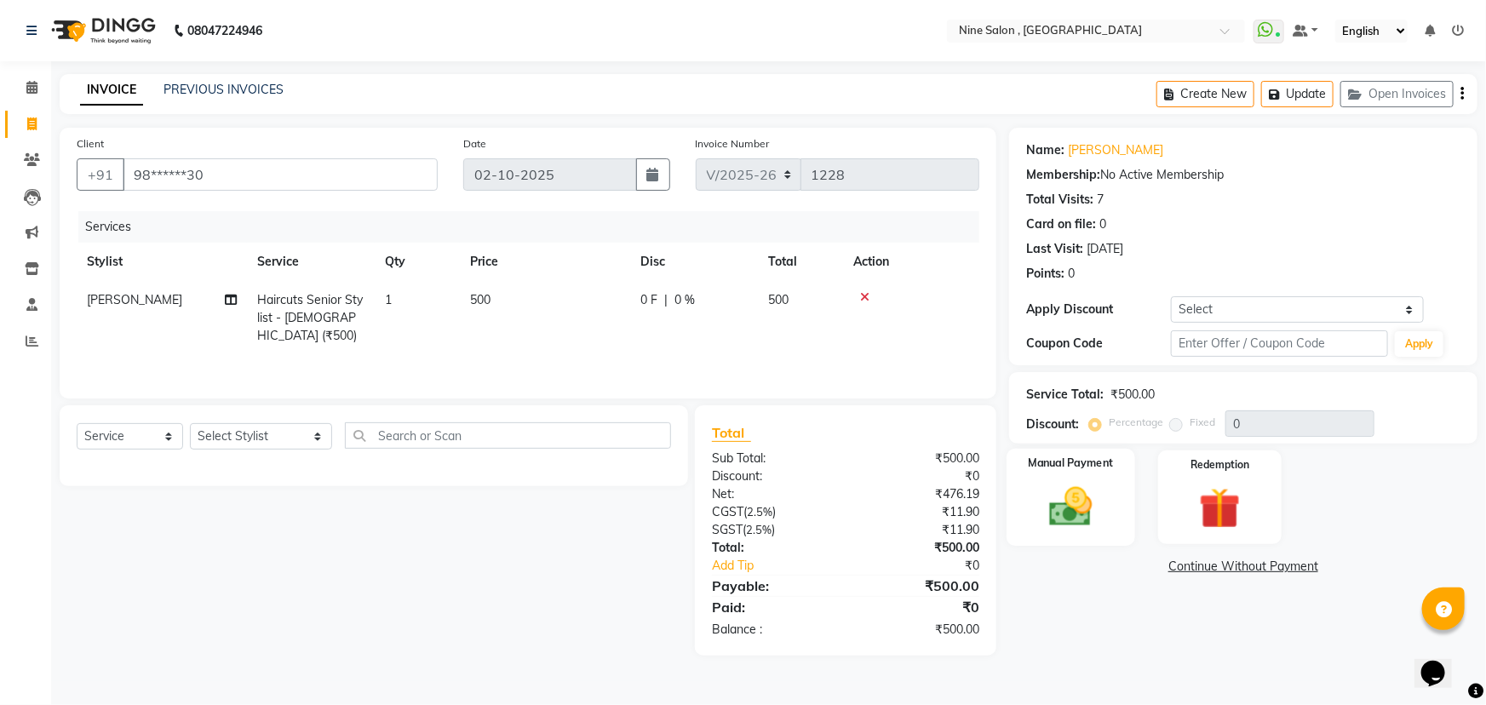
click at [1080, 506] on img at bounding box center [1071, 506] width 70 height 49
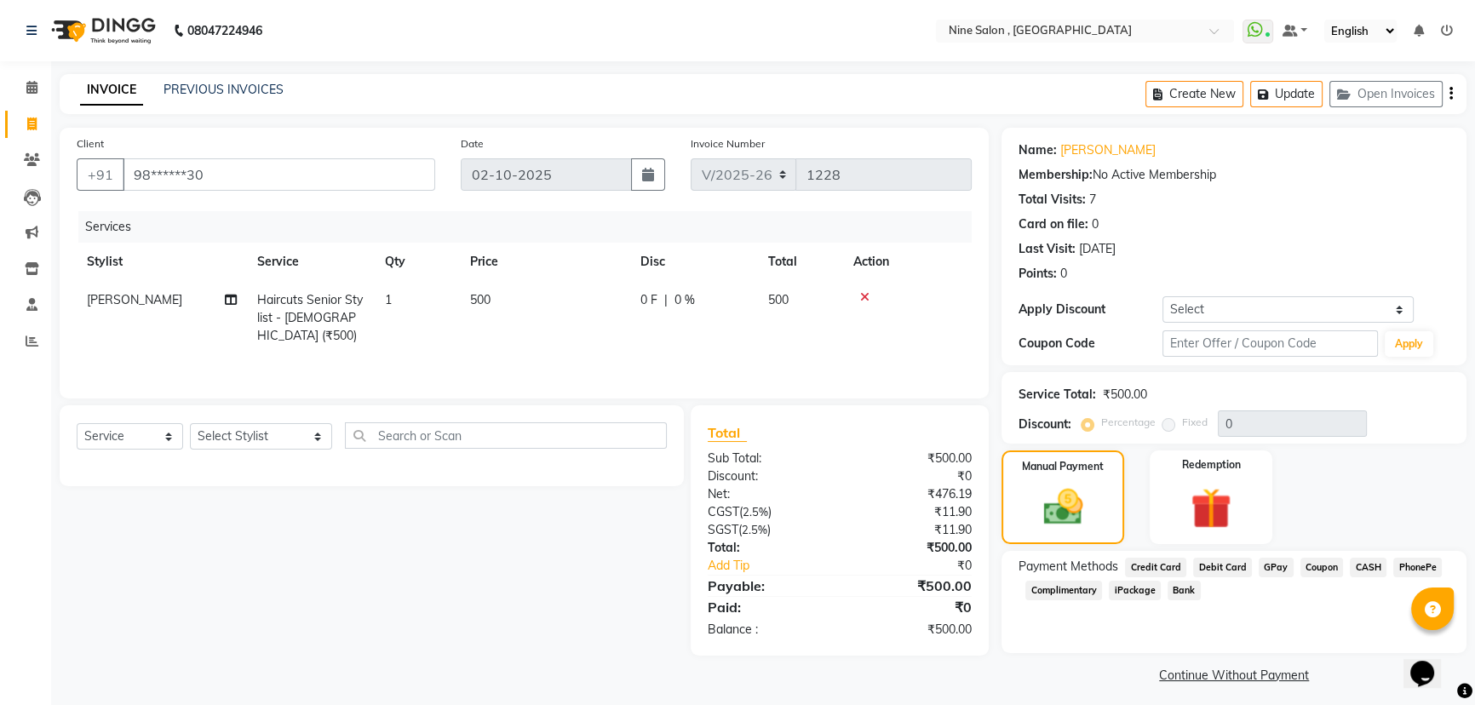
click at [1362, 565] on span "CASH" at bounding box center [1368, 568] width 37 height 20
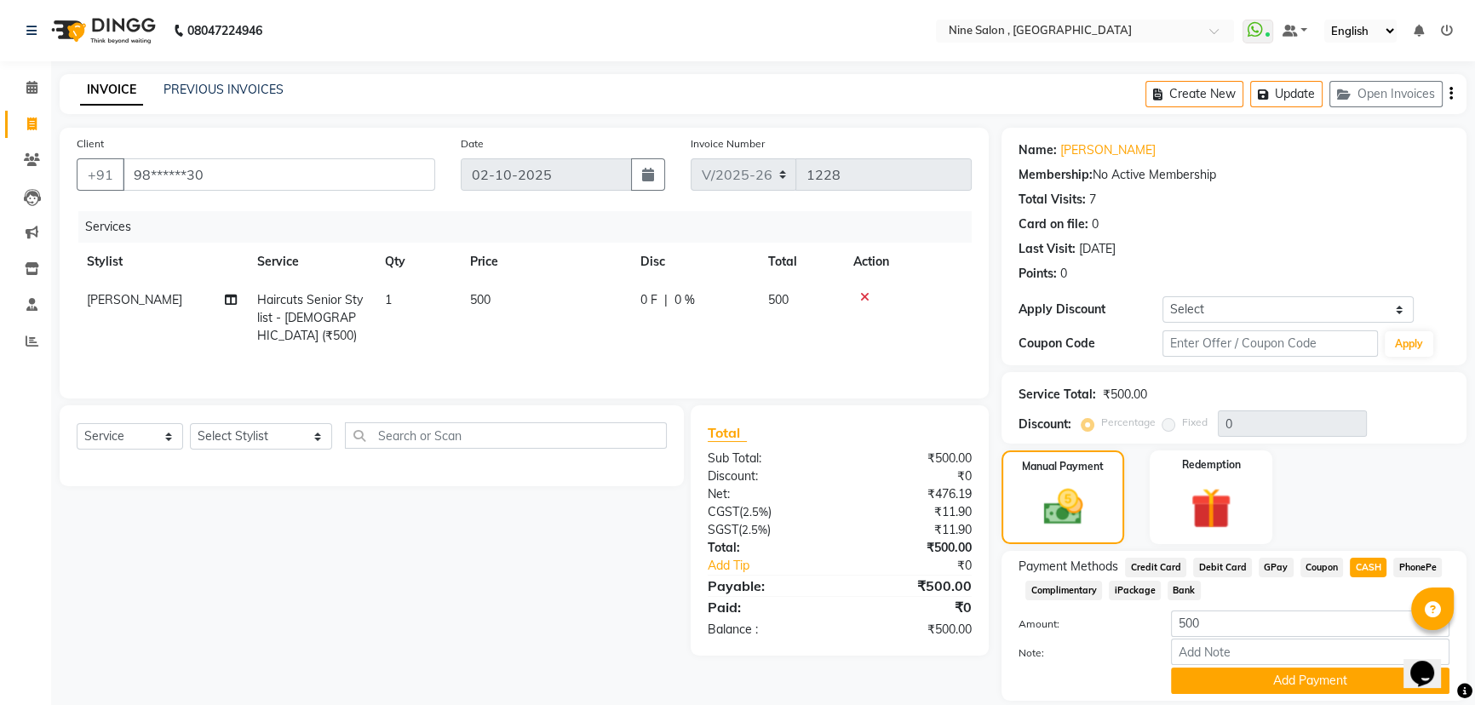
scroll to position [55, 0]
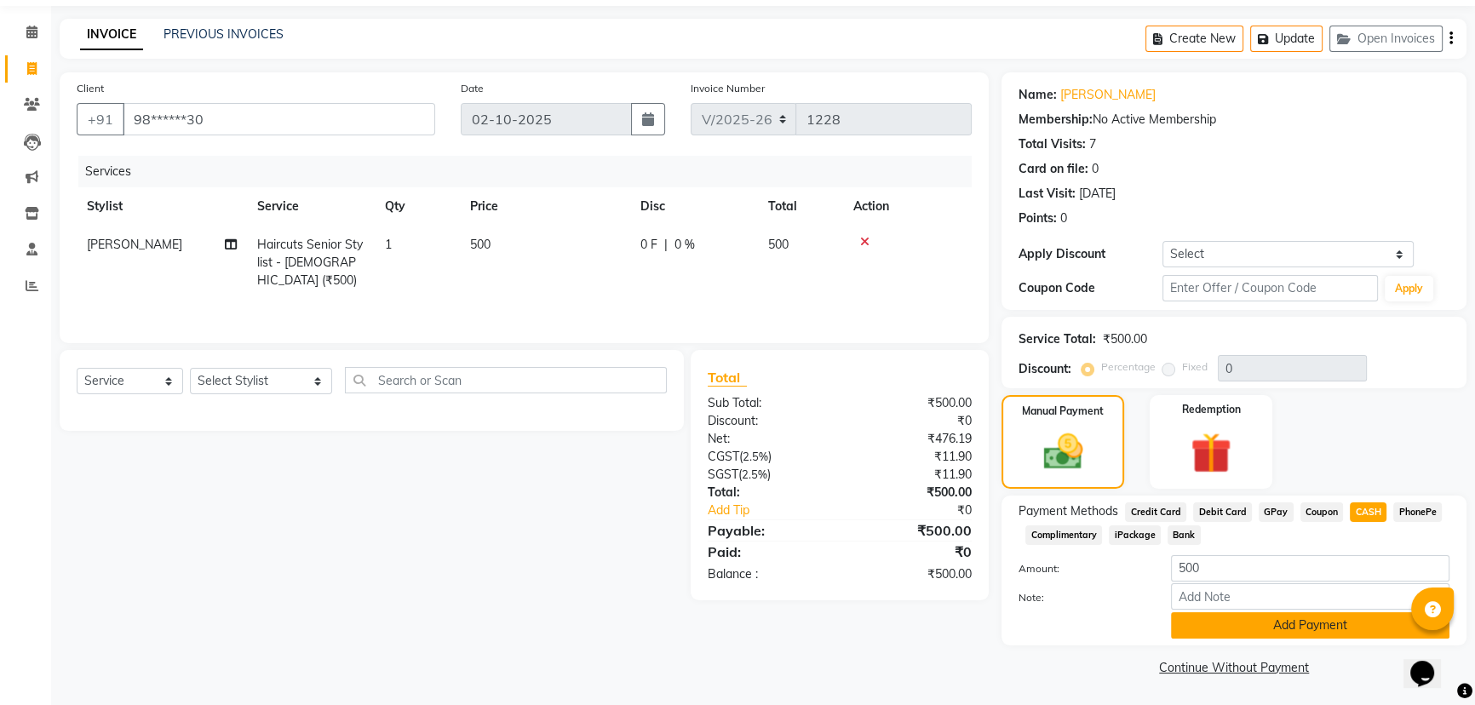
click at [1242, 628] on button "Add Payment" at bounding box center [1310, 625] width 278 height 26
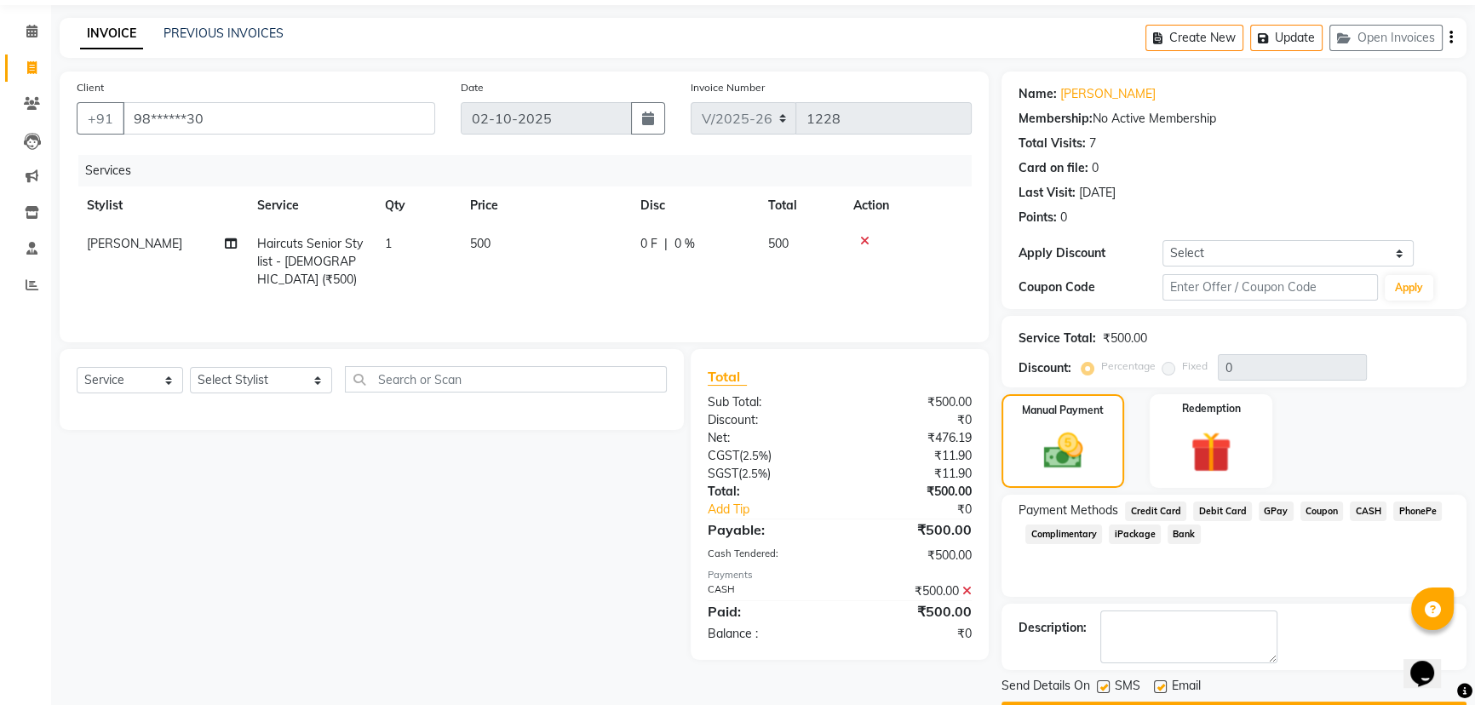
scroll to position [103, 0]
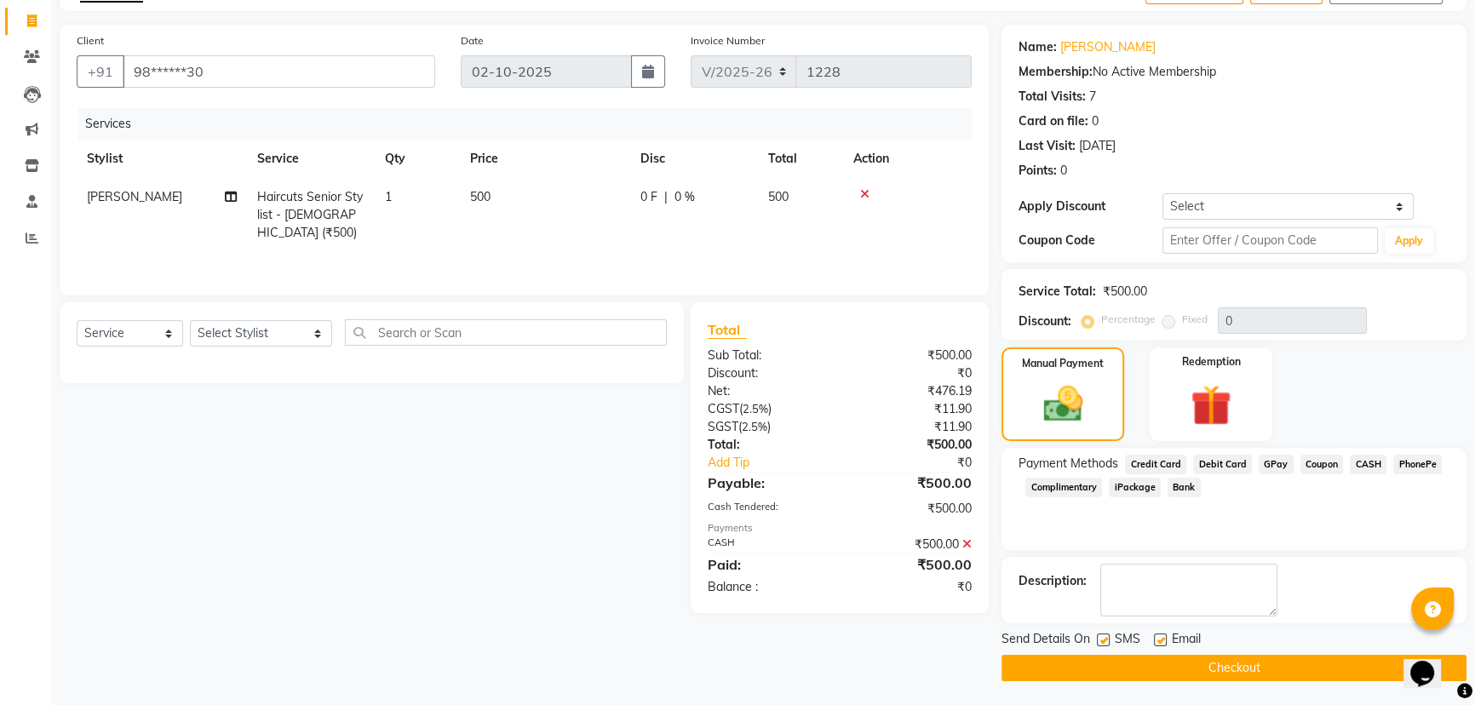
click at [1209, 664] on button "Checkout" at bounding box center [1233, 668] width 465 height 26
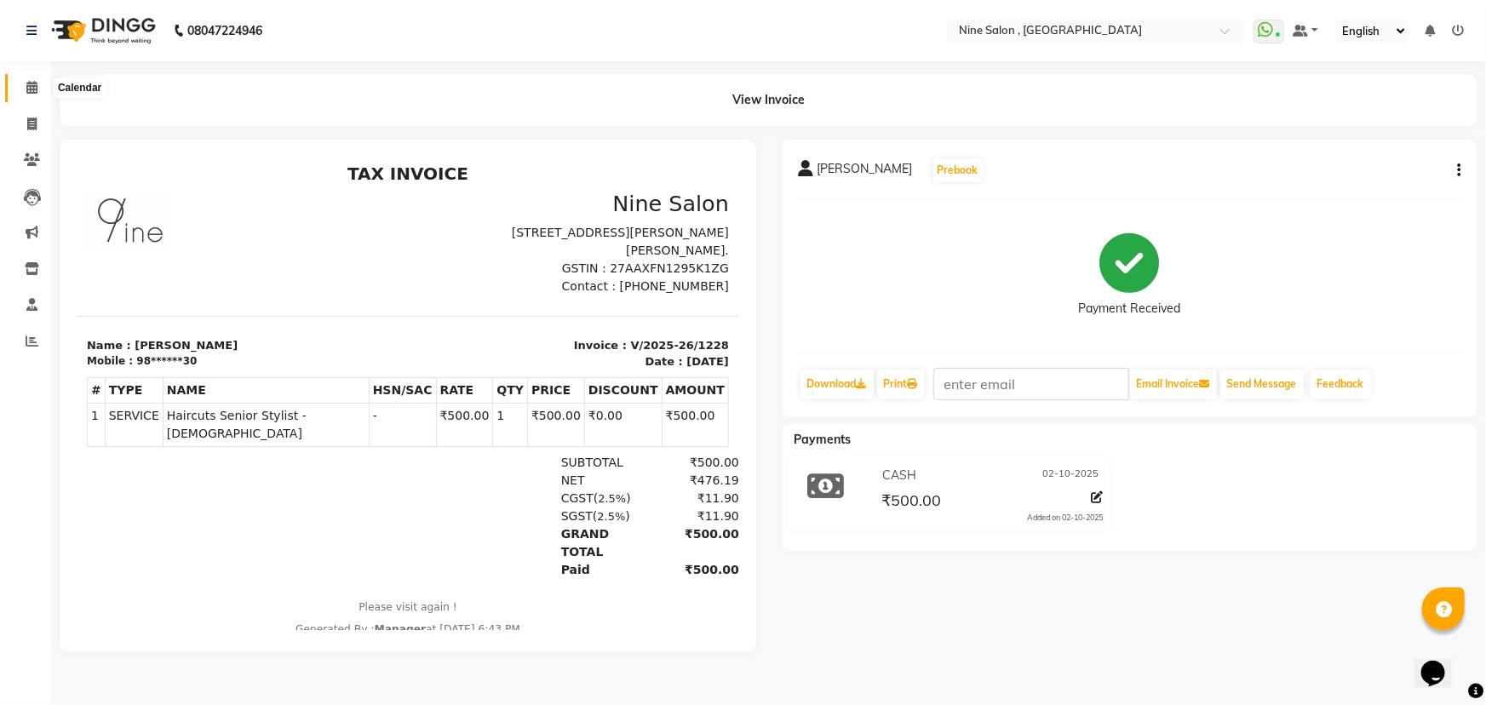
click at [32, 84] on icon at bounding box center [31, 87] width 11 height 13
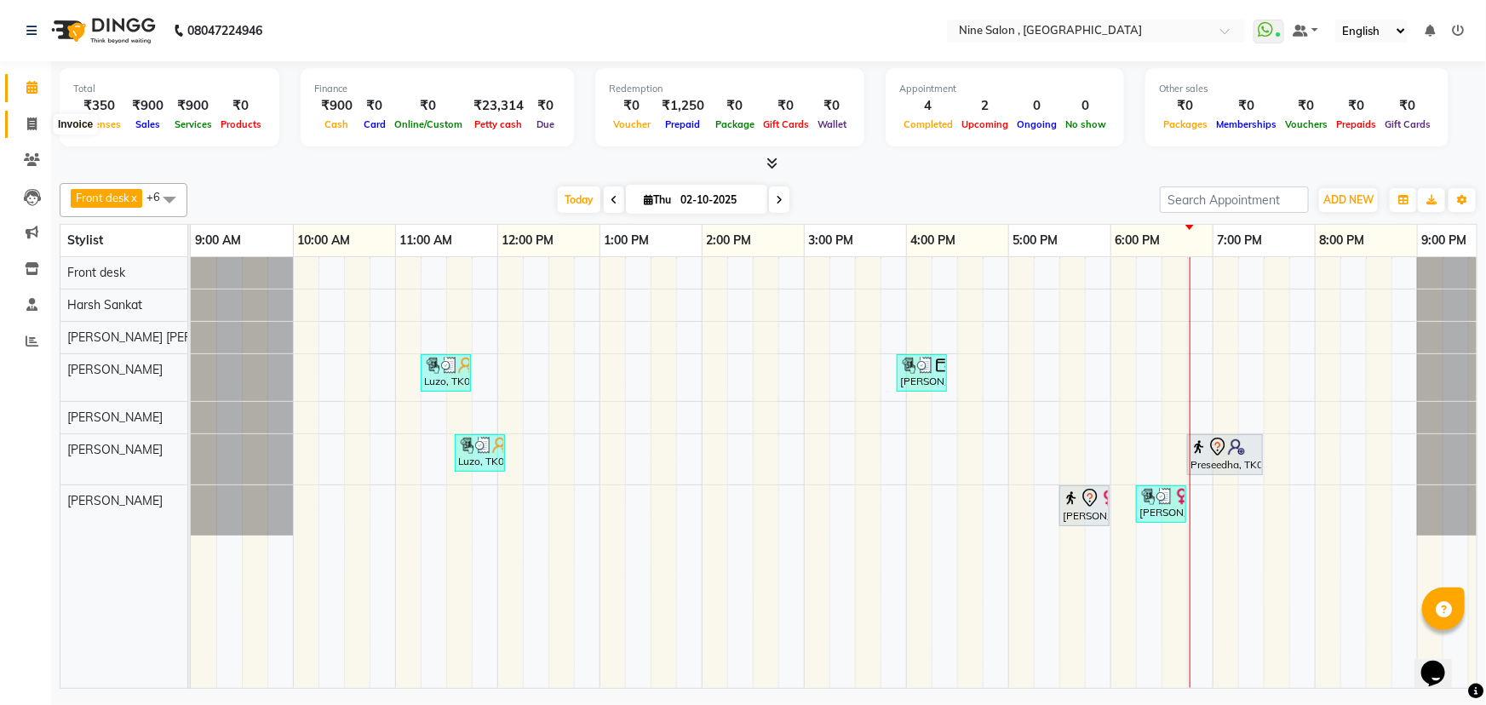
click at [27, 129] on icon at bounding box center [31, 124] width 9 height 13
select select "7341"
select select "service"
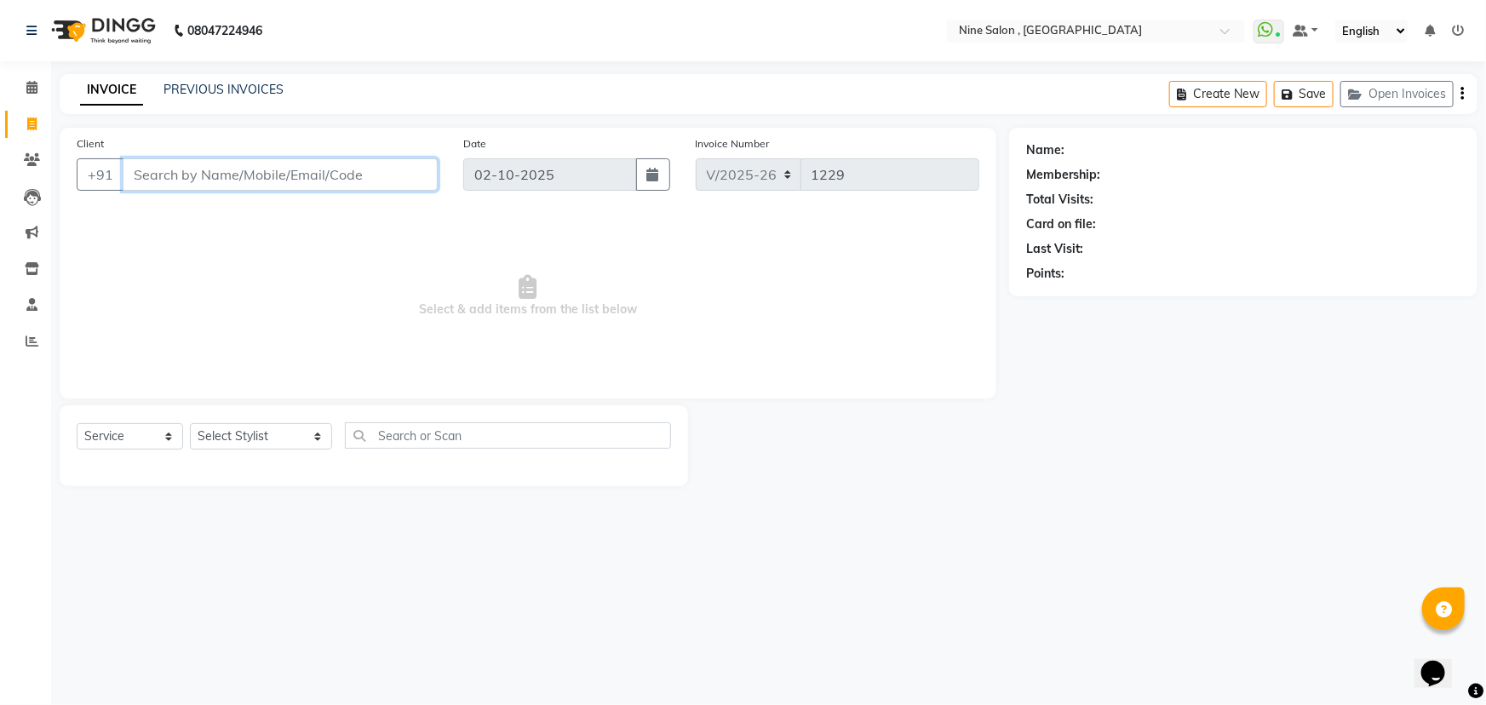
click at [237, 175] on input "Client" at bounding box center [280, 174] width 315 height 32
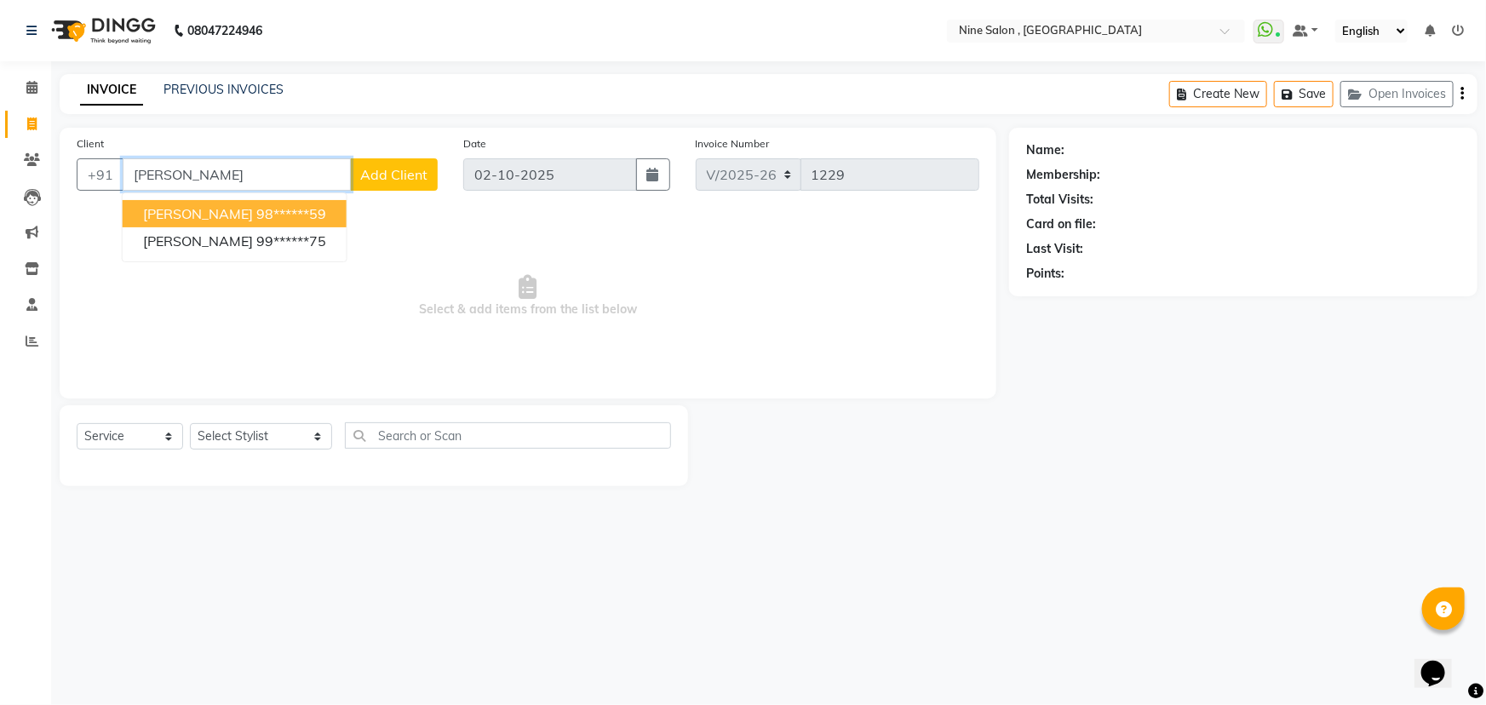
click at [250, 172] on input "[PERSON_NAME]" at bounding box center [237, 174] width 228 height 32
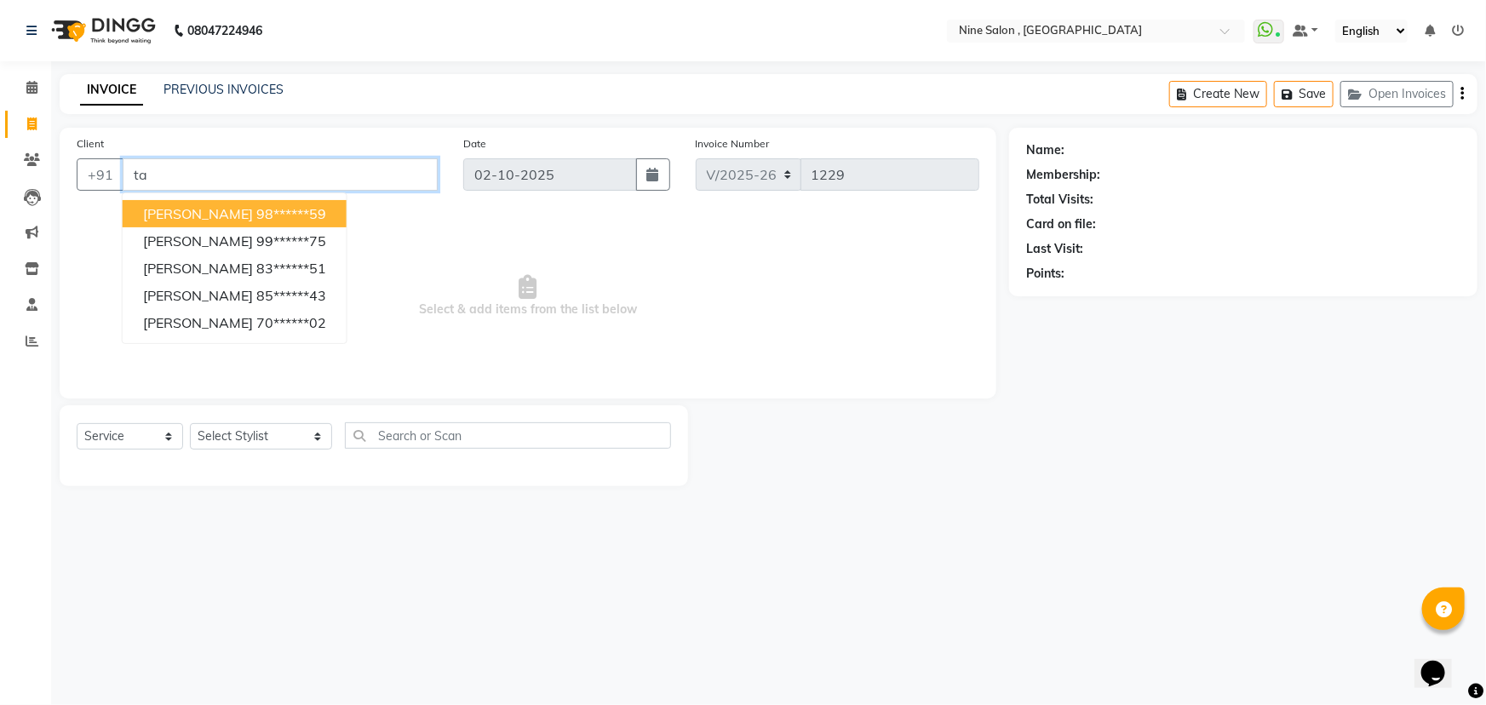
type input "t"
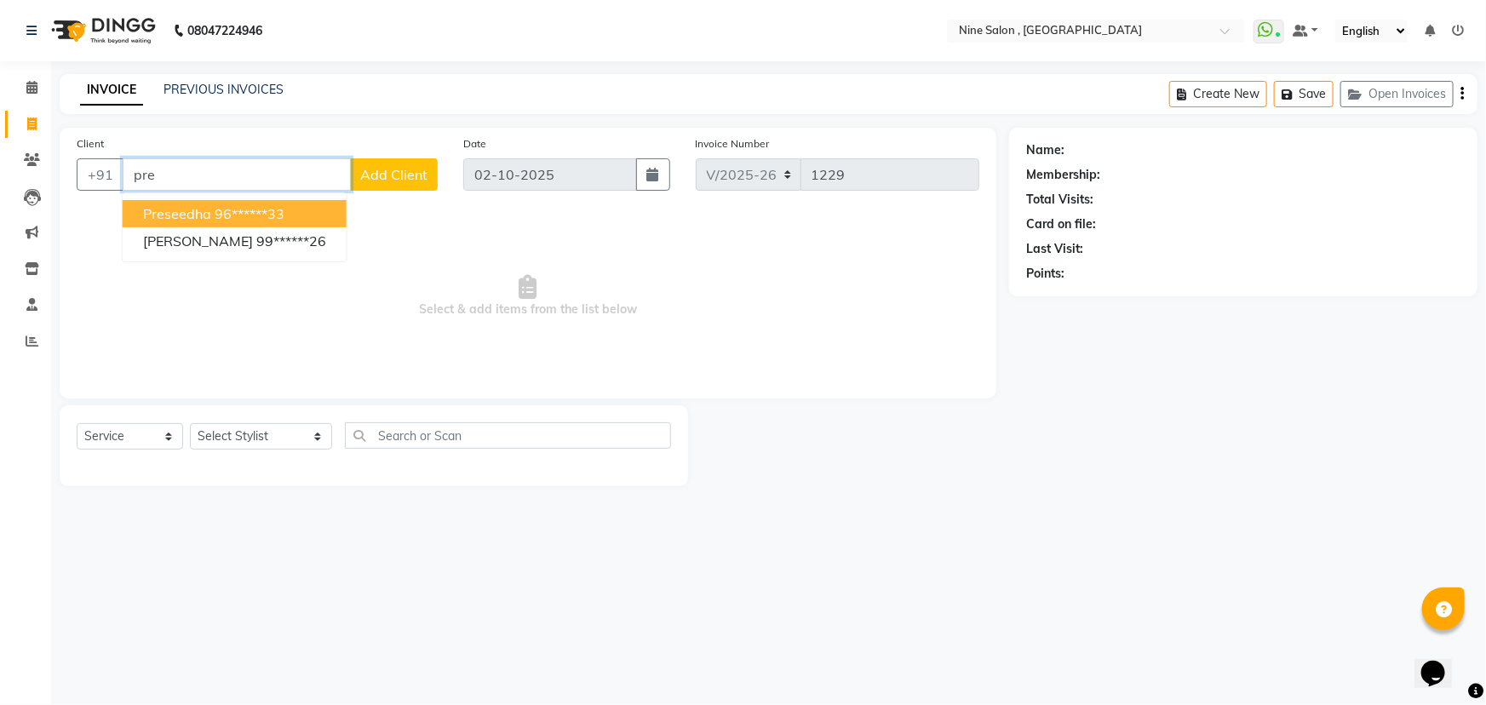
click at [210, 215] on button "Preseedha 96******33" at bounding box center [235, 213] width 224 height 27
type input "96******33"
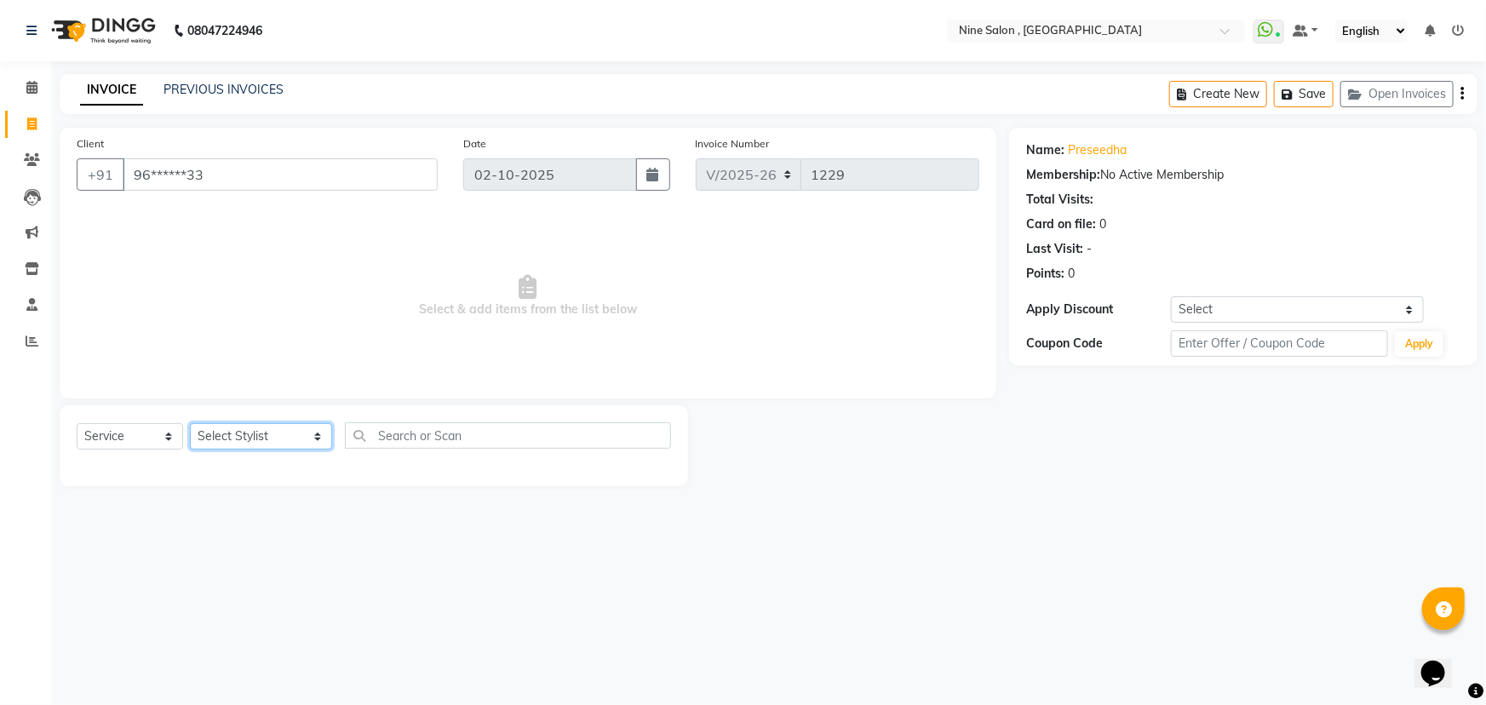
click at [247, 442] on select "Select Stylist Front desk Harsh Sankat [PERSON_NAME] [PERSON_NAME] [PERSON_NAME…" at bounding box center [261, 436] width 142 height 26
select select "87306"
click at [190, 423] on select "Select Stylist Front desk Harsh Sankat [PERSON_NAME] [PERSON_NAME] [PERSON_NAME…" at bounding box center [261, 436] width 142 height 26
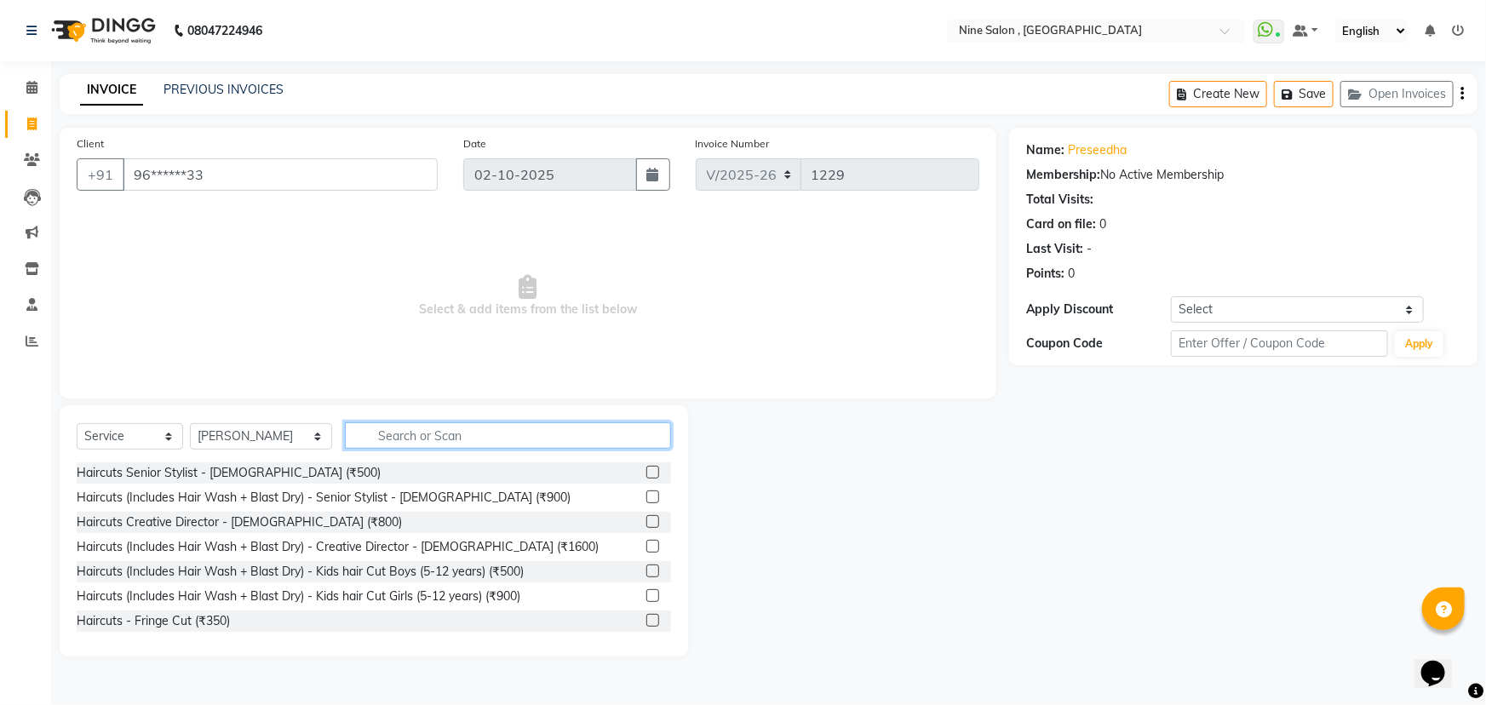
click at [408, 440] on input "text" at bounding box center [508, 435] width 326 height 26
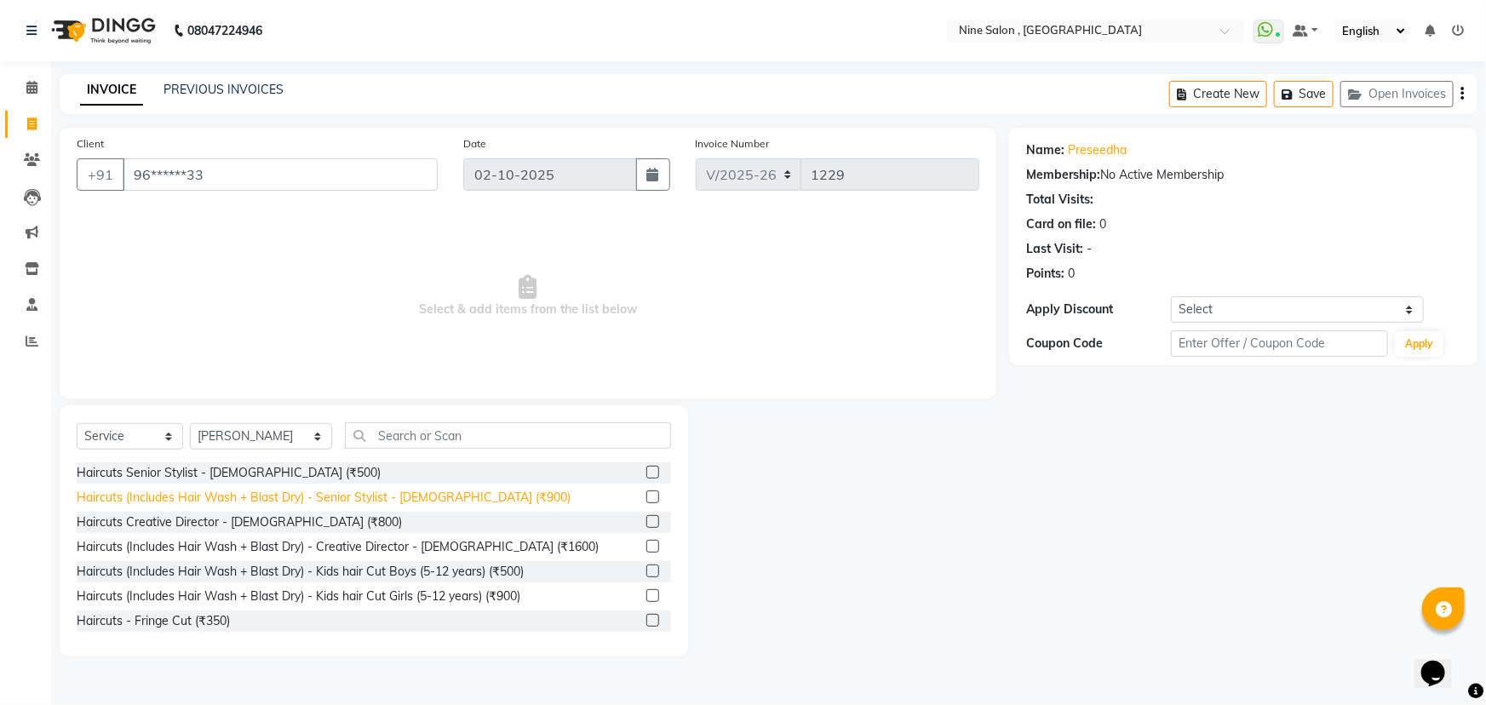
click at [282, 497] on div "Haircuts (Includes Hair Wash + Blast Dry) - Senior Stylist - [DEMOGRAPHIC_DATA]…" at bounding box center [324, 498] width 494 height 18
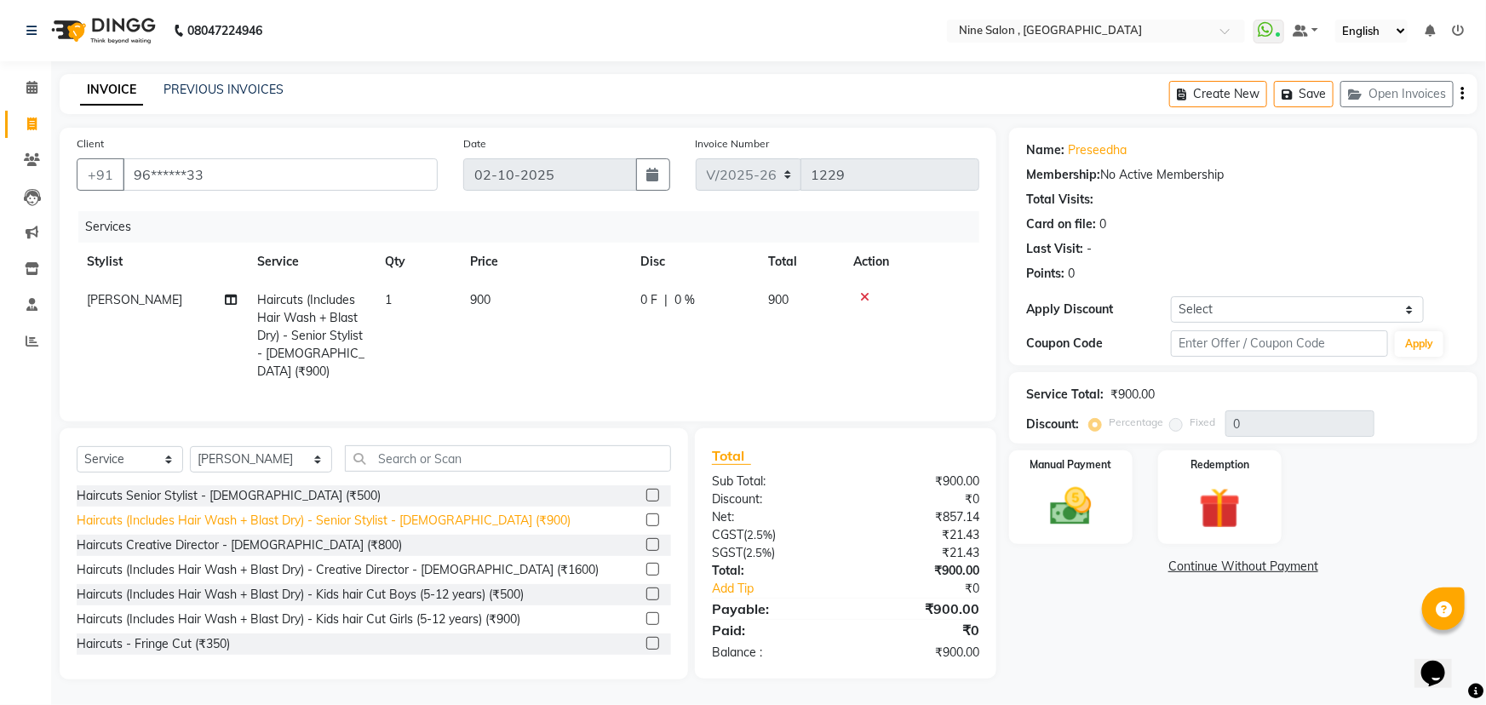
click at [255, 519] on div "Haircuts (Includes Hair Wash + Blast Dry) - Senior Stylist - [DEMOGRAPHIC_DATA]…" at bounding box center [324, 521] width 494 height 18
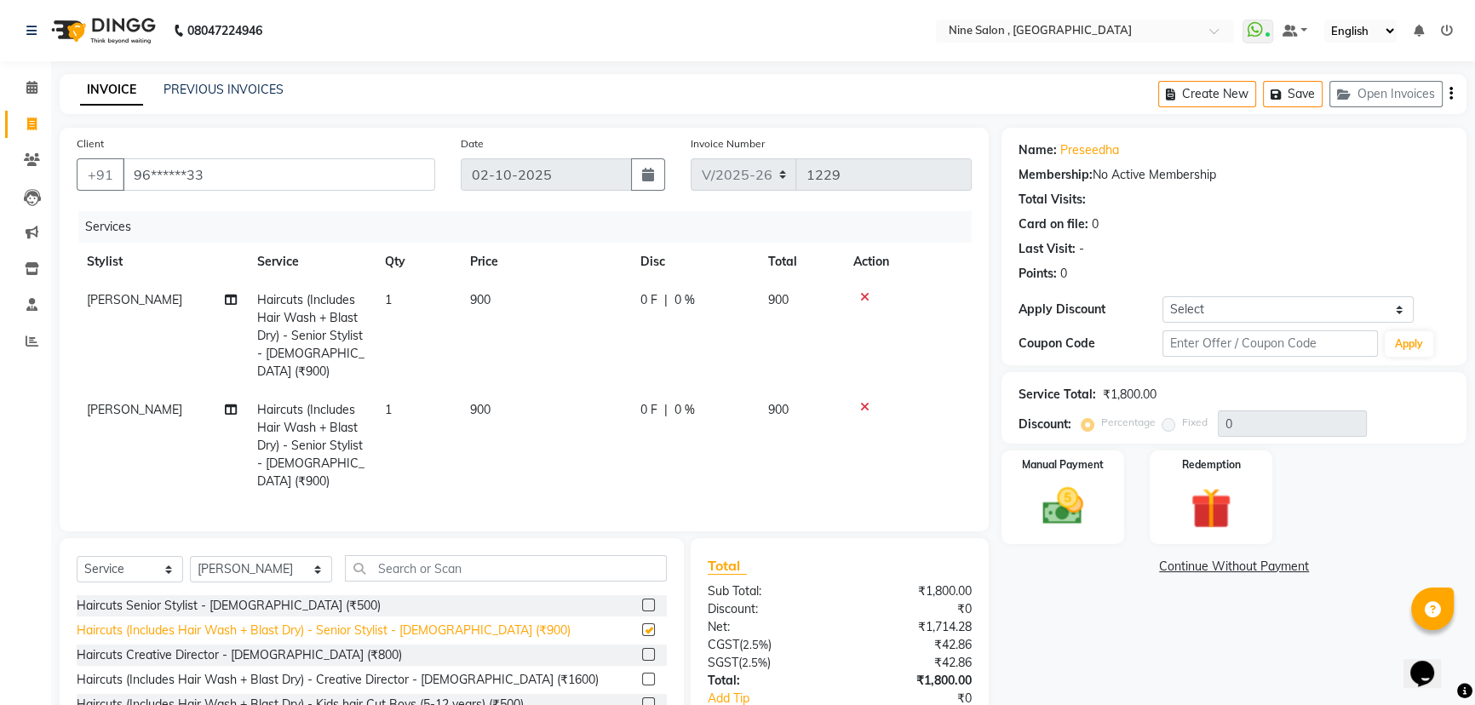
checkbox input "false"
click at [858, 401] on div at bounding box center [907, 407] width 108 height 12
click at [864, 401] on icon at bounding box center [864, 407] width 9 height 12
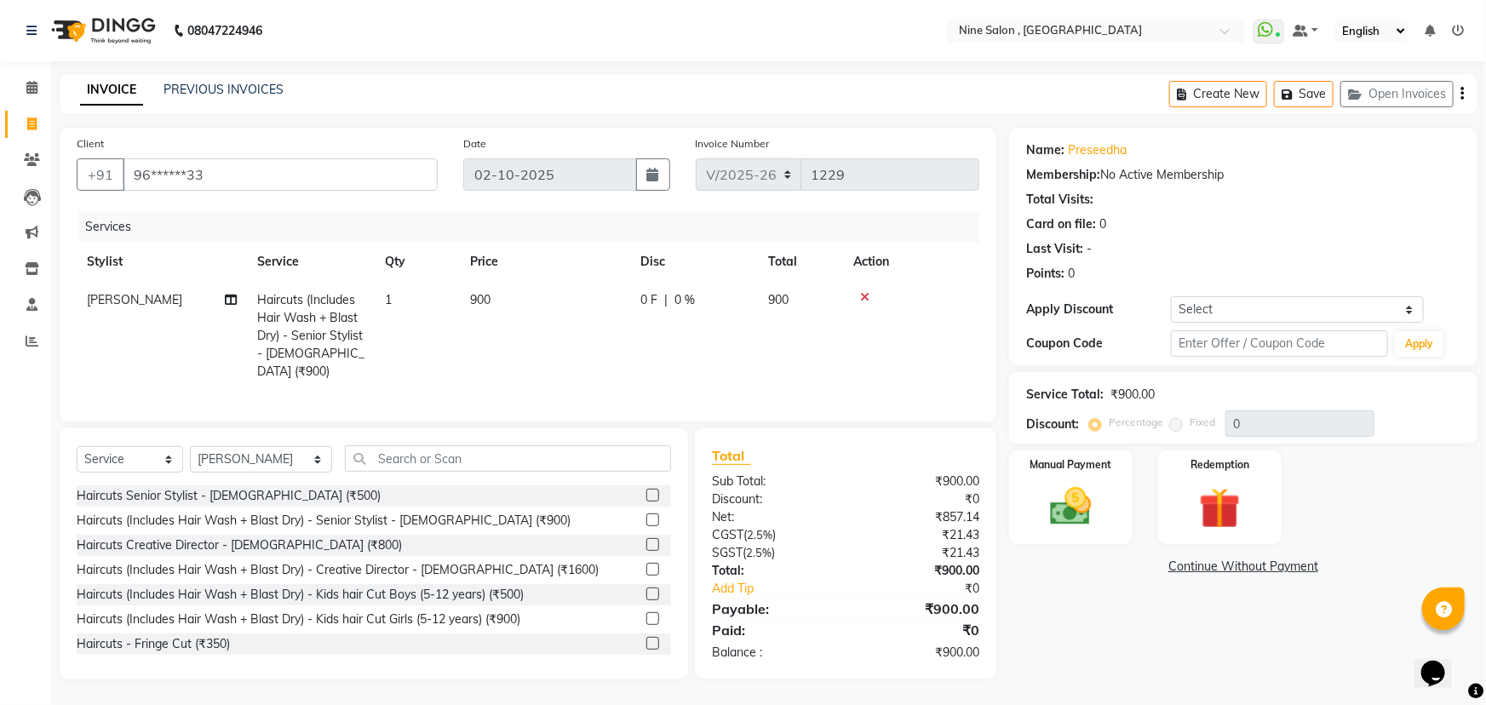
click at [867, 297] on icon at bounding box center [864, 297] width 9 height 12
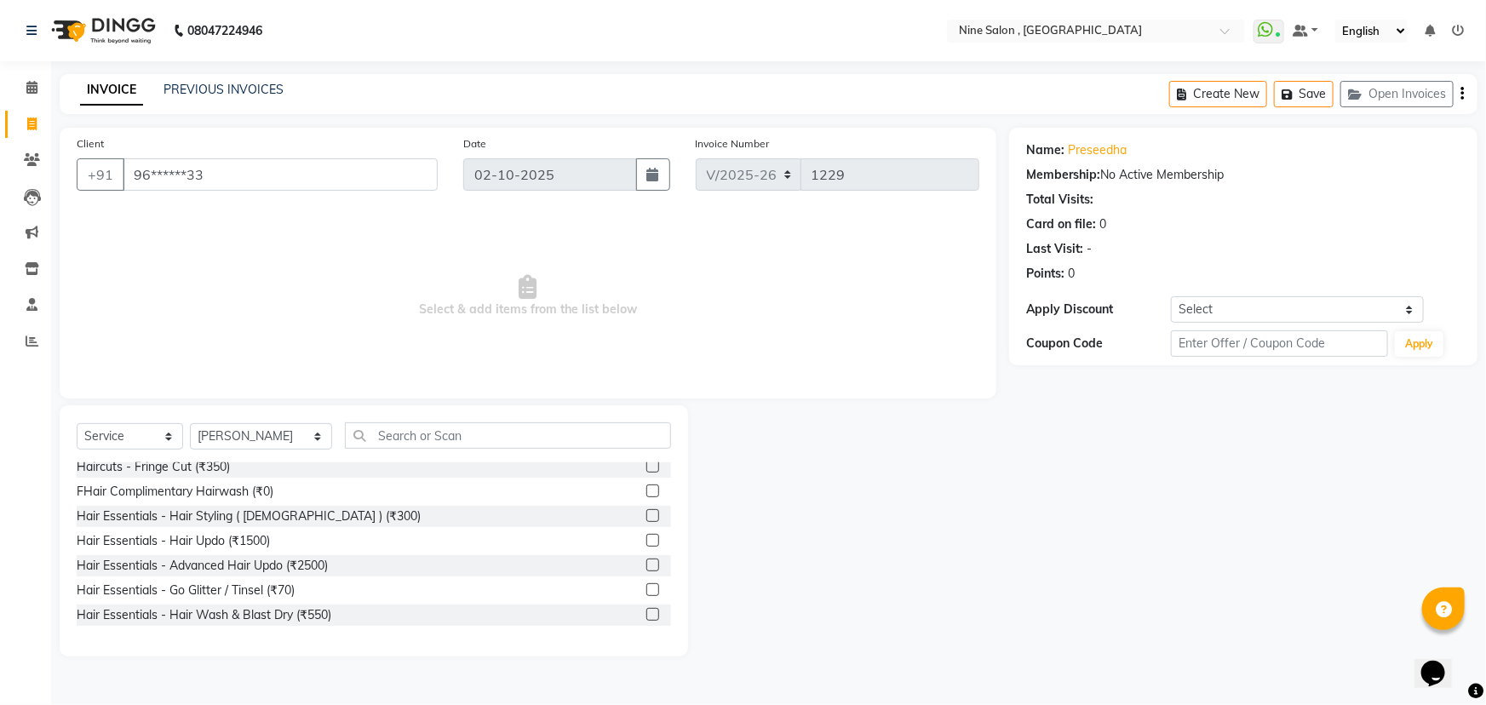
scroll to position [232, 0]
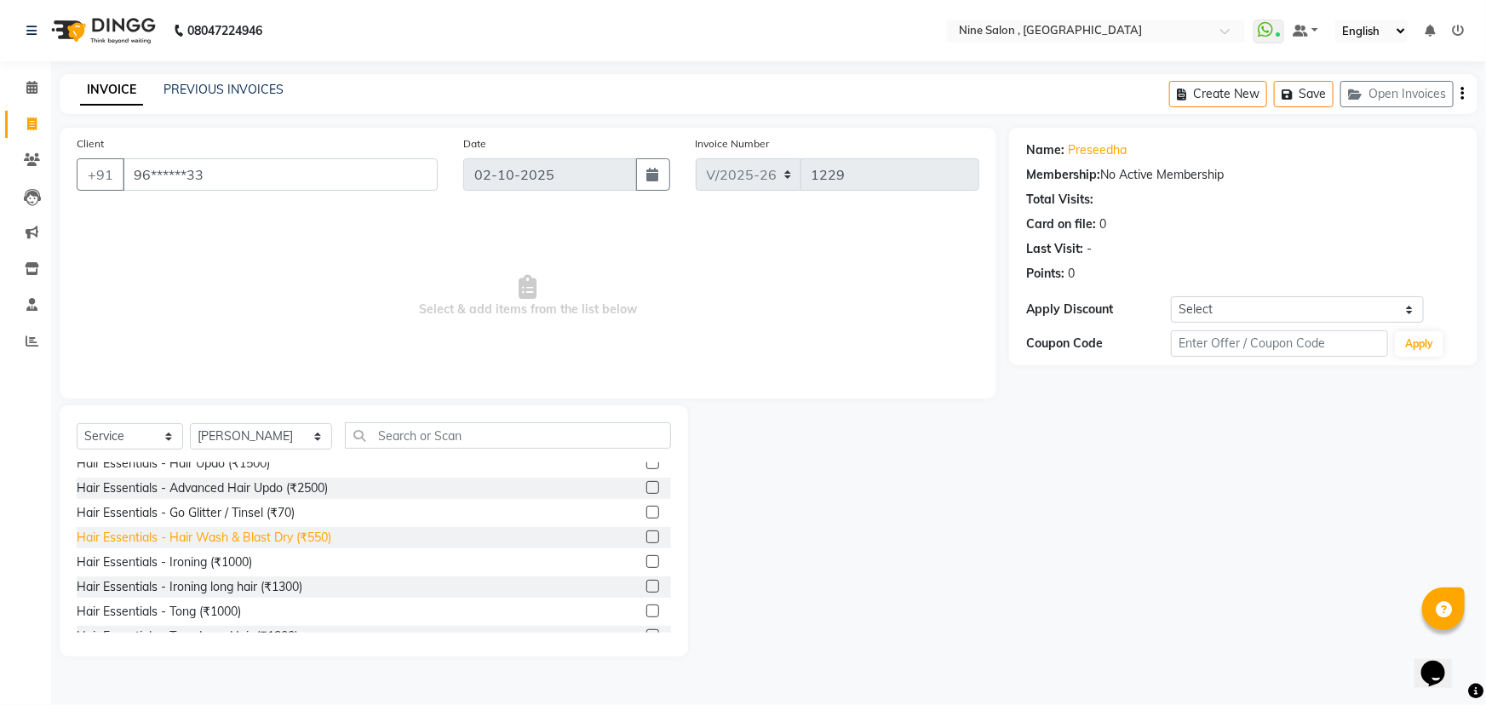
click at [189, 539] on div "Hair Essentials - Hair Wash & Blast Dry (₹550)" at bounding box center [204, 538] width 255 height 18
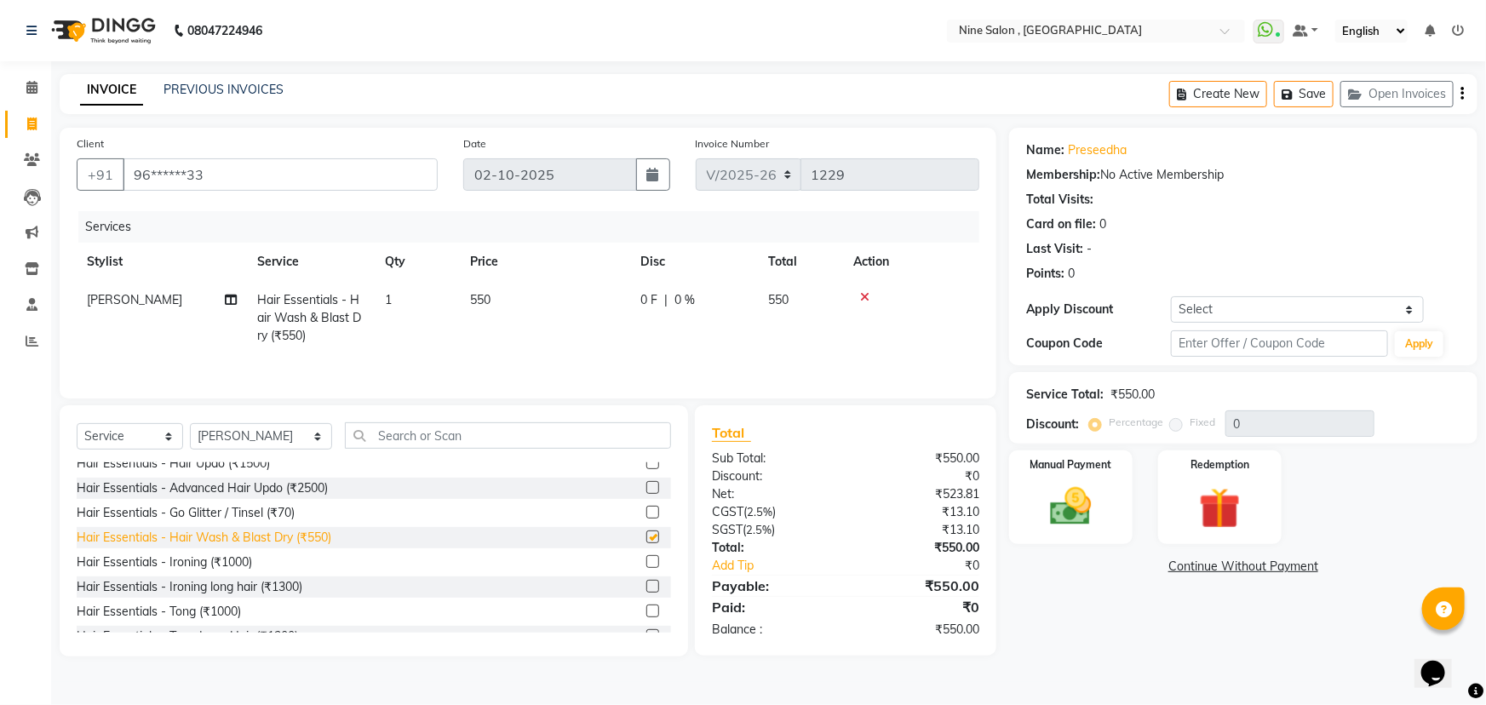
checkbox input "false"
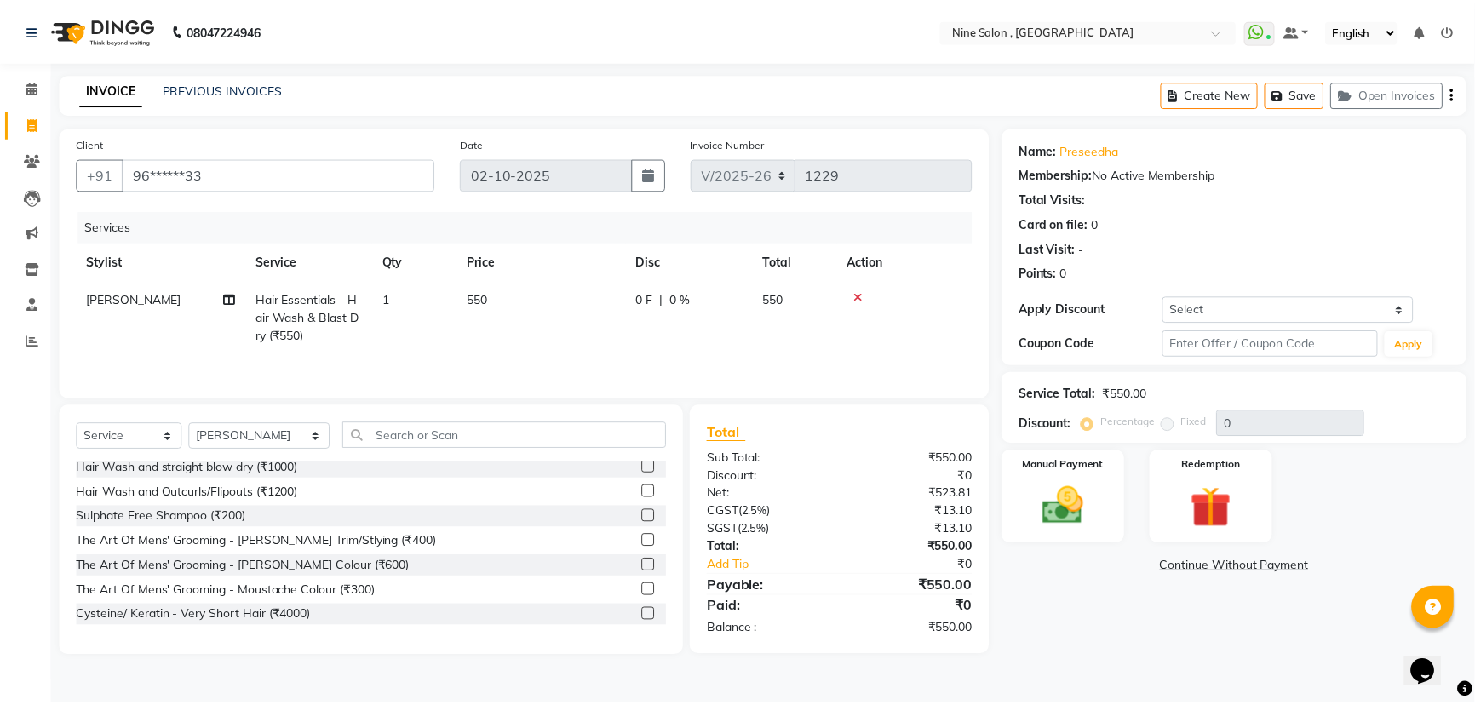
scroll to position [619, 0]
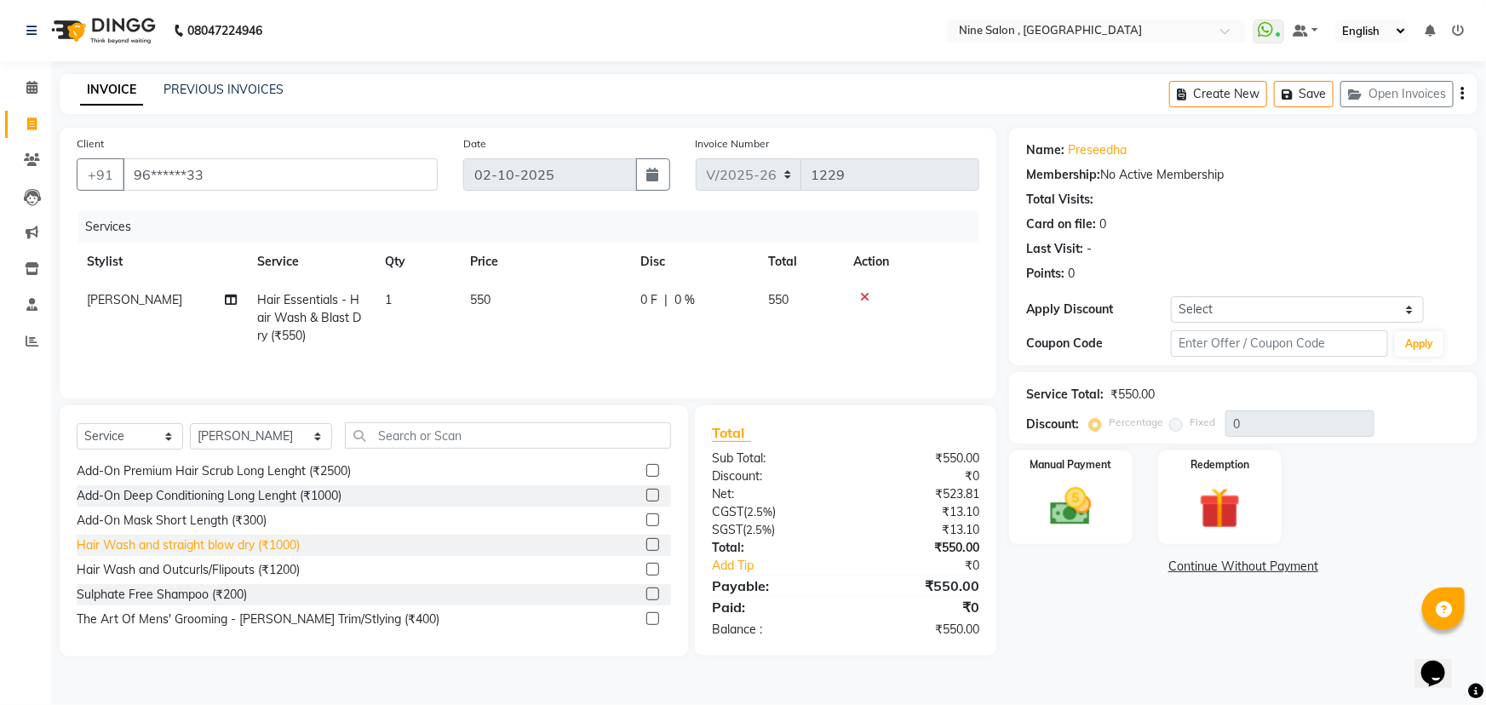
click at [198, 545] on div "Hair Wash and straight blow dry (₹1000)" at bounding box center [188, 545] width 223 height 18
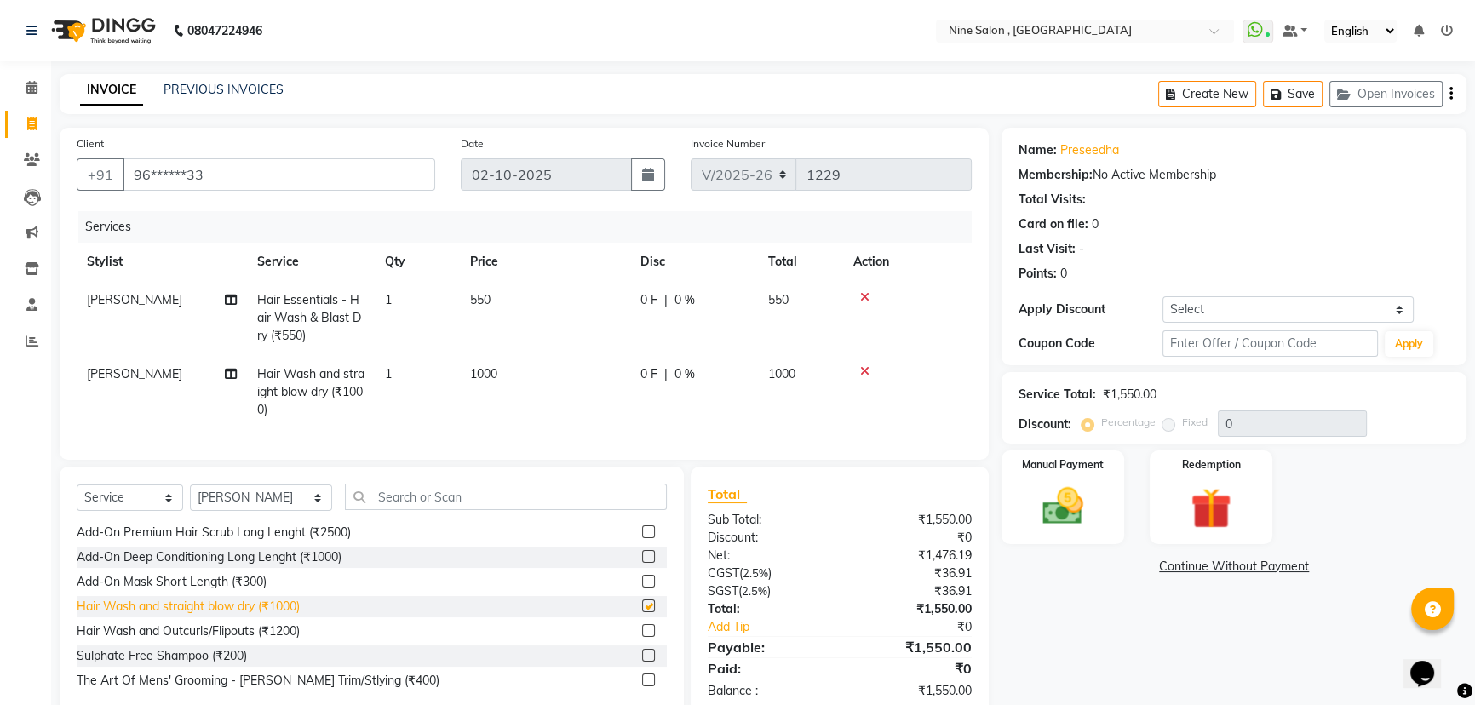
checkbox input "false"
click at [862, 291] on icon at bounding box center [864, 297] width 9 height 12
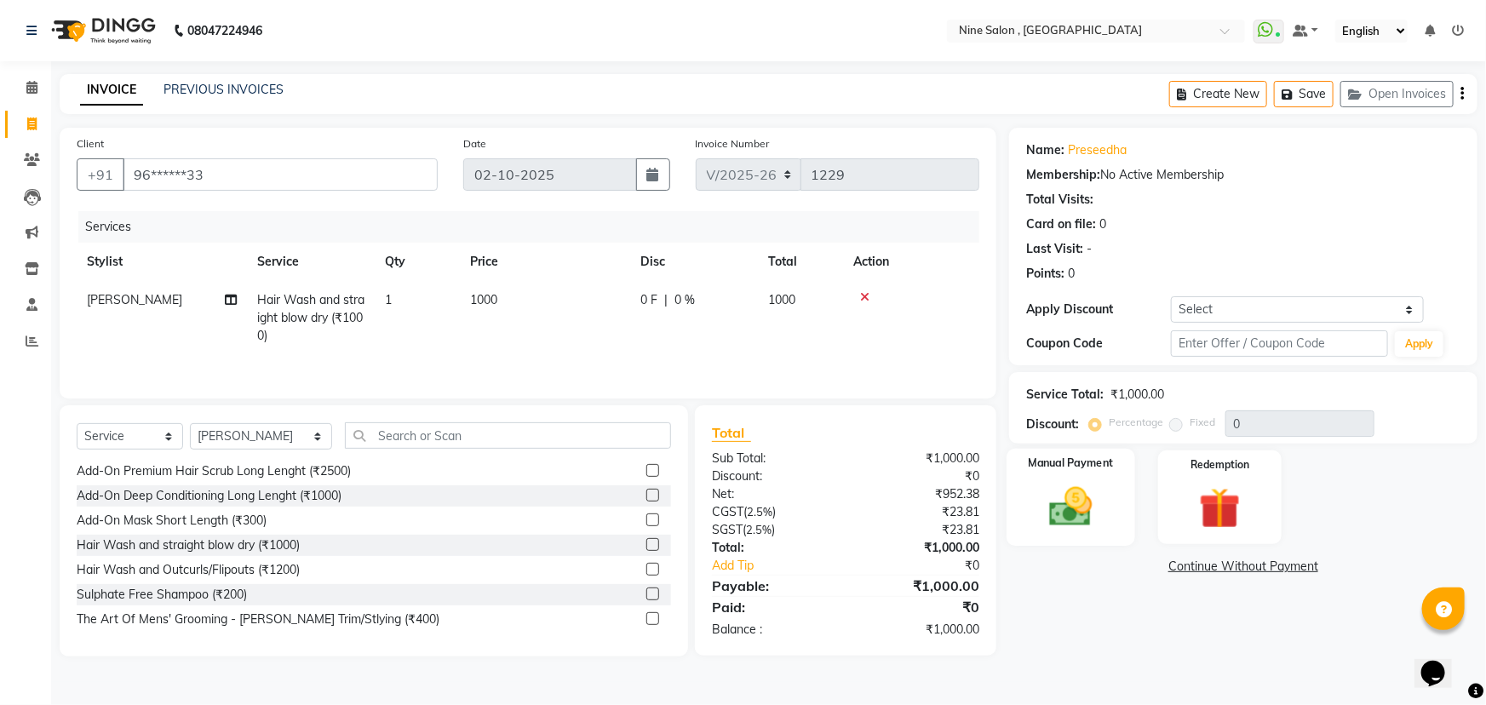
click at [1056, 502] on img at bounding box center [1071, 506] width 70 height 49
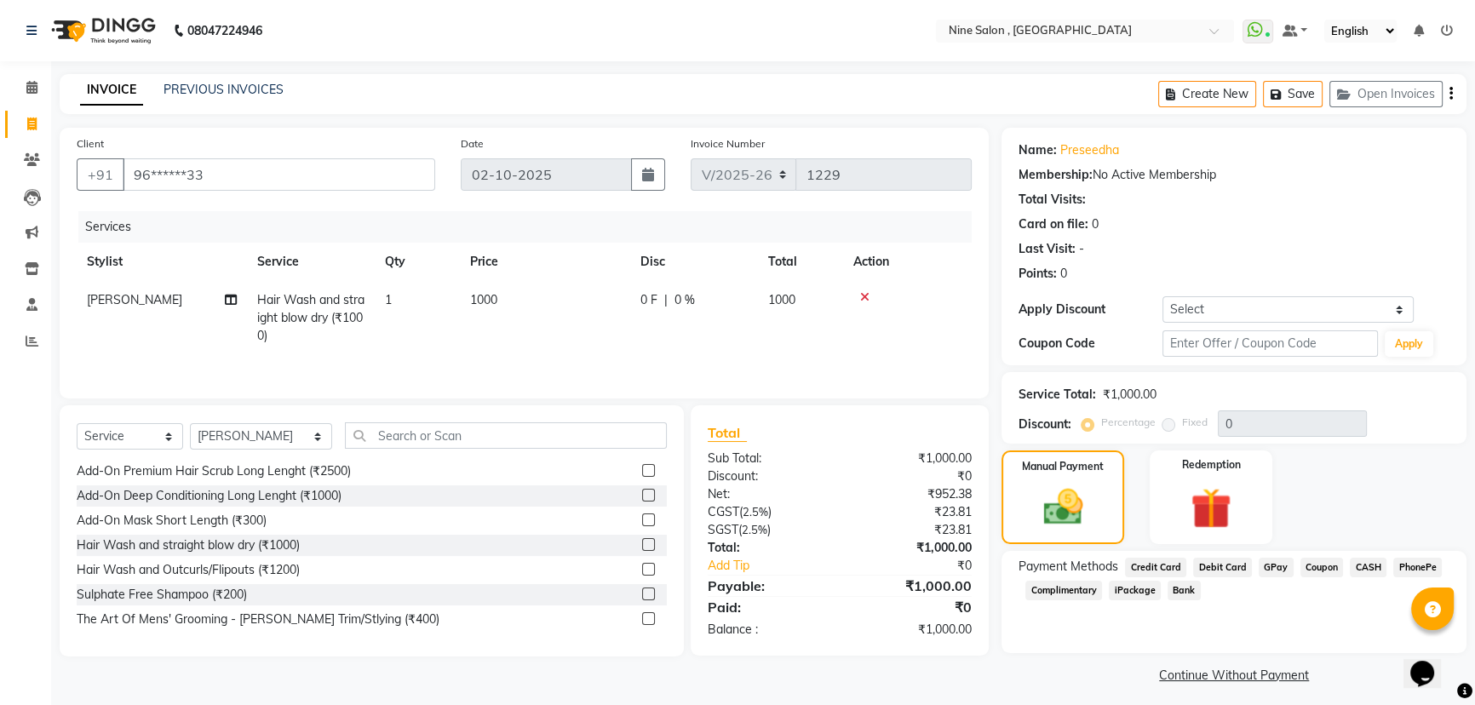
click at [1362, 561] on span "CASH" at bounding box center [1368, 568] width 37 height 20
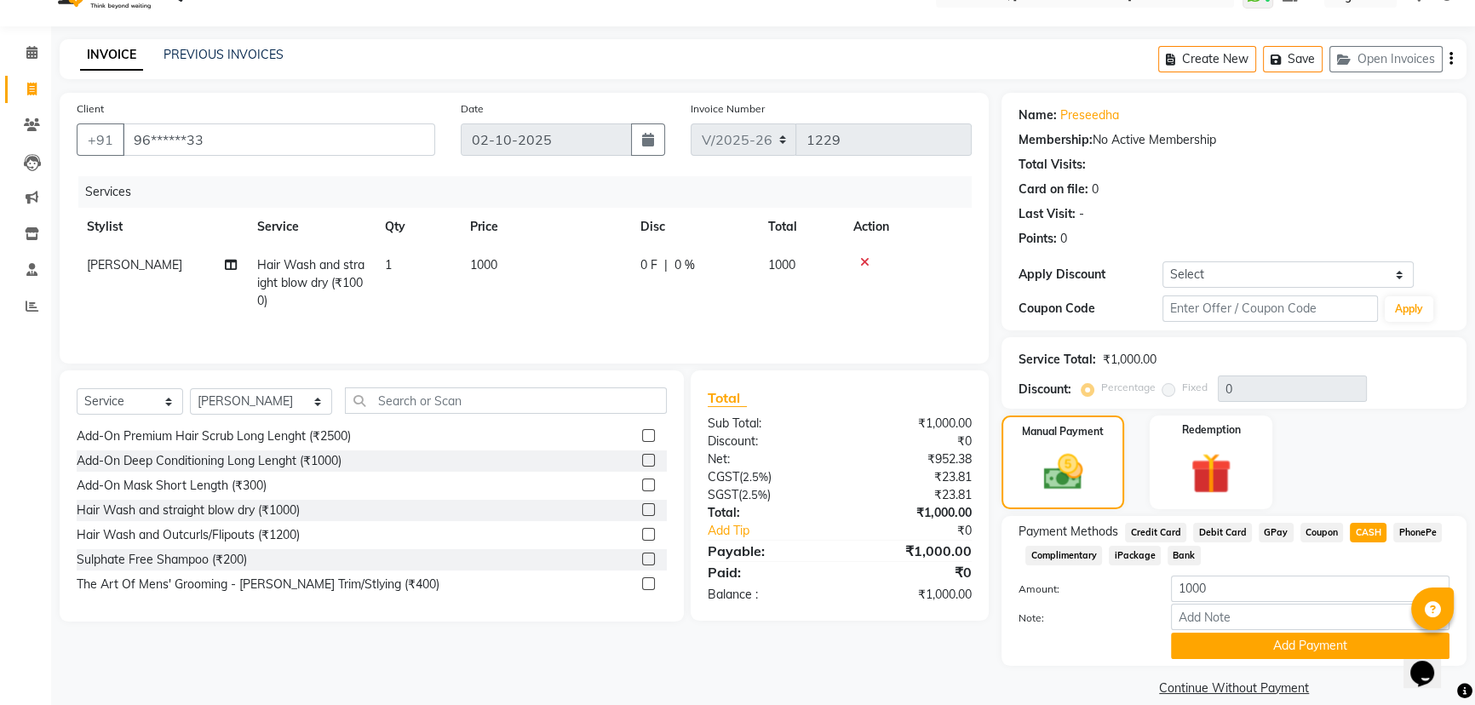
scroll to position [55, 0]
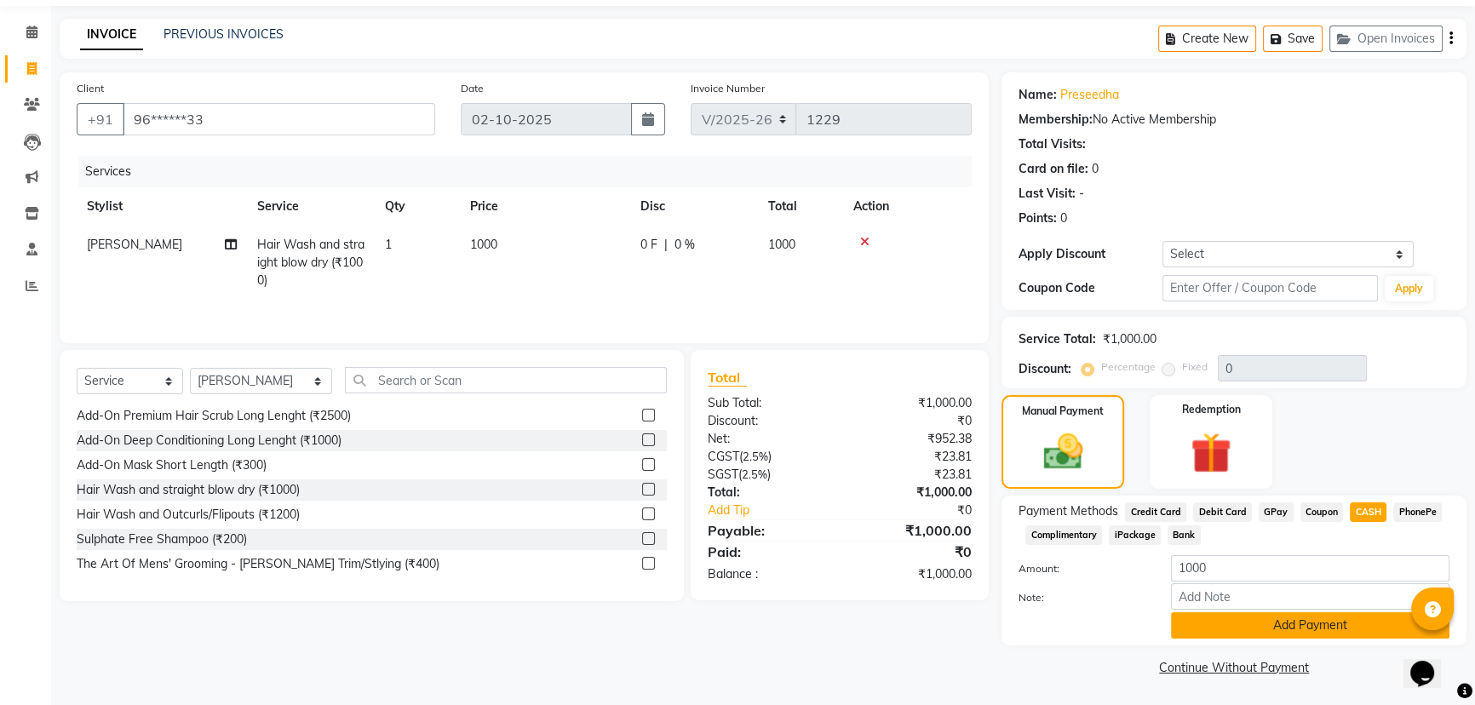
click at [1282, 627] on button "Add Payment" at bounding box center [1310, 625] width 278 height 26
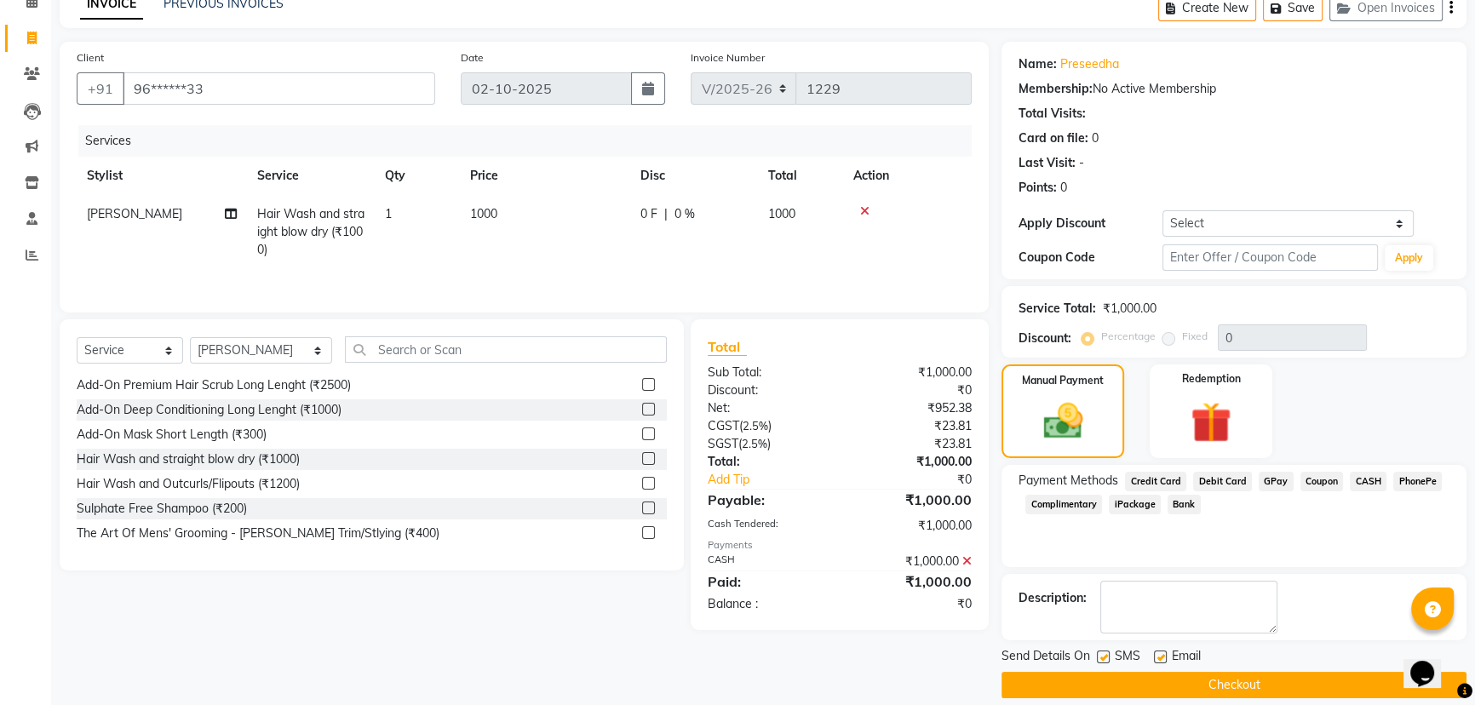
scroll to position [103, 0]
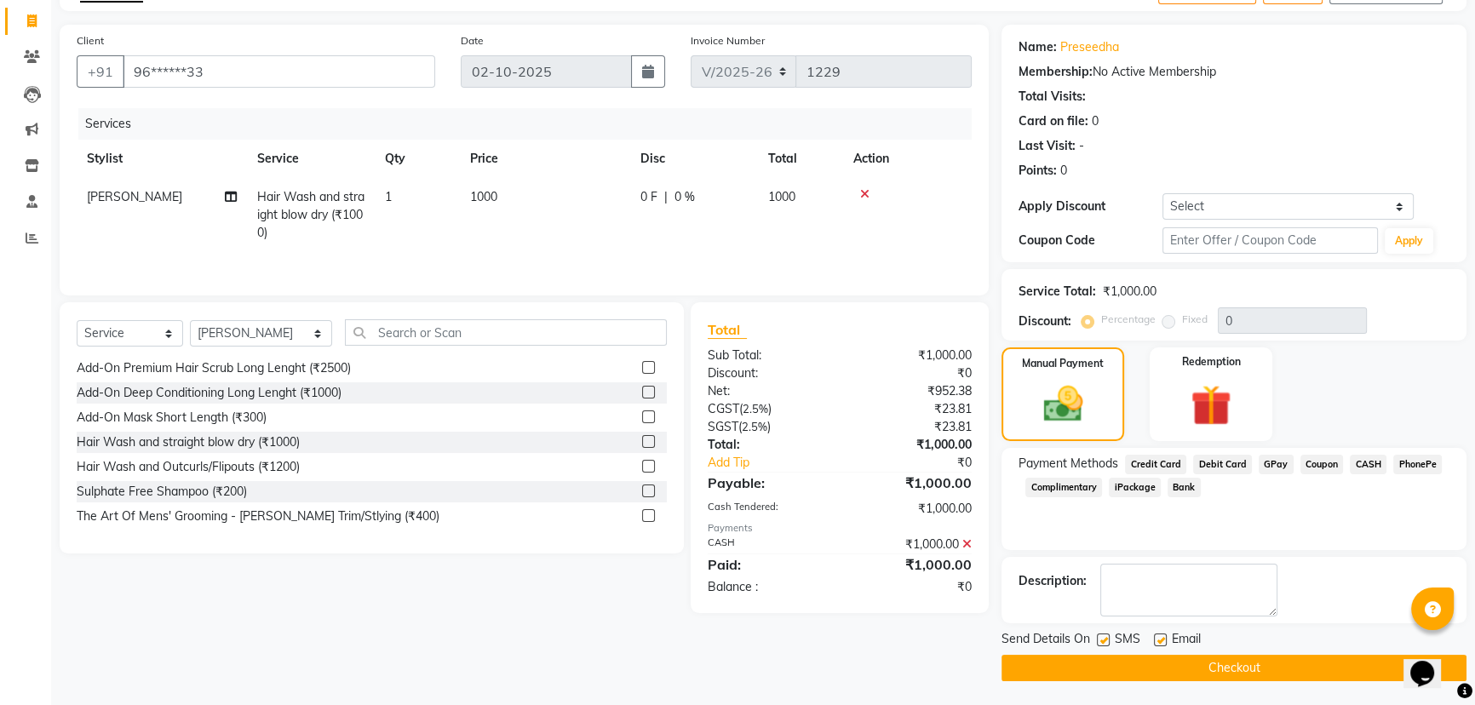
click at [1260, 666] on button "Checkout" at bounding box center [1233, 668] width 465 height 26
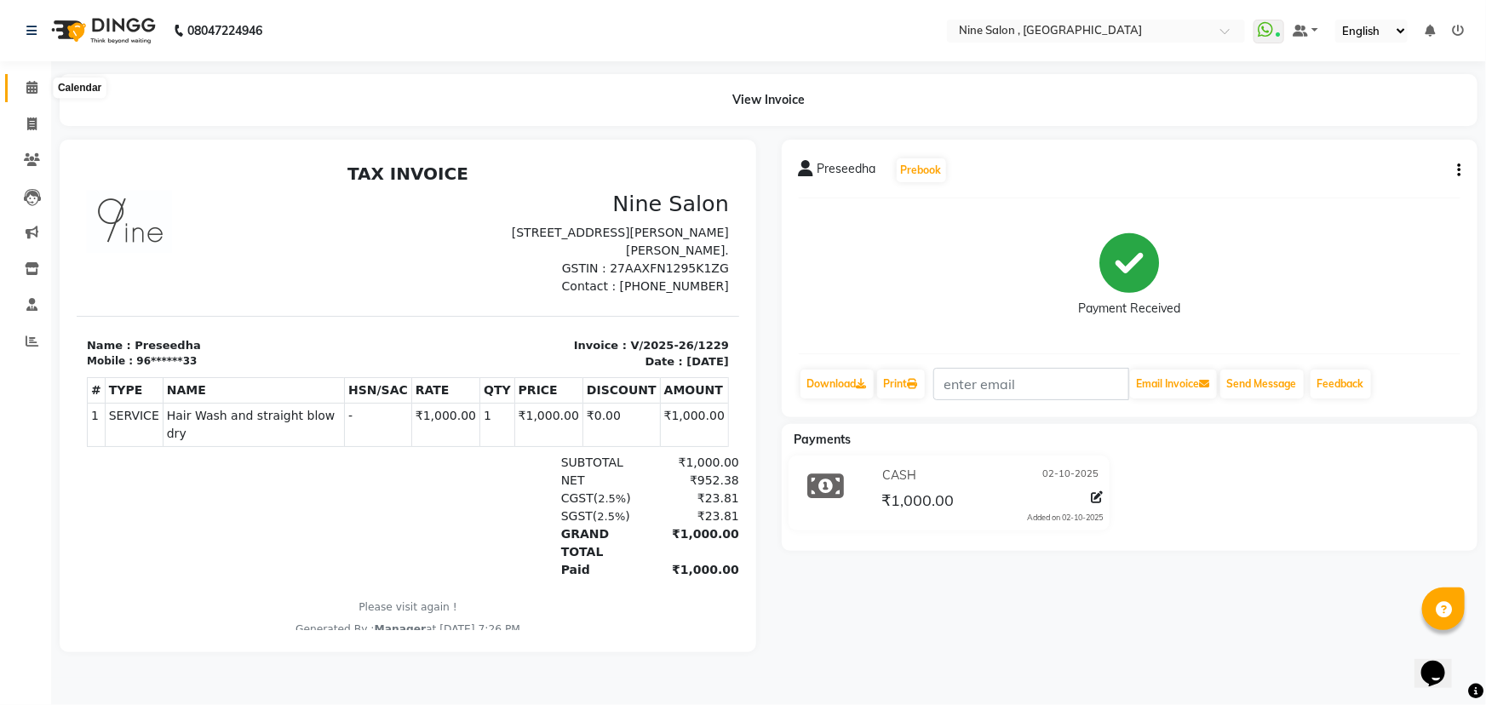
click at [37, 85] on icon at bounding box center [31, 87] width 11 height 13
